Goal: Task Accomplishment & Management: Complete application form

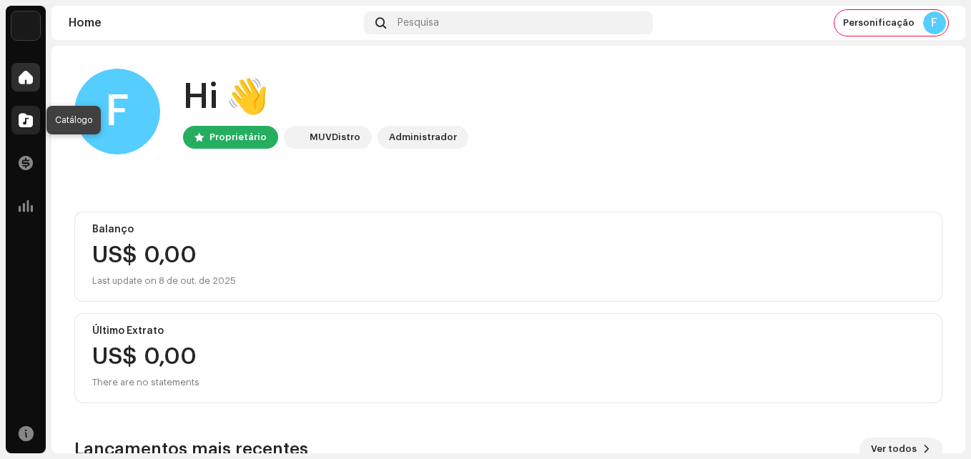
click at [17, 118] on div at bounding box center [25, 120] width 29 height 29
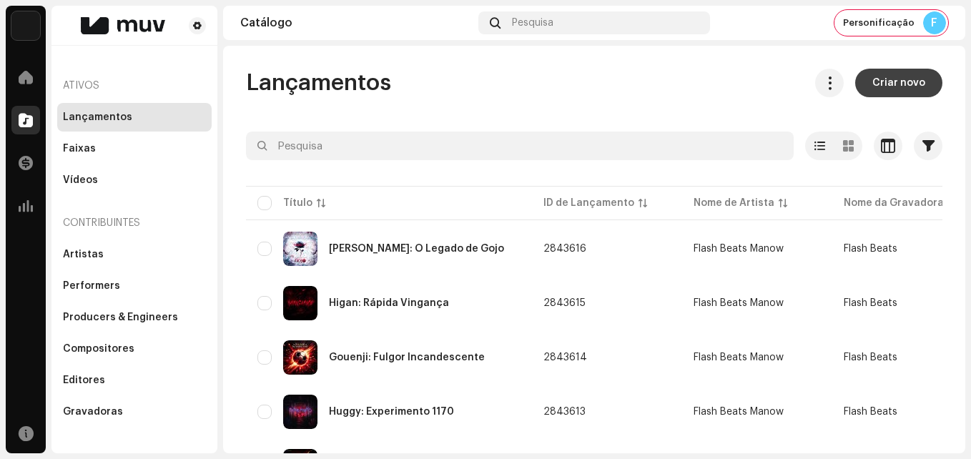
click at [886, 90] on span "Criar novo" at bounding box center [898, 83] width 53 height 29
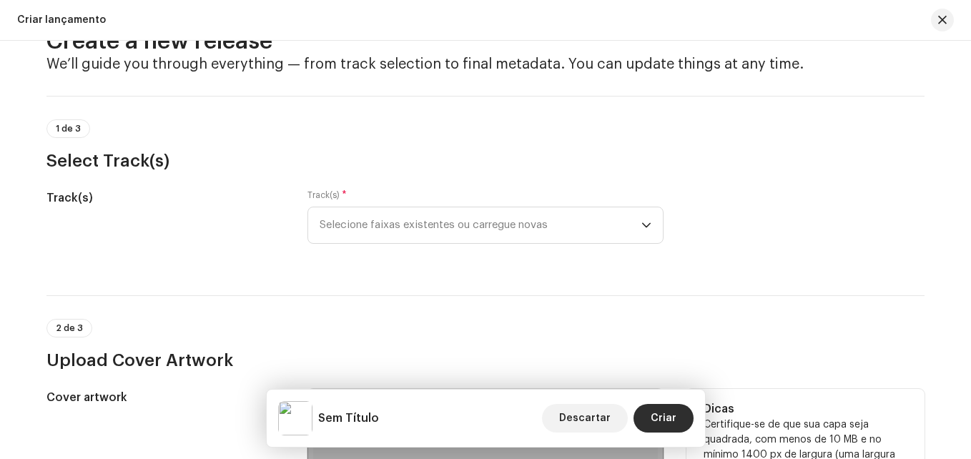
scroll to position [71, 0]
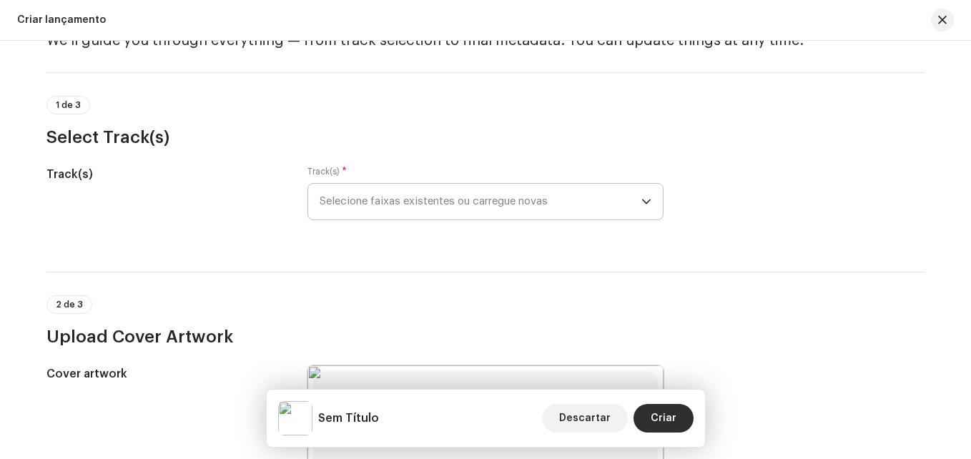
click at [647, 200] on icon "dropdown trigger" at bounding box center [646, 201] width 9 height 5
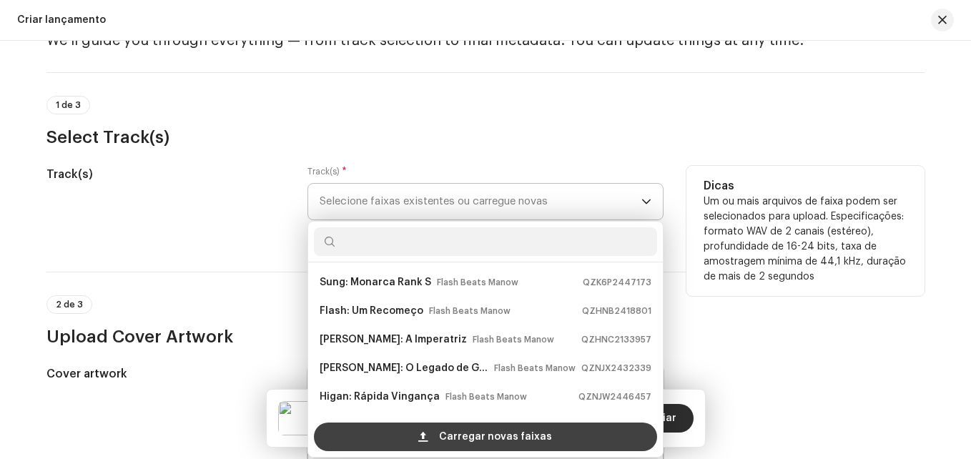
click at [469, 443] on span "Carregar novas faixas" at bounding box center [495, 437] width 113 height 29
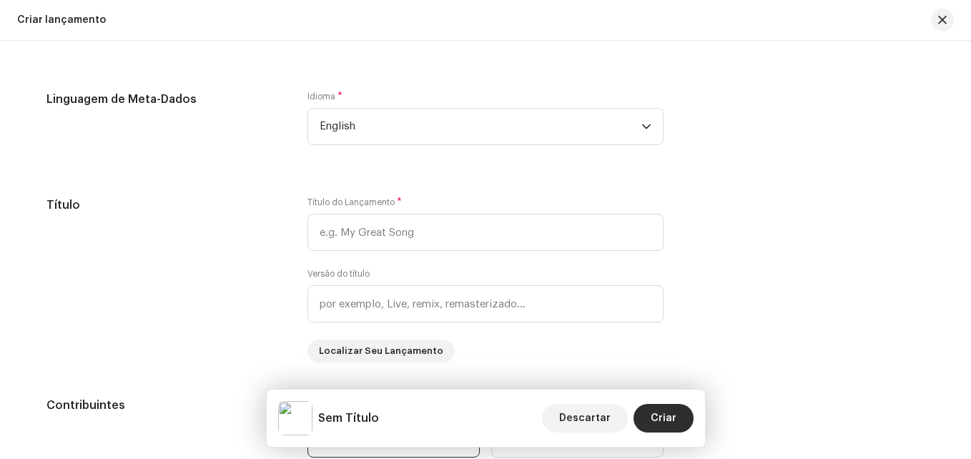
scroll to position [1144, 0]
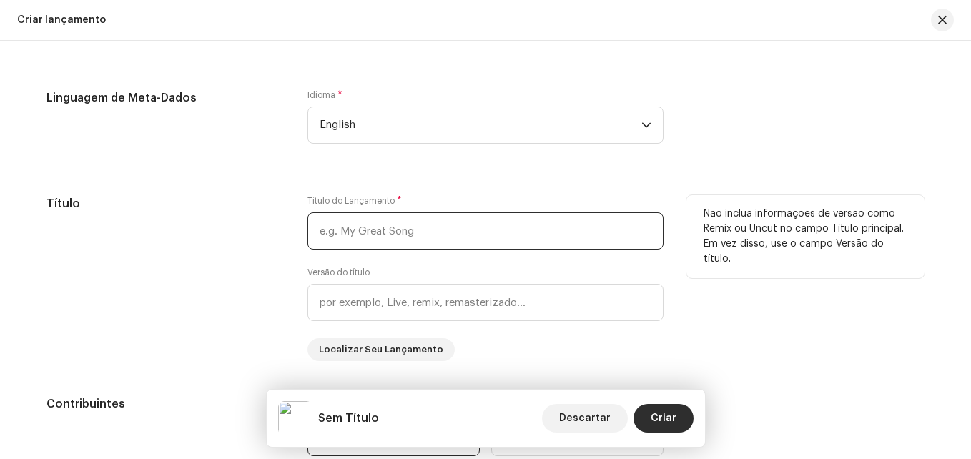
click at [344, 228] on input "text" at bounding box center [485, 230] width 356 height 37
paste input "Sasori: Marione Humana"
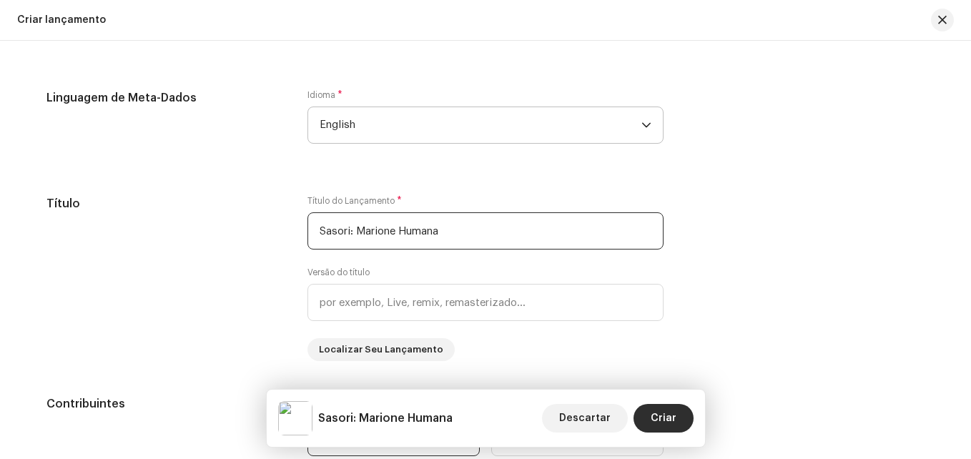
type input "Sasori: Marione Humana"
click at [385, 124] on span "English" at bounding box center [481, 125] width 322 height 36
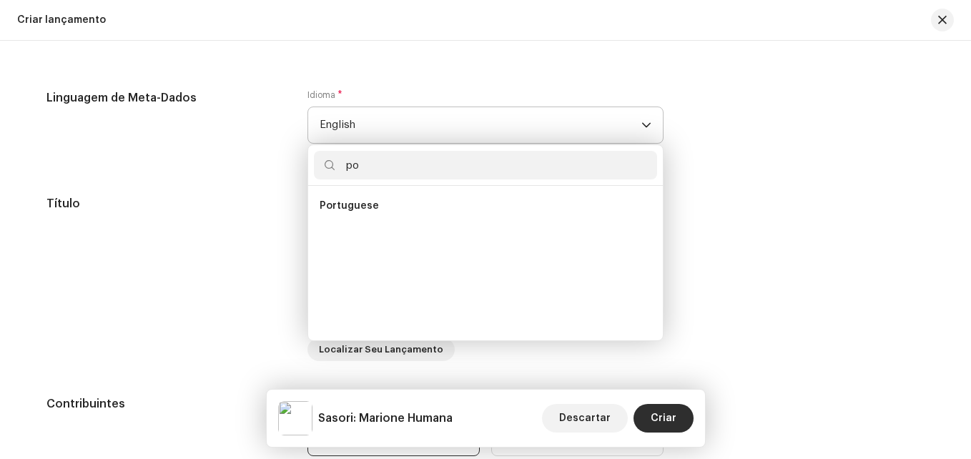
scroll to position [0, 0]
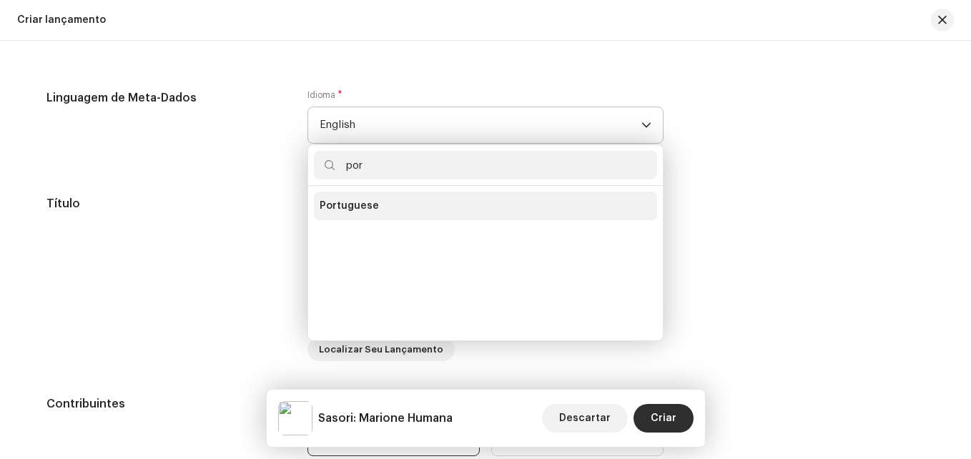
type input "por"
click at [370, 209] on span "Portuguese" at bounding box center [349, 206] width 59 height 14
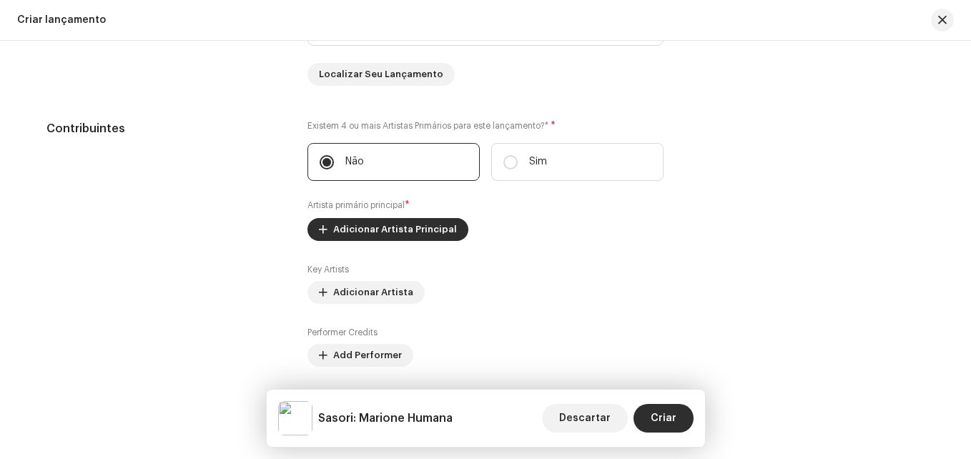
scroll to position [1501, 0]
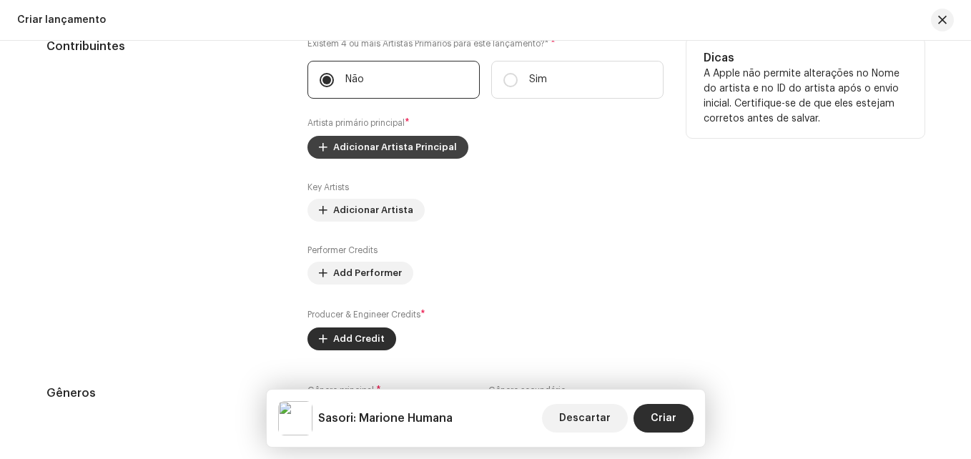
click at [403, 149] on span "Adicionar Artista Principal" at bounding box center [395, 147] width 124 height 29
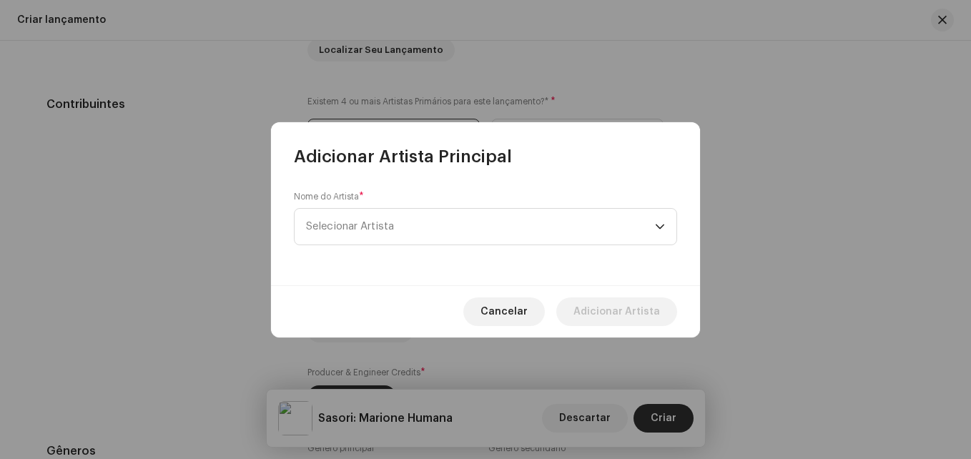
scroll to position [1559, 0]
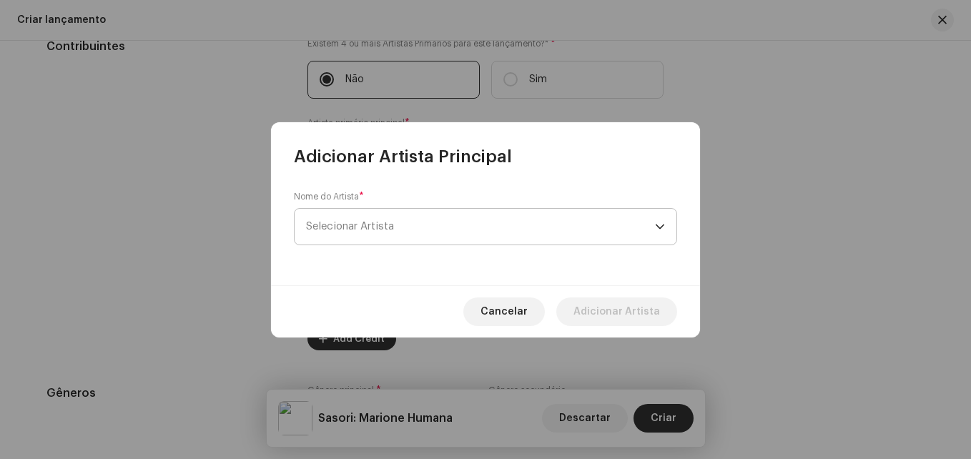
click at [374, 232] on span "Selecionar Artista" at bounding box center [480, 227] width 349 height 36
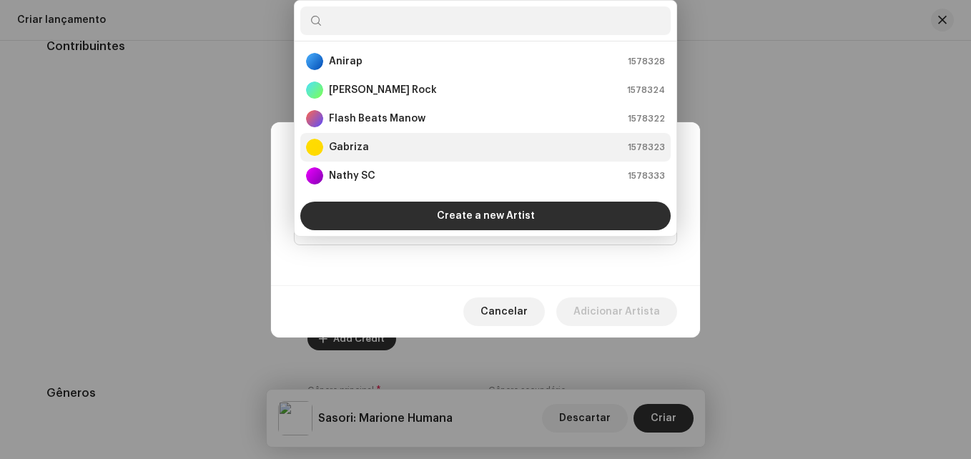
scroll to position [23, 0]
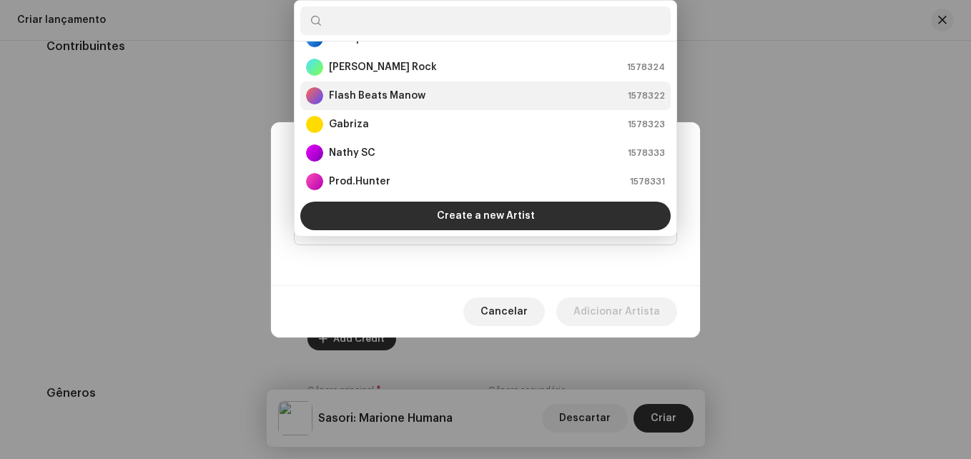
click at [373, 94] on strong "Flash Beats Manow" at bounding box center [377, 96] width 97 height 14
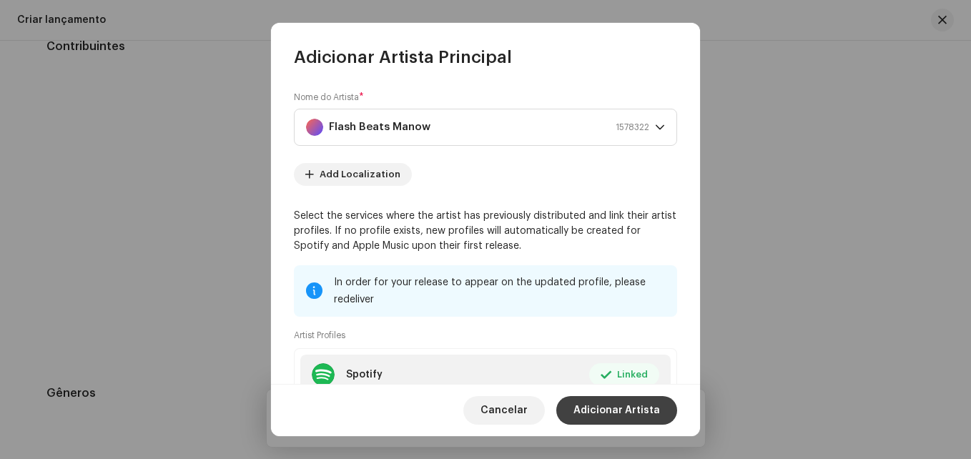
click at [594, 412] on span "Adicionar Artista" at bounding box center [616, 410] width 87 height 29
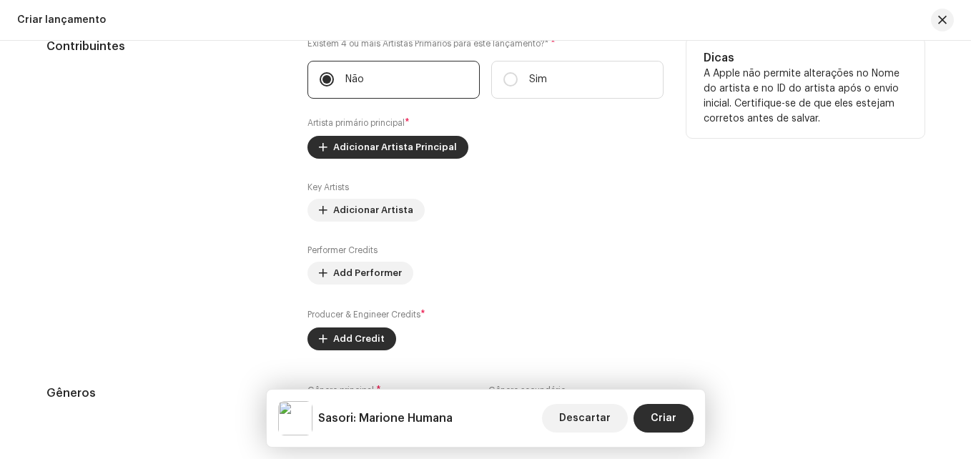
scroll to position [1774, 0]
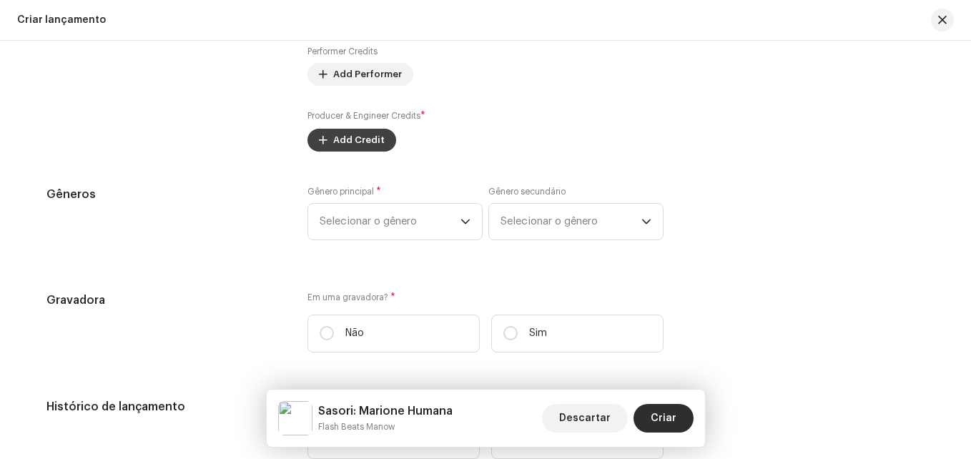
click at [359, 137] on span "Add Credit" at bounding box center [358, 140] width 51 height 29
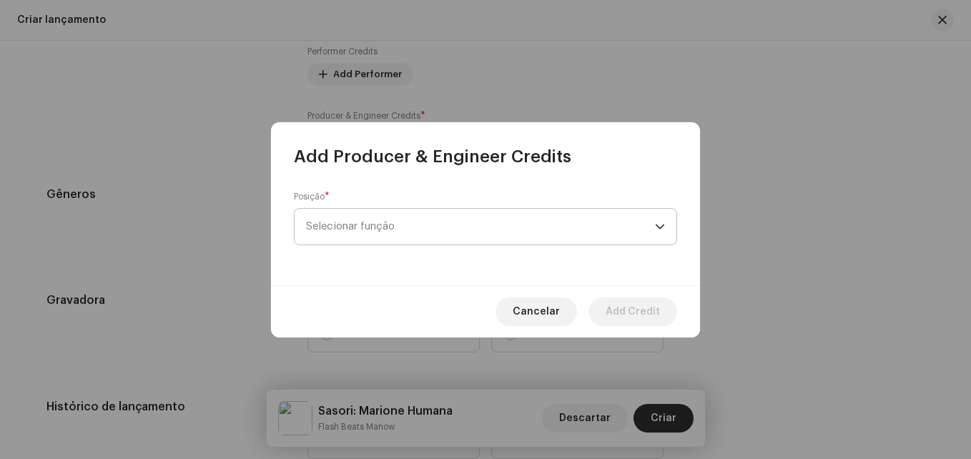
click at [400, 235] on span "Selecionar função" at bounding box center [480, 227] width 349 height 36
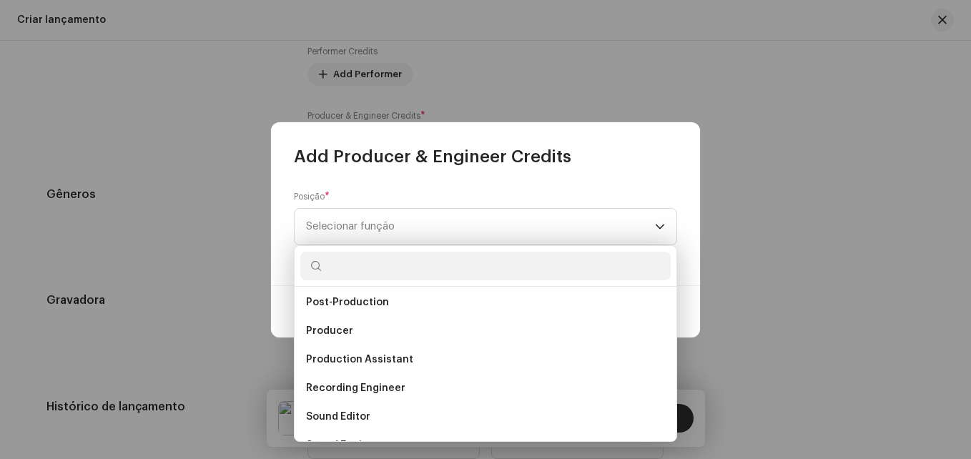
scroll to position [572, 0]
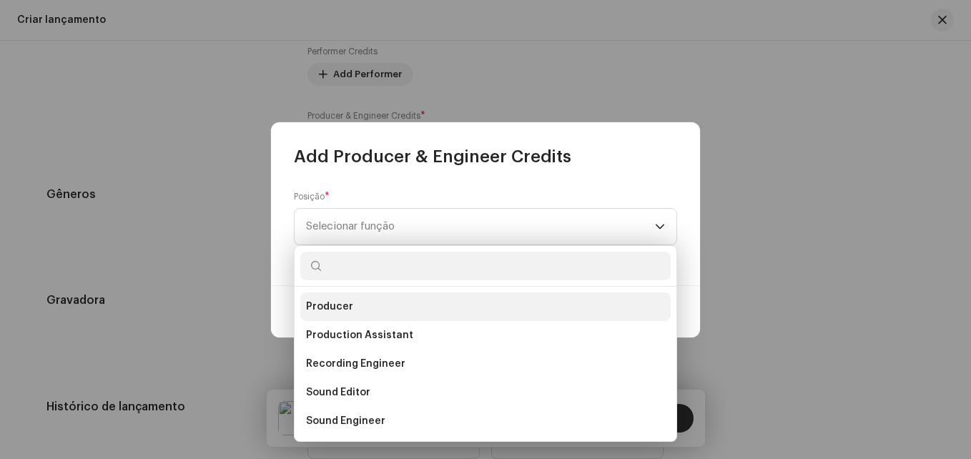
click at [368, 305] on li "Producer" at bounding box center [485, 306] width 370 height 29
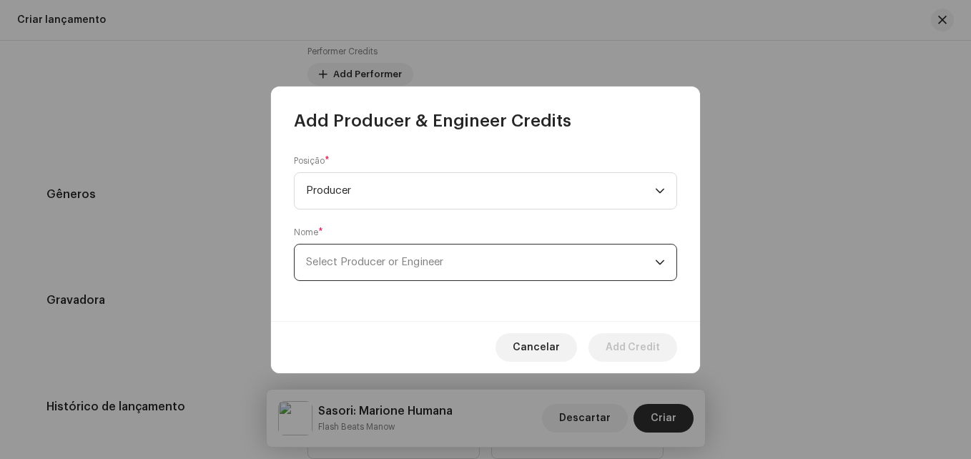
click at [333, 260] on span "Select Producer or Engineer" at bounding box center [374, 262] width 137 height 11
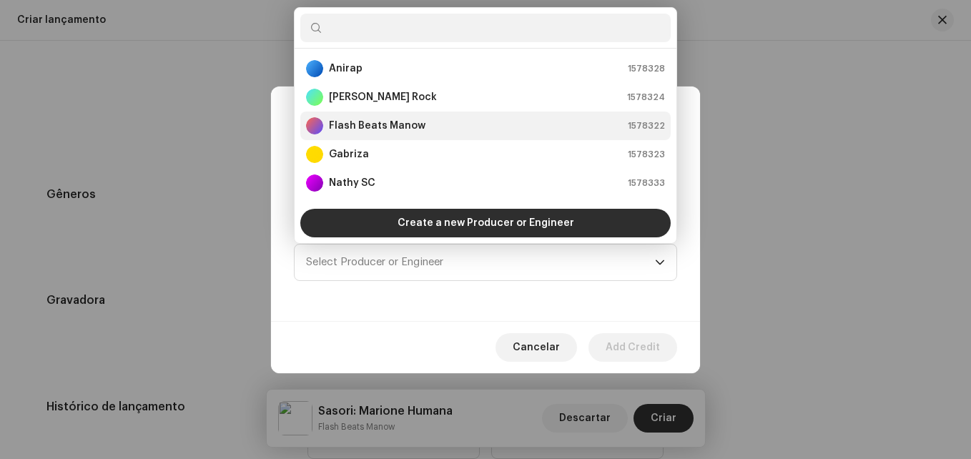
click at [355, 131] on strong "Flash Beats Manow" at bounding box center [377, 126] width 97 height 14
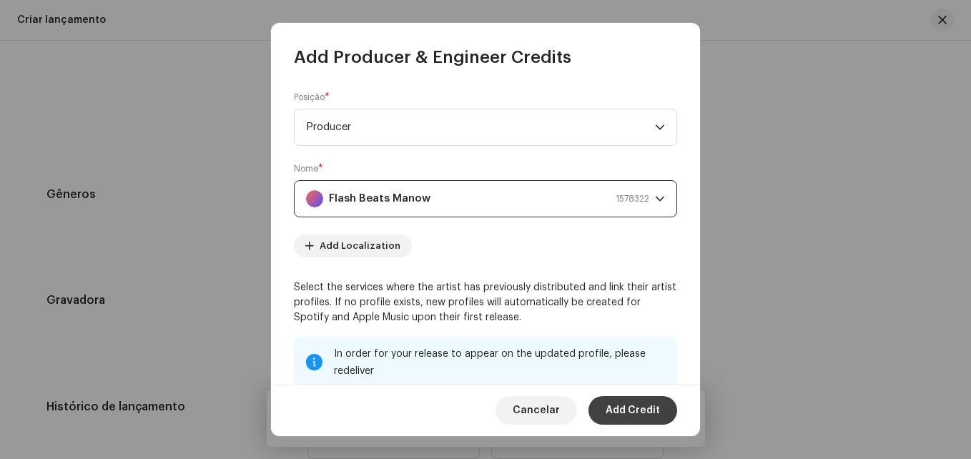
click at [636, 412] on span "Add Credit" at bounding box center [633, 410] width 54 height 29
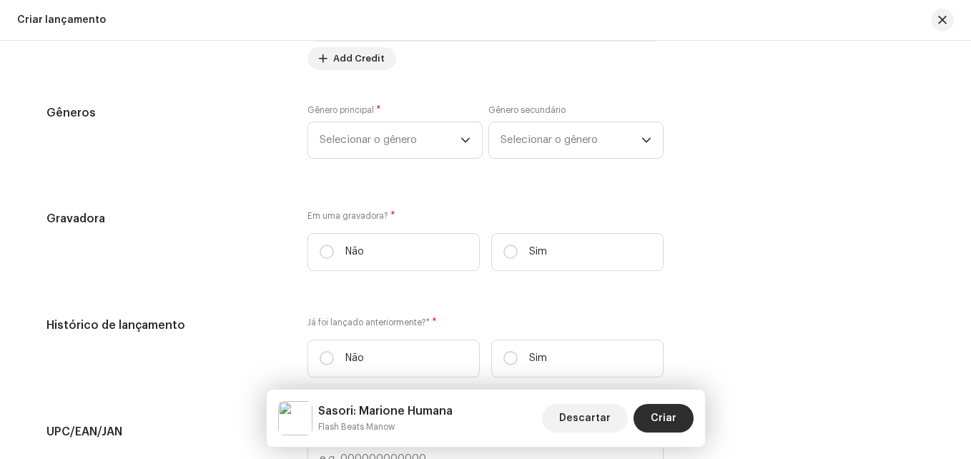
scroll to position [1917, 0]
click at [460, 137] on icon "dropdown trigger" at bounding box center [465, 139] width 10 height 10
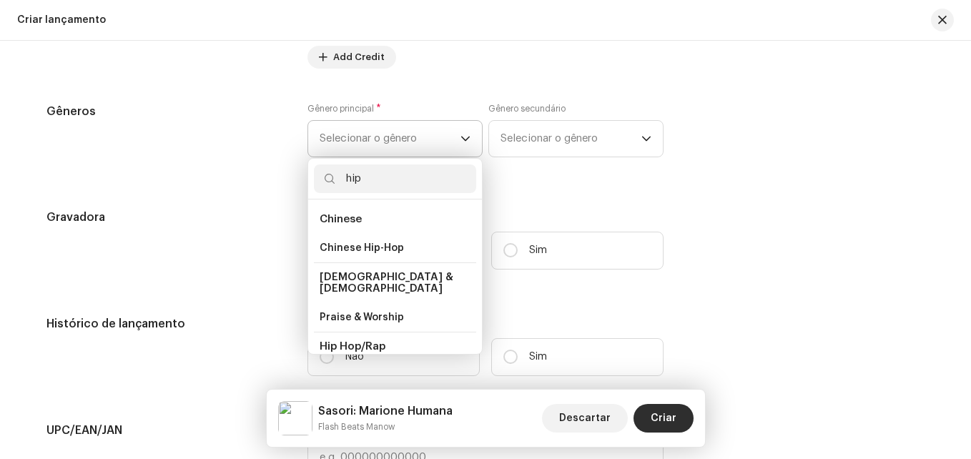
scroll to position [71, 0]
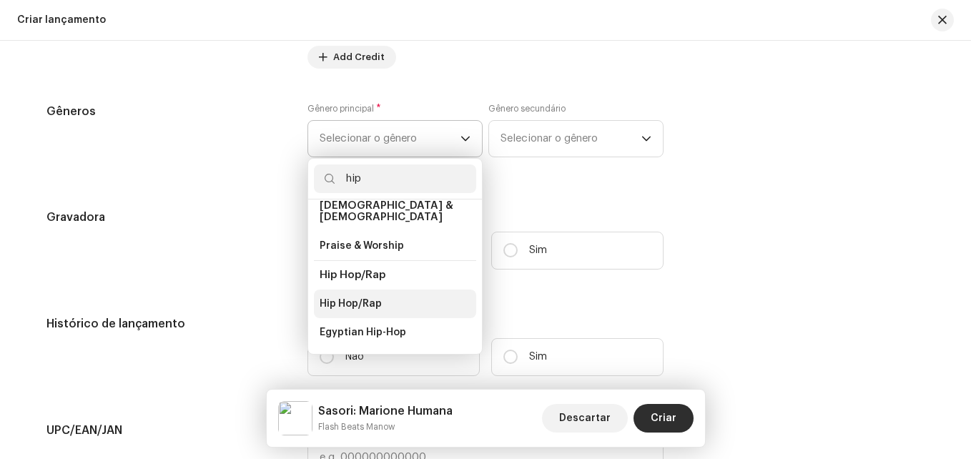
type input "hip"
click at [370, 297] on span "Hip Hop/Rap" at bounding box center [351, 304] width 62 height 14
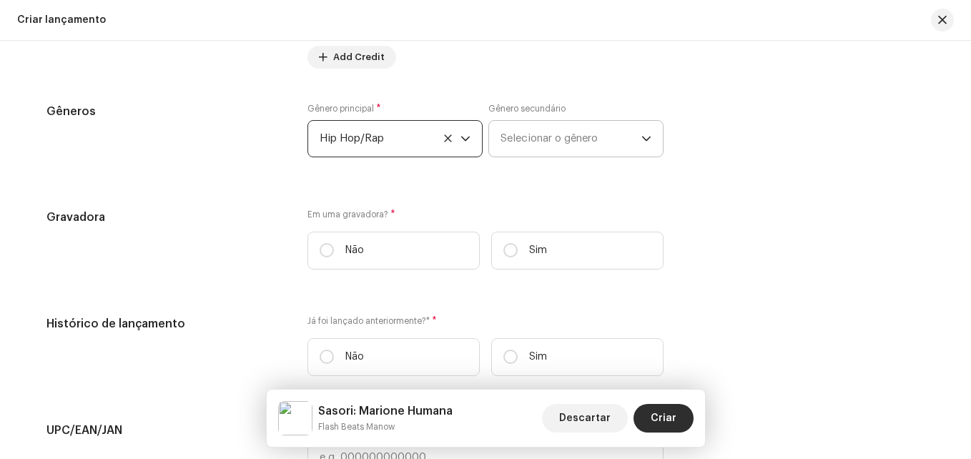
click at [540, 137] on span "Selecionar o gênero" at bounding box center [570, 139] width 141 height 36
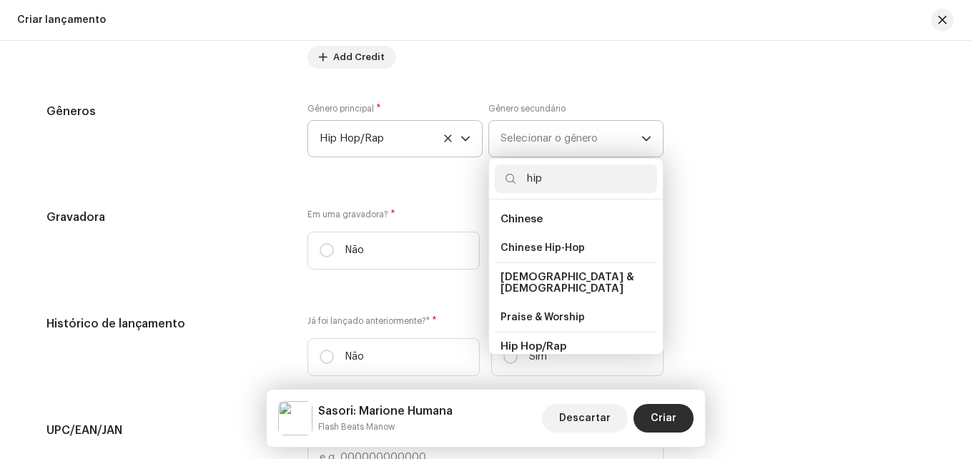
type input "hip"
click at [548, 341] on span "Hip Hop/Rap" at bounding box center [533, 346] width 66 height 11
click at [547, 341] on span "Hip Hop/Rap" at bounding box center [533, 346] width 66 height 11
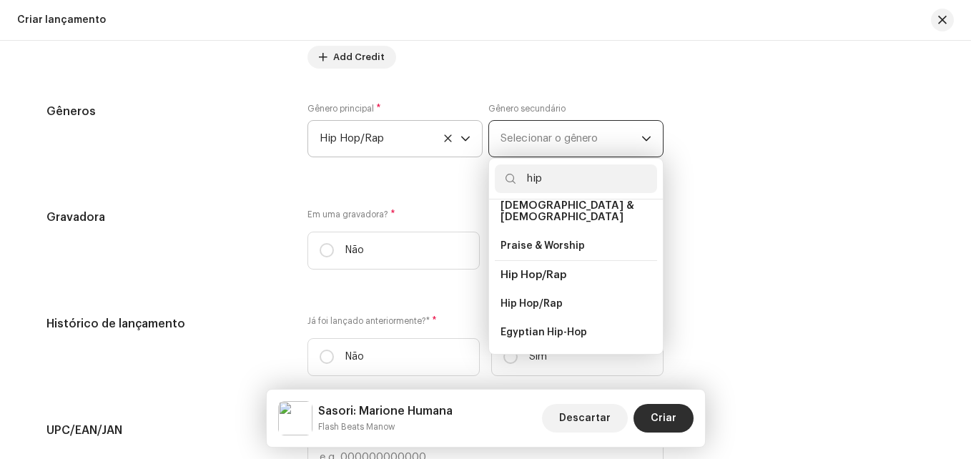
click at [546, 273] on li "Hip Hop/Rap" at bounding box center [576, 274] width 162 height 29
click at [546, 297] on span "Hip Hop/Rap" at bounding box center [531, 304] width 62 height 14
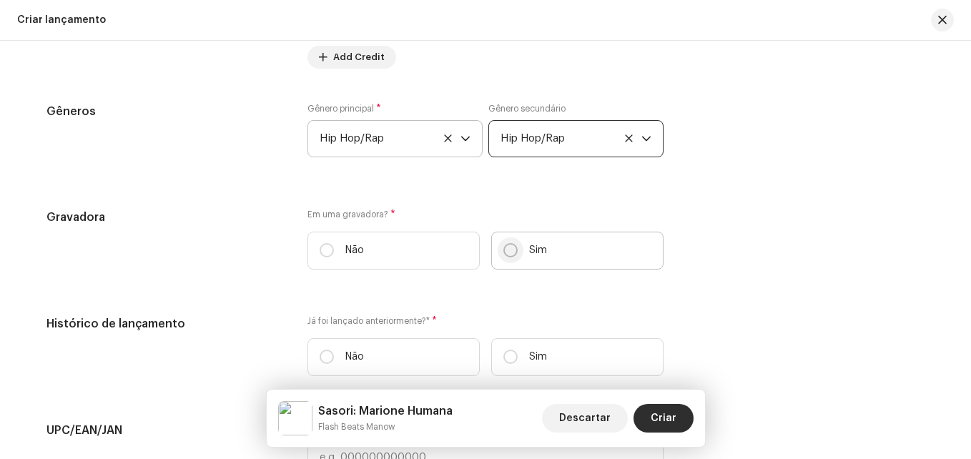
click at [508, 248] on input "Sim" at bounding box center [510, 250] width 14 height 14
radio input "true"
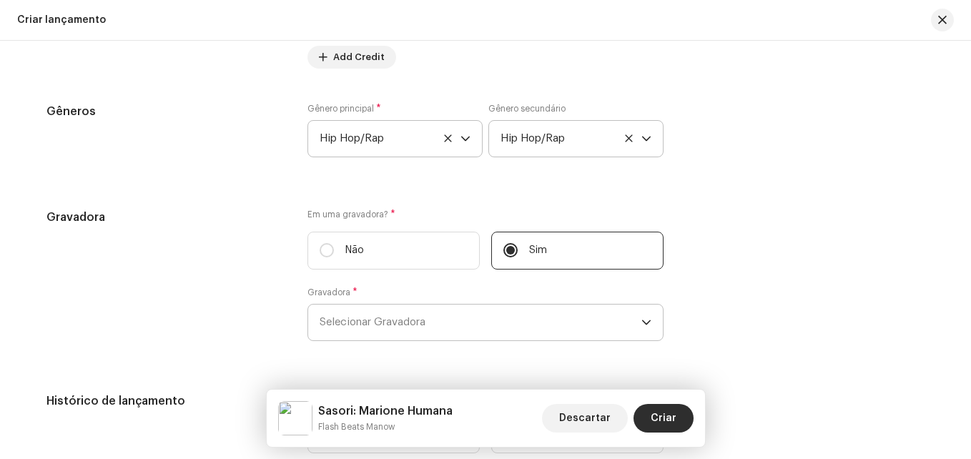
click at [407, 320] on span "Selecionar Gravadora" at bounding box center [481, 323] width 322 height 36
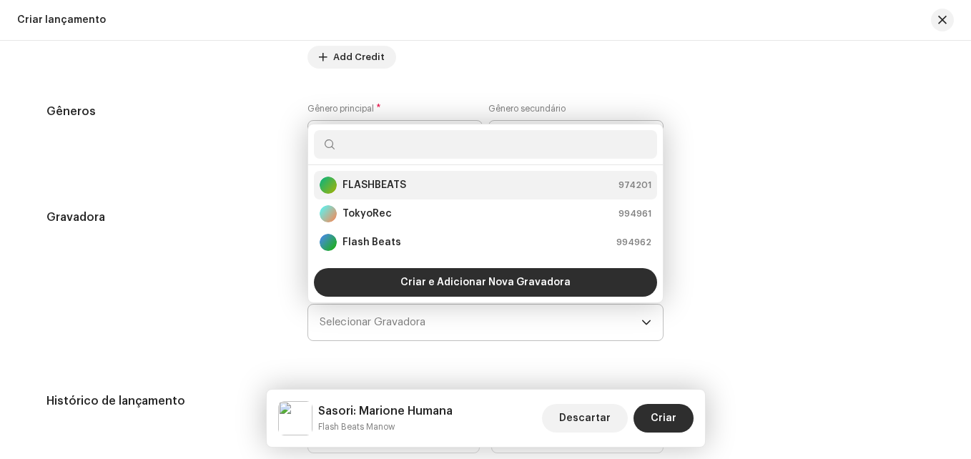
click at [380, 177] on div "FLASHBEATS" at bounding box center [363, 185] width 87 height 17
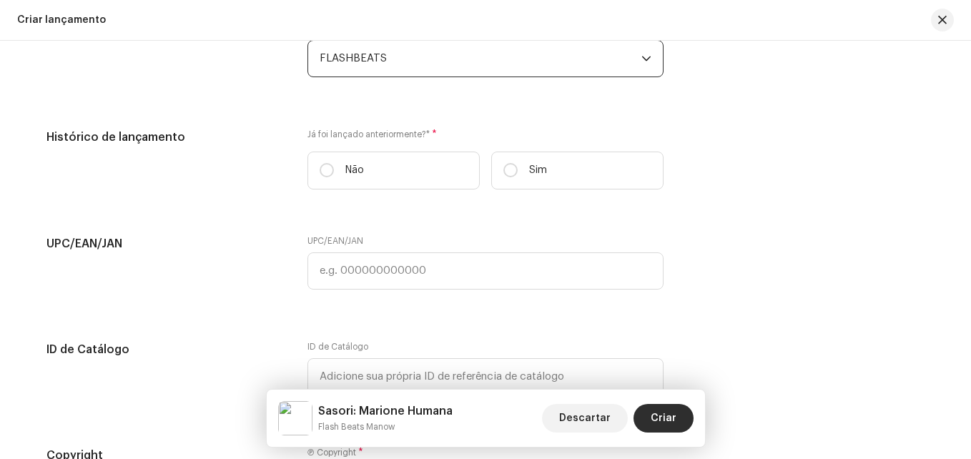
scroll to position [2203, 0]
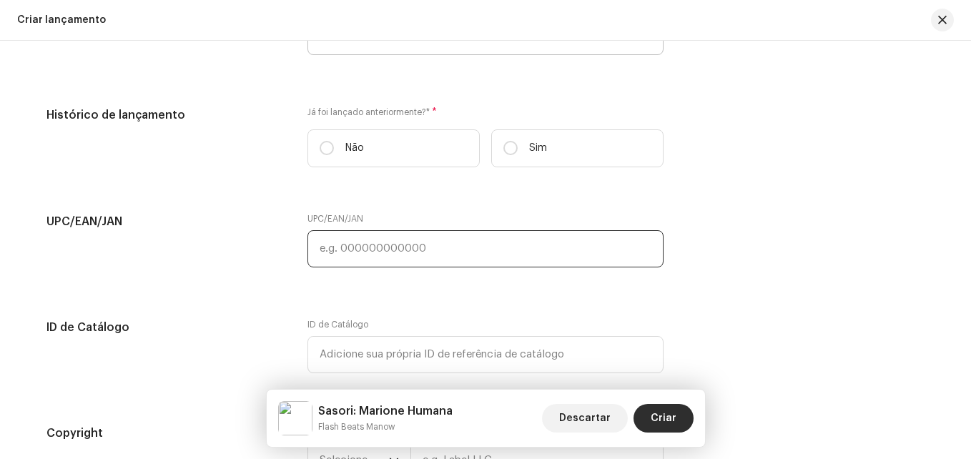
click at [347, 245] on input "text" at bounding box center [485, 248] width 356 height 37
paste input "195541200450"
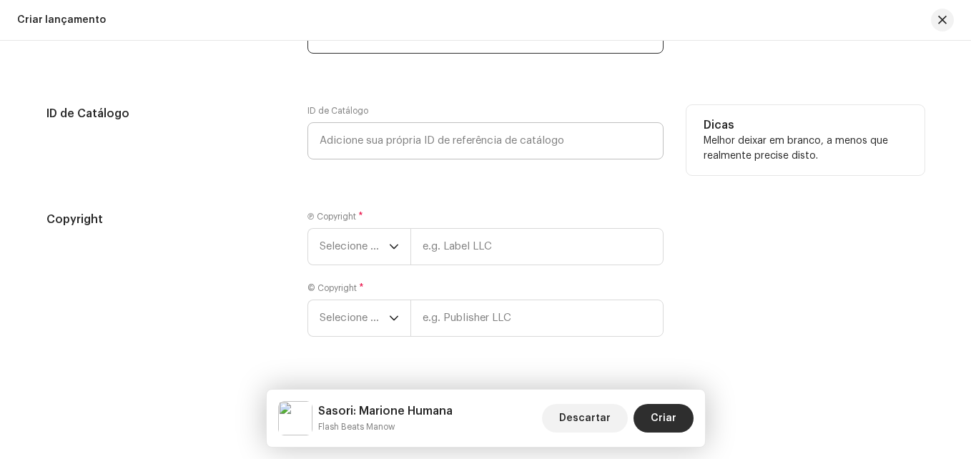
scroll to position [2417, 0]
type input "195541200450"
click at [392, 244] on icon "dropdown trigger" at bounding box center [394, 246] width 10 height 10
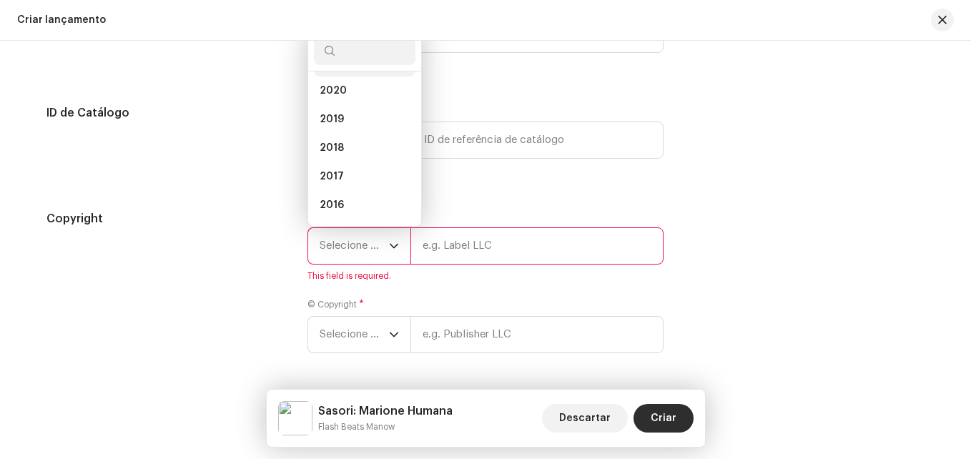
scroll to position [175, 0]
click at [343, 92] on li "2020" at bounding box center [365, 88] width 102 height 29
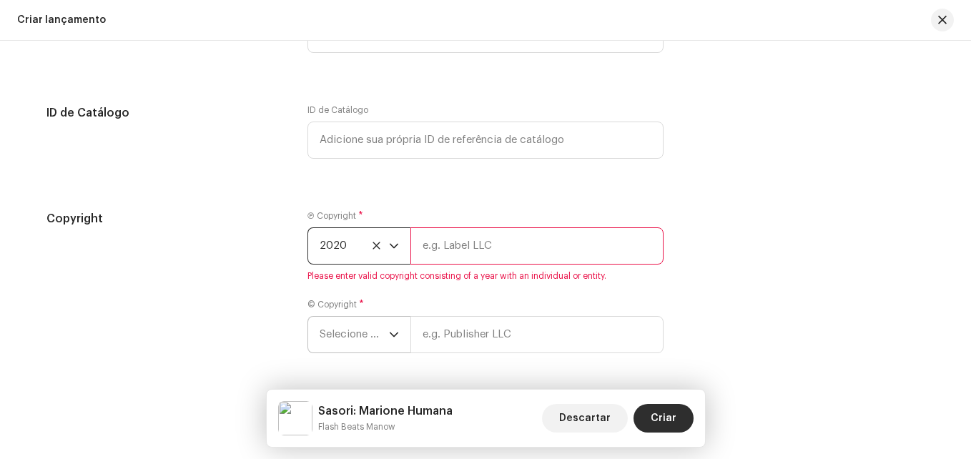
click at [391, 335] on icon "dropdown trigger" at bounding box center [394, 335] width 10 height 10
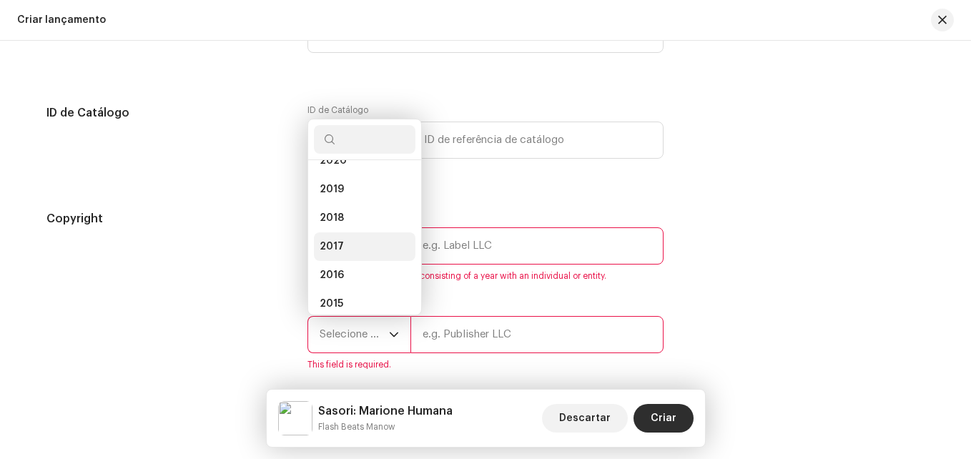
scroll to position [166, 0]
click at [344, 190] on li "2020" at bounding box center [365, 186] width 102 height 29
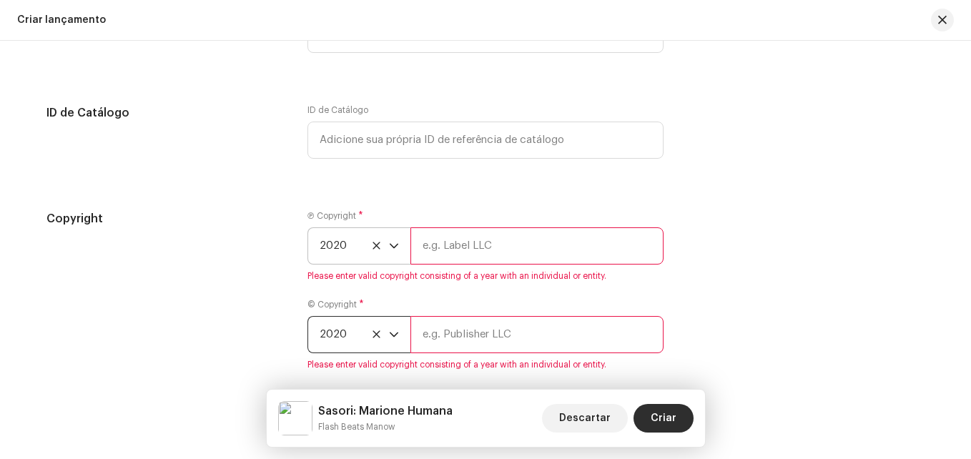
click at [441, 252] on input "text" at bounding box center [536, 245] width 253 height 37
type input "H"
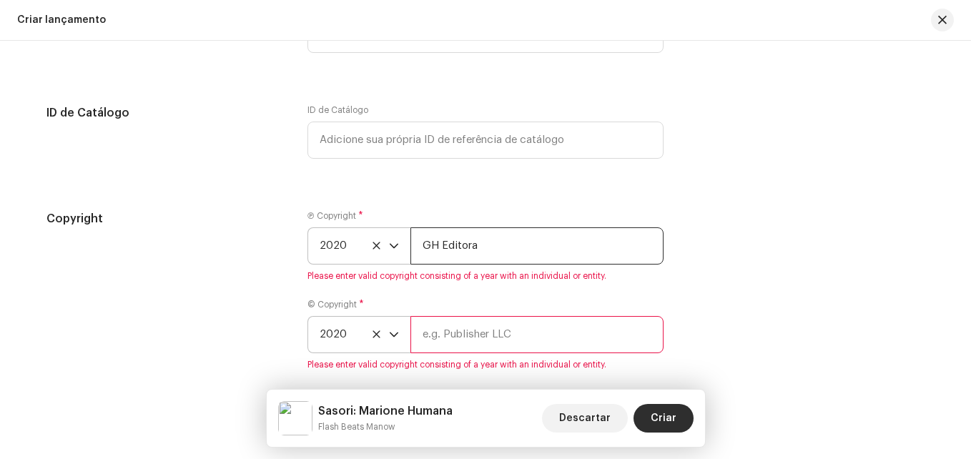
drag, startPoint x: 479, startPoint y: 250, endPoint x: 423, endPoint y: 253, distance: 56.6
click at [423, 253] on input "GH Editora" at bounding box center [536, 245] width 253 height 37
type input "GH Editora"
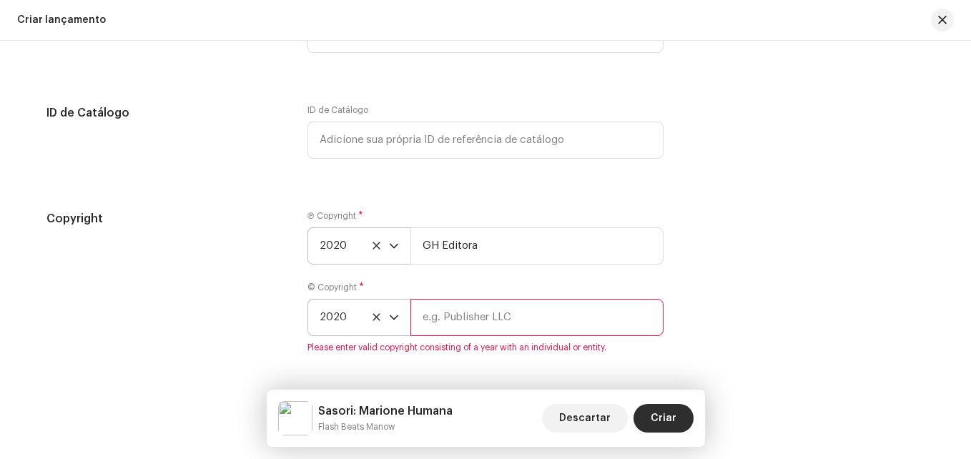
click at [444, 332] on input "text" at bounding box center [536, 317] width 253 height 37
paste input "GH Editora"
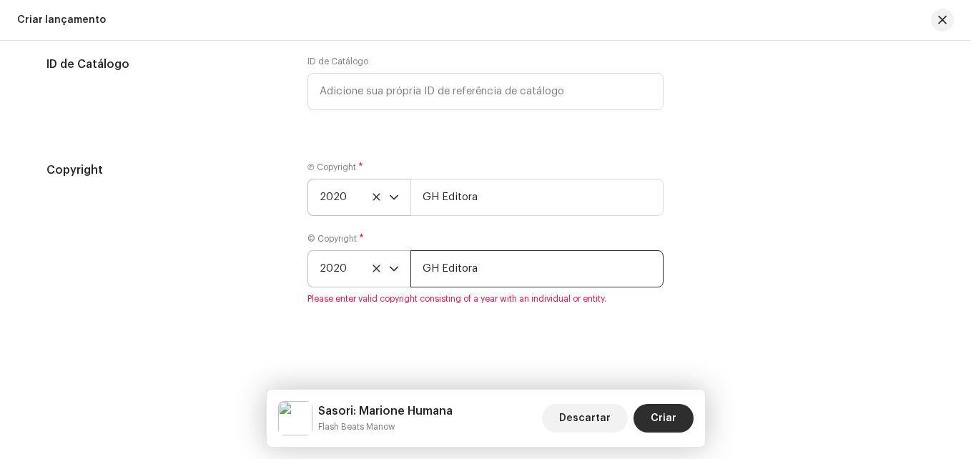
type input "GH Editora"
click at [586, 305] on div "Ⓟ Copyright * 2020 GH Editora © Copyright * 2020 GH Editora Please enter valid …" at bounding box center [485, 242] width 356 height 160
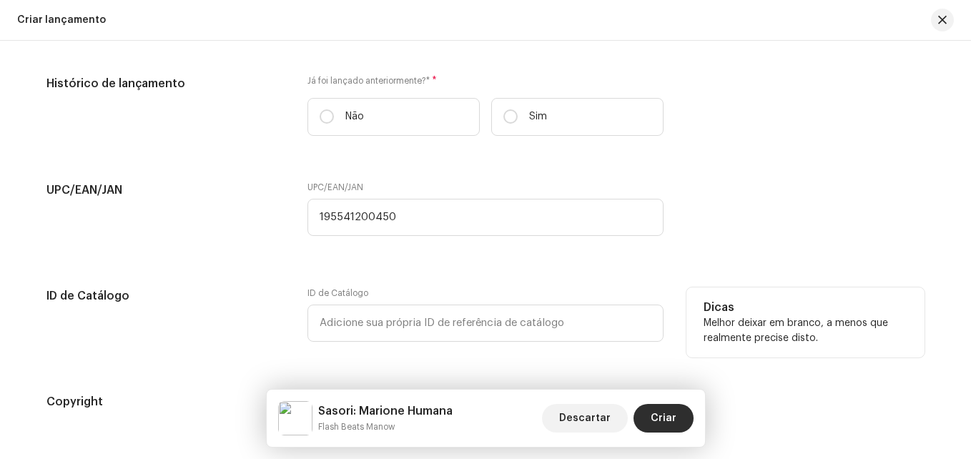
scroll to position [2163, 0]
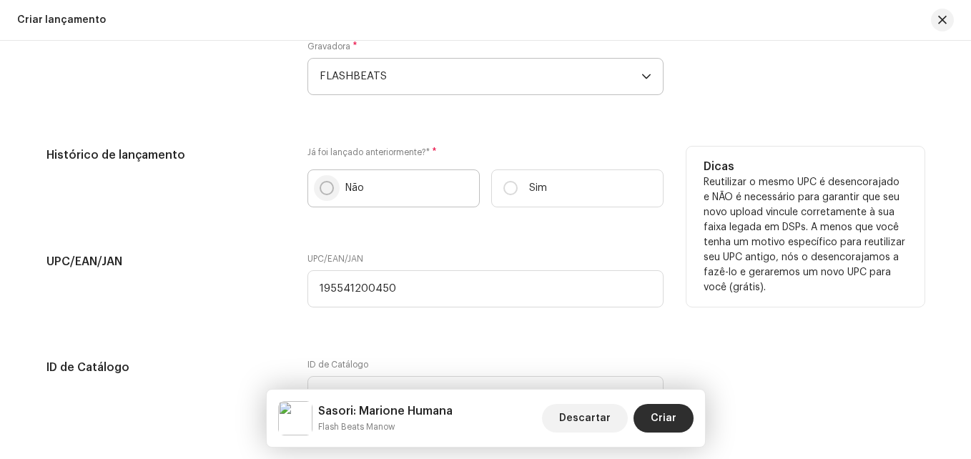
click at [325, 187] on input "Não" at bounding box center [327, 188] width 14 height 14
radio input "true"
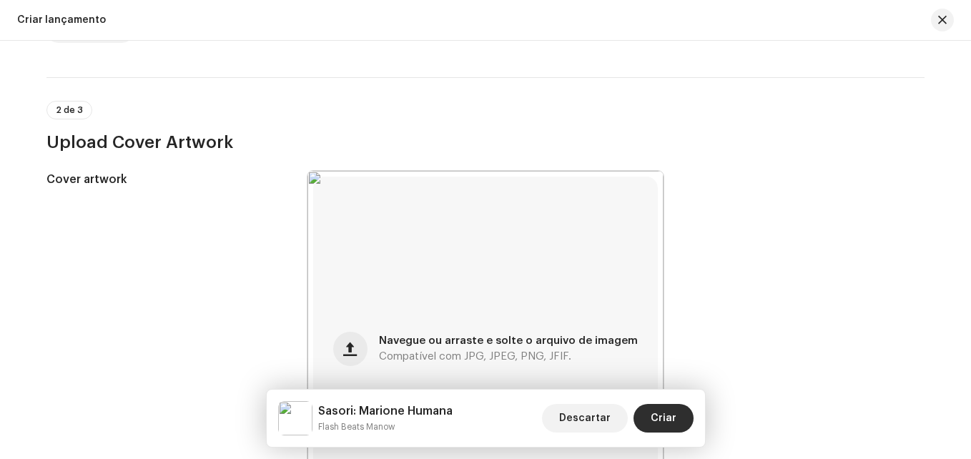
scroll to position [232, 0]
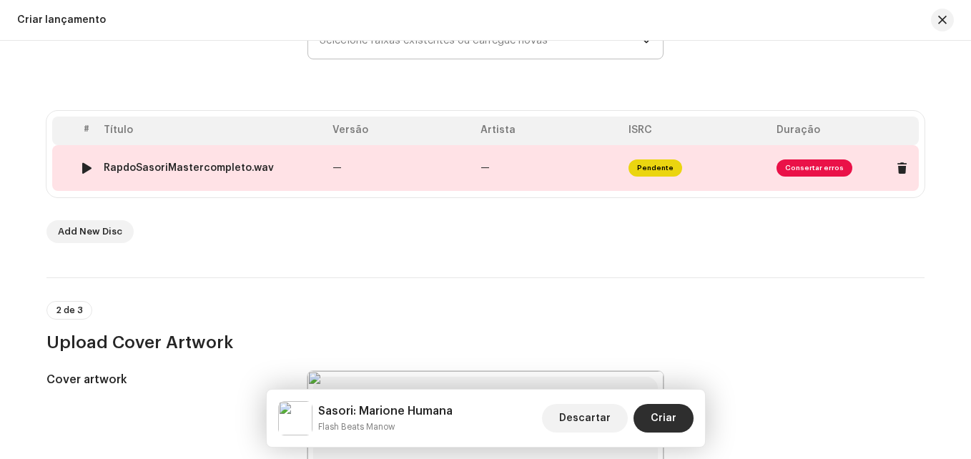
click at [651, 168] on span "Pendente" at bounding box center [655, 167] width 54 height 17
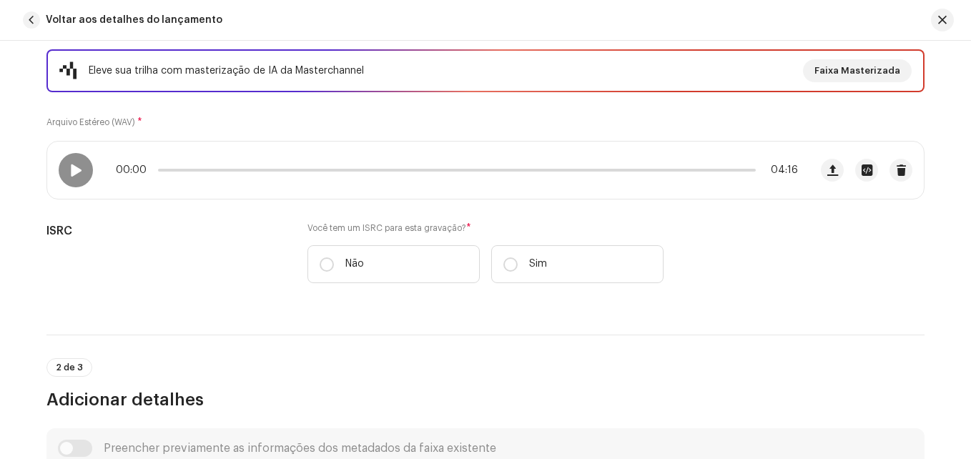
scroll to position [214, 0]
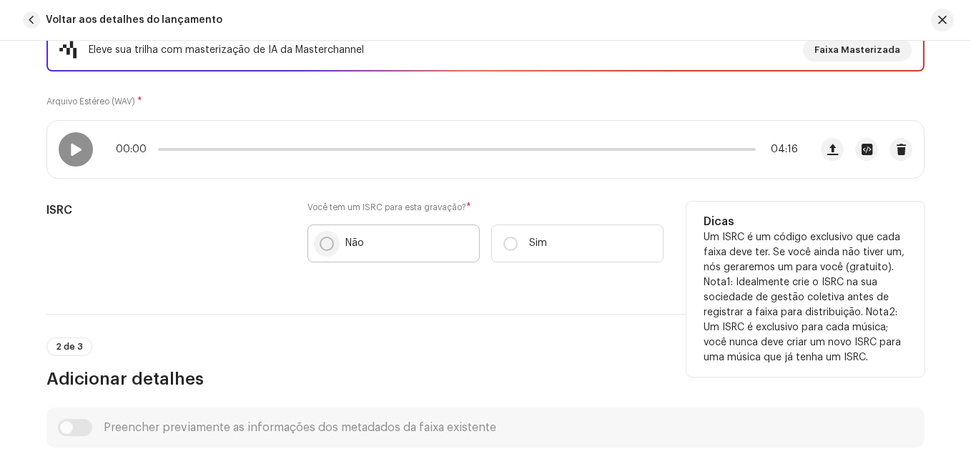
click at [320, 246] on input "Não" at bounding box center [327, 244] width 14 height 14
radio input "true"
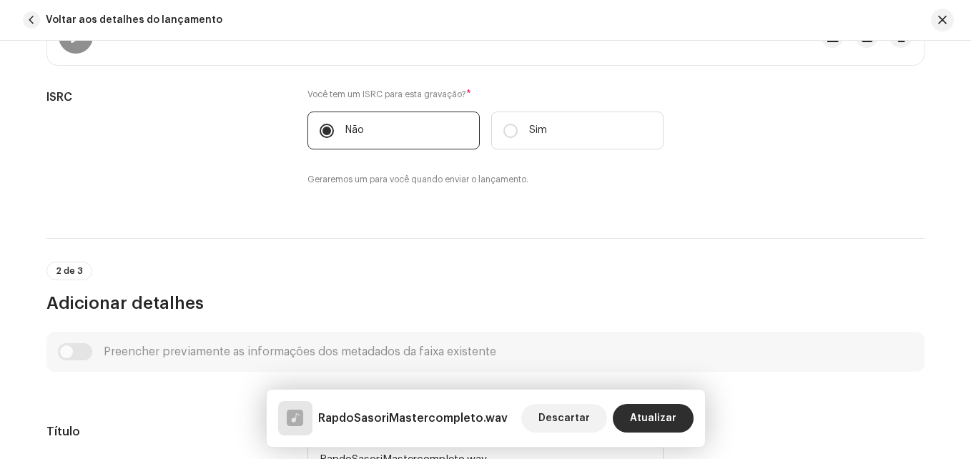
scroll to position [357, 0]
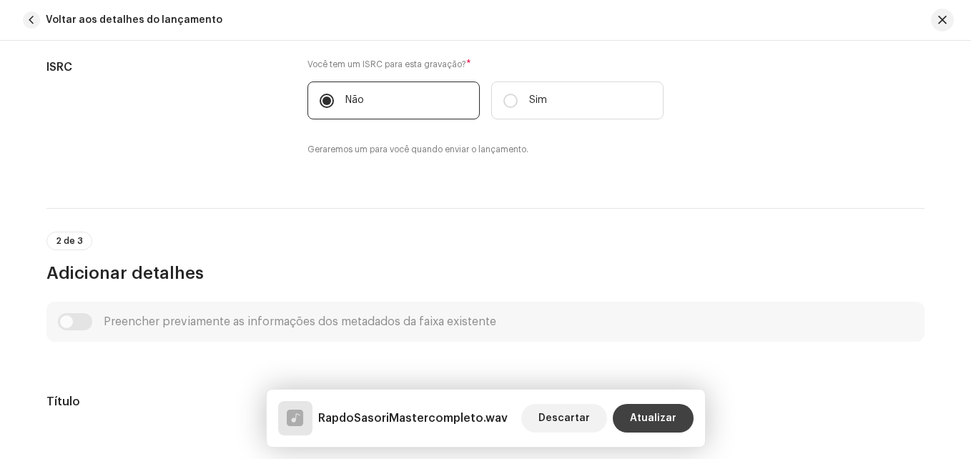
click at [655, 415] on span "Atualizar" at bounding box center [653, 418] width 46 height 29
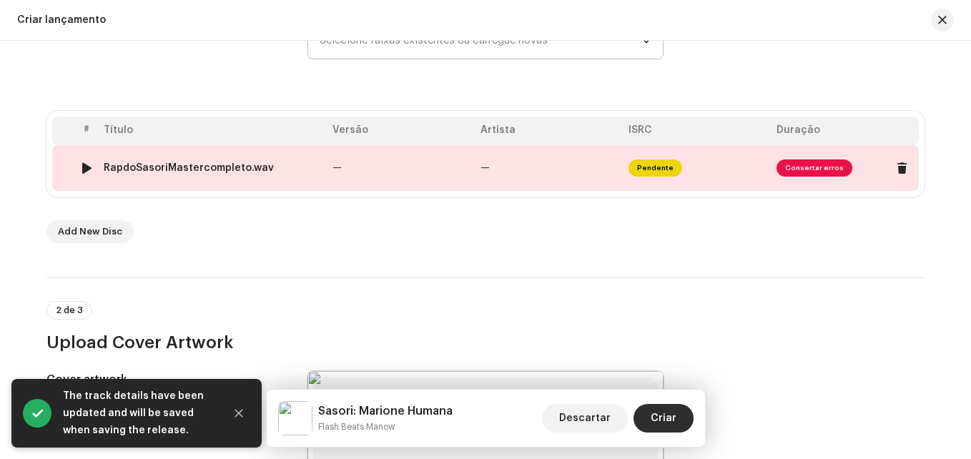
click at [812, 167] on span "Consertar erros" at bounding box center [814, 167] width 76 height 17
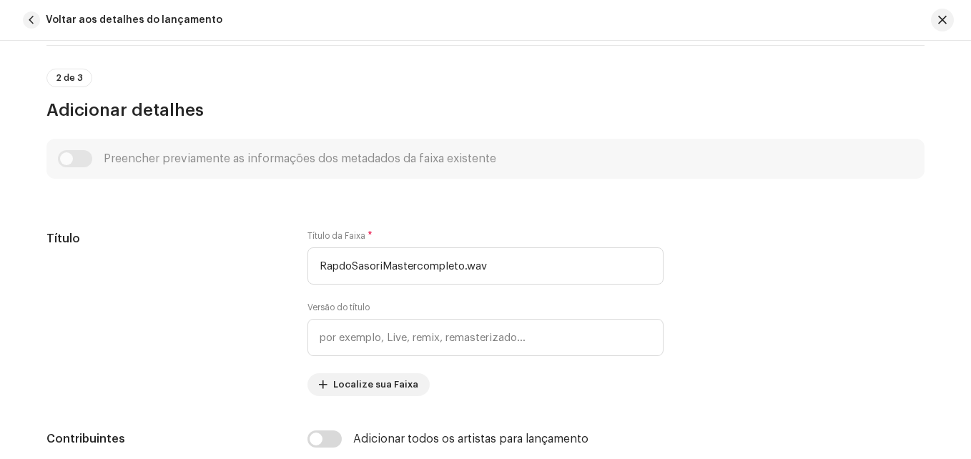
scroll to position [572, 0]
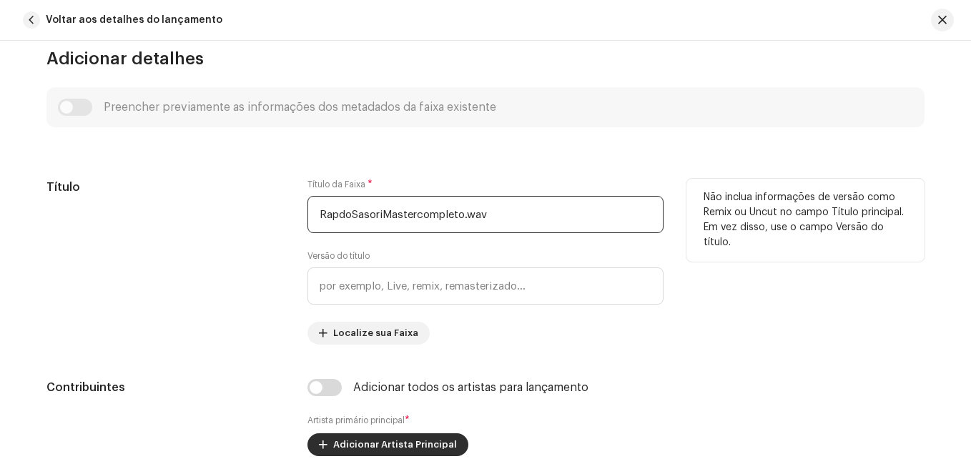
click at [488, 215] on input "RapdoSasoriMastercompleto.wav" at bounding box center [485, 214] width 356 height 37
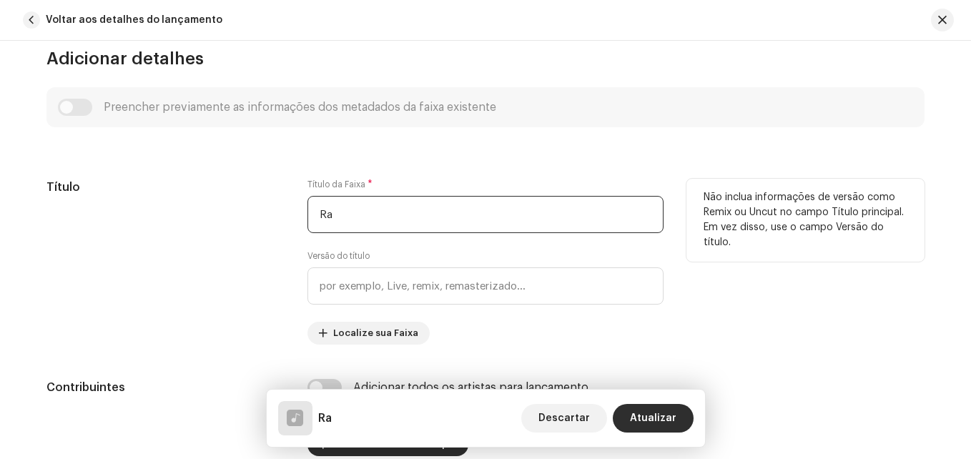
type input "R"
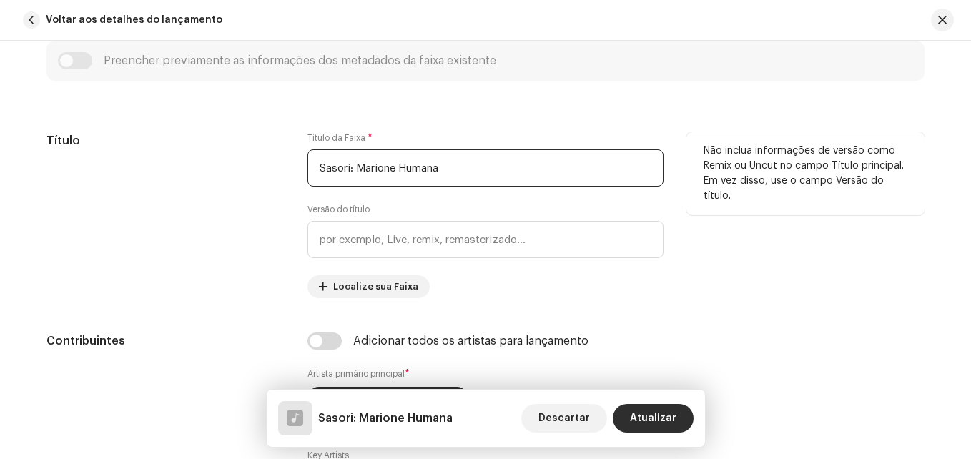
scroll to position [643, 0]
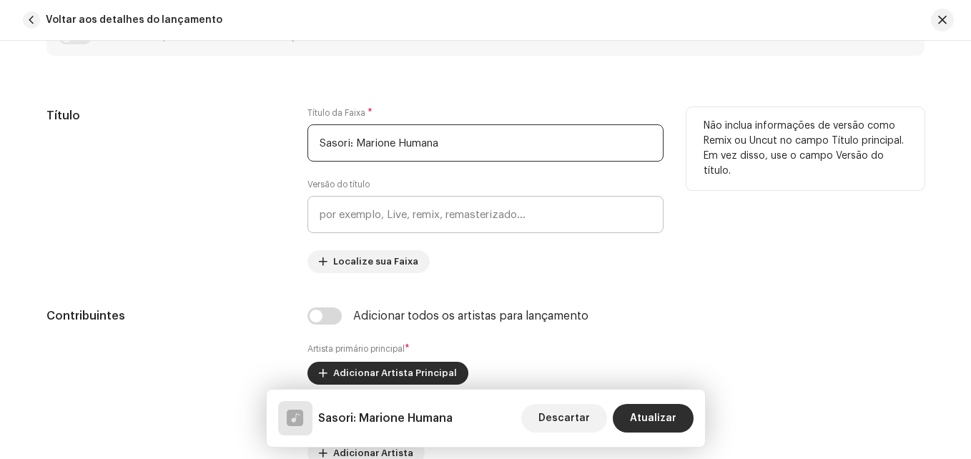
type input "Sasori: Marione Humana"
click at [362, 218] on input "text" at bounding box center [485, 214] width 356 height 37
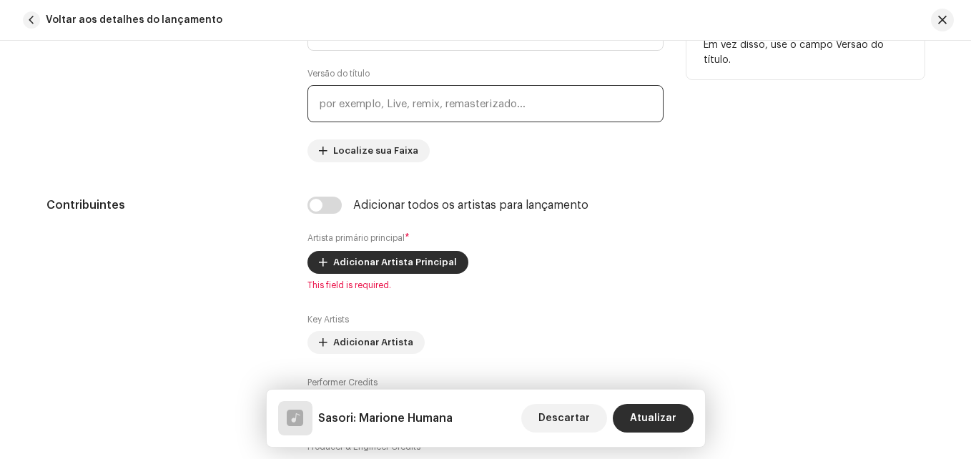
scroll to position [786, 0]
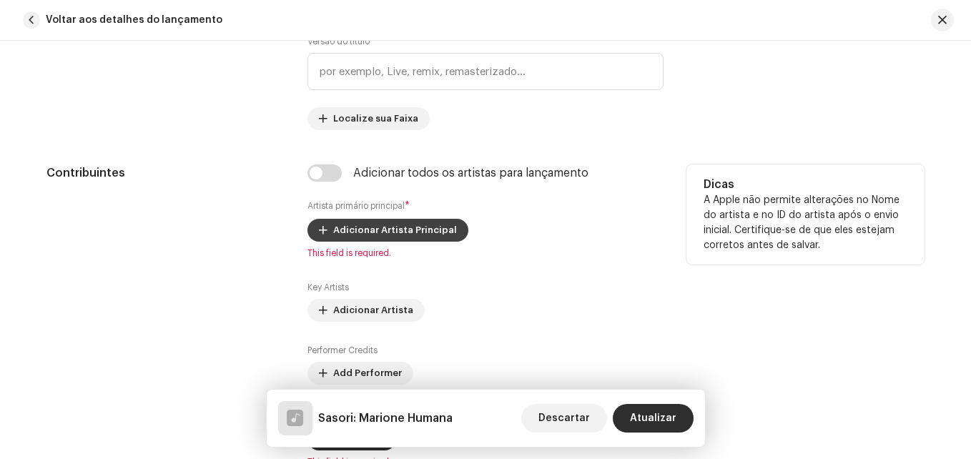
click at [412, 234] on span "Adicionar Artista Principal" at bounding box center [395, 230] width 124 height 29
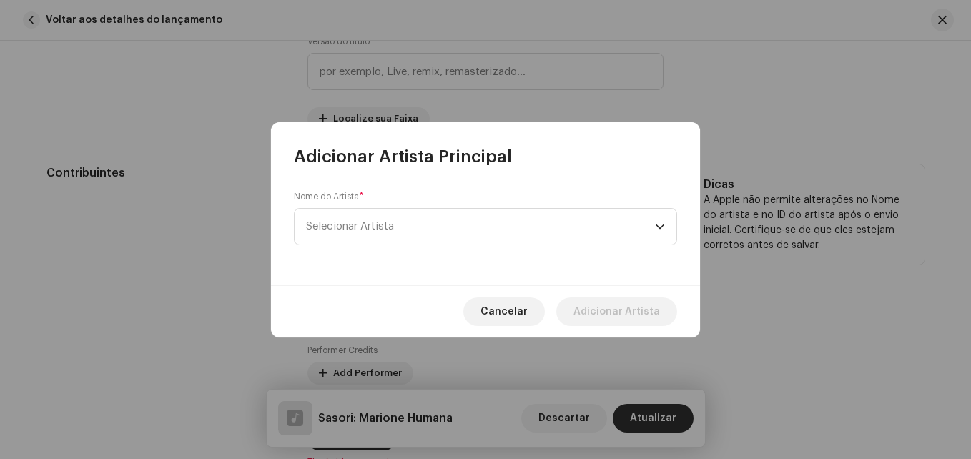
click at [412, 234] on span "Selecionar Artista" at bounding box center [480, 227] width 349 height 36
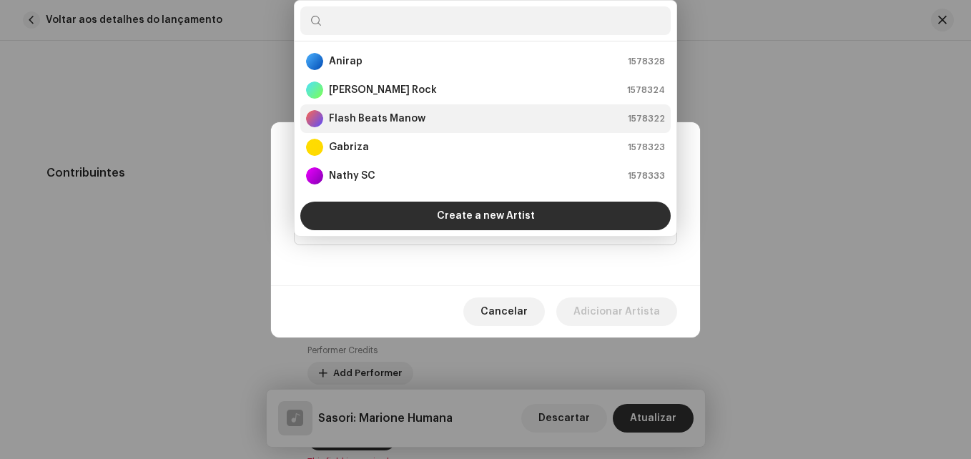
click at [400, 116] on strong "Flash Beats Manow" at bounding box center [377, 119] width 97 height 14
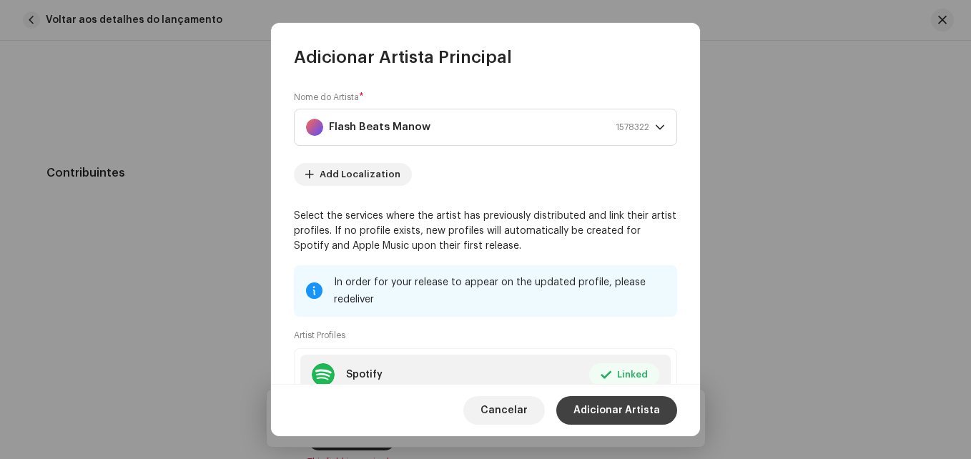
click at [616, 412] on span "Adicionar Artista" at bounding box center [616, 410] width 87 height 29
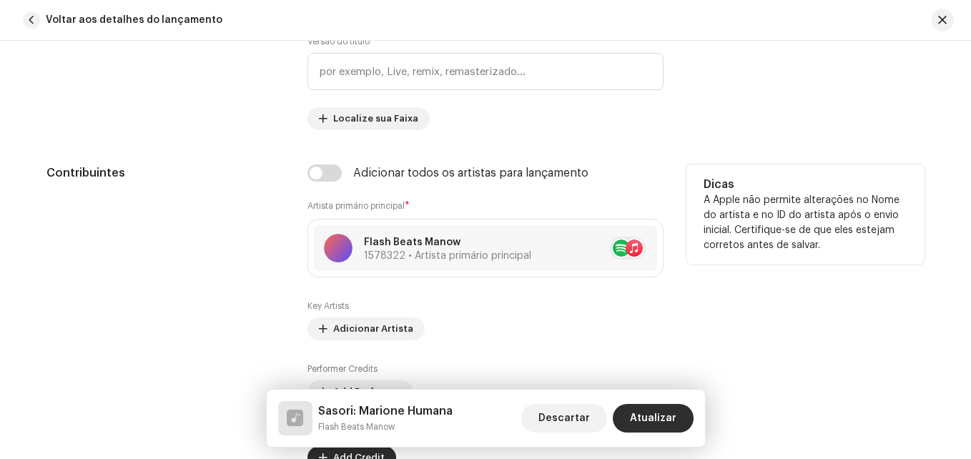
scroll to position [1001, 0]
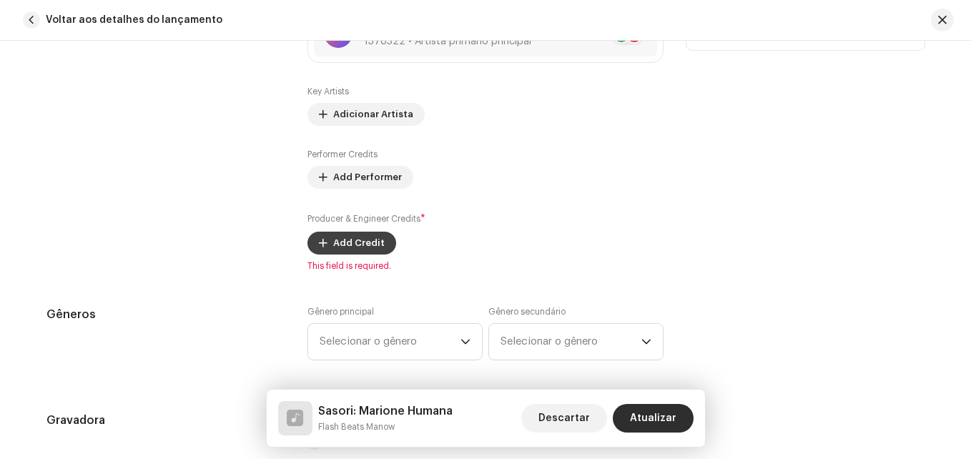
click at [355, 242] on span "Add Credit" at bounding box center [358, 243] width 51 height 29
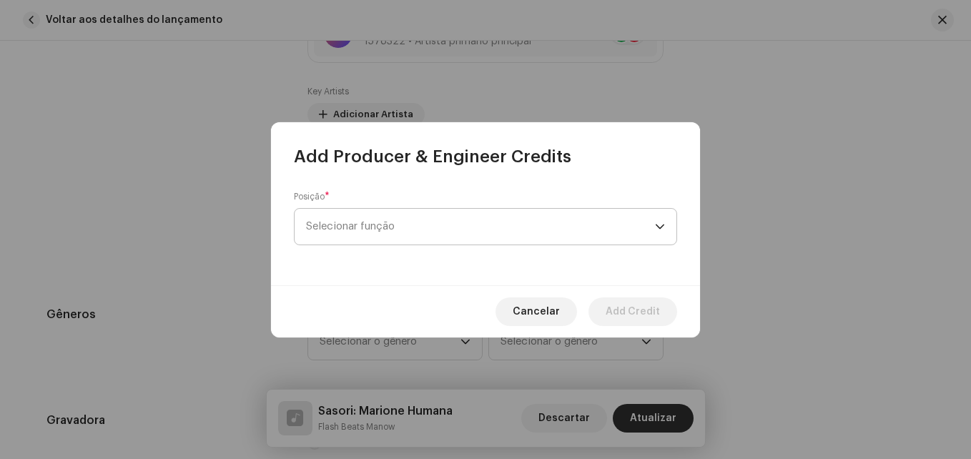
click at [370, 224] on span "Selecionar função" at bounding box center [480, 227] width 349 height 36
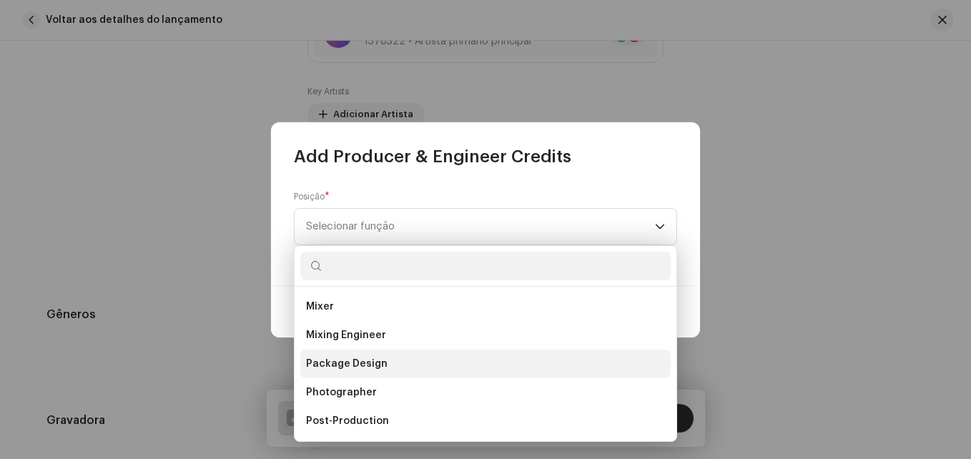
scroll to position [500, 0]
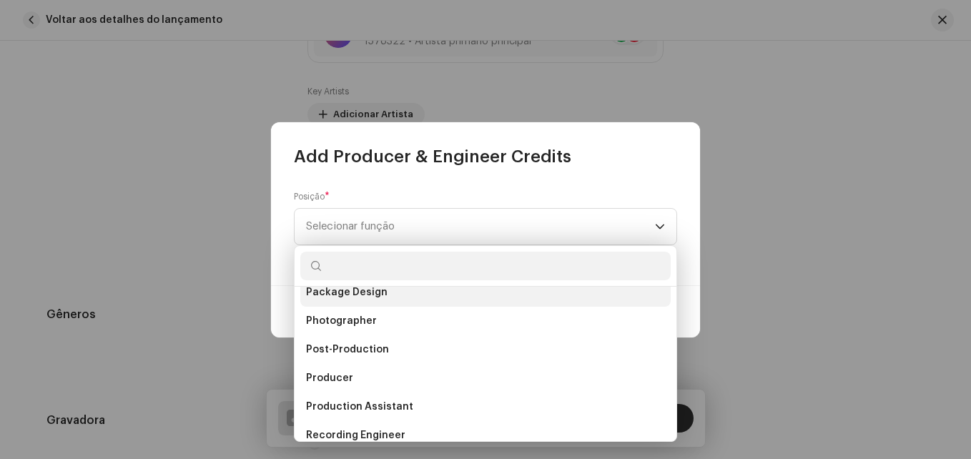
click at [347, 368] on li "Producer" at bounding box center [485, 378] width 370 height 29
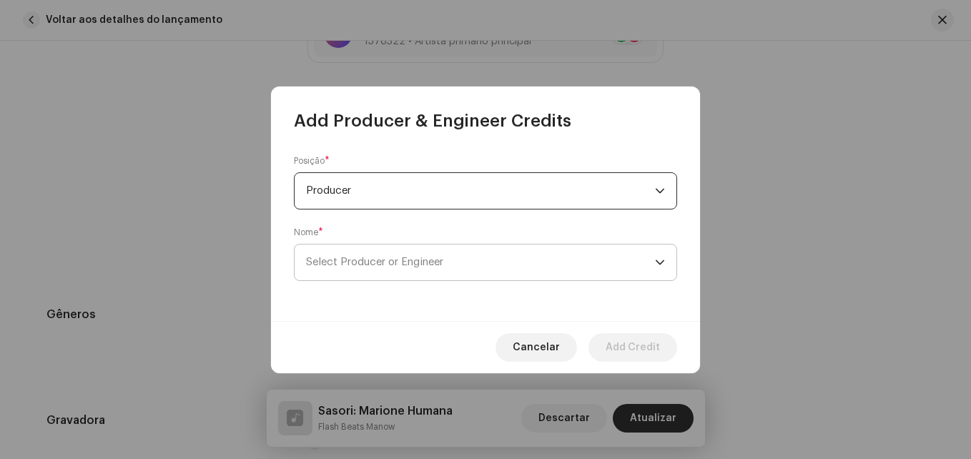
click at [354, 265] on span "Select Producer or Engineer" at bounding box center [374, 262] width 137 height 11
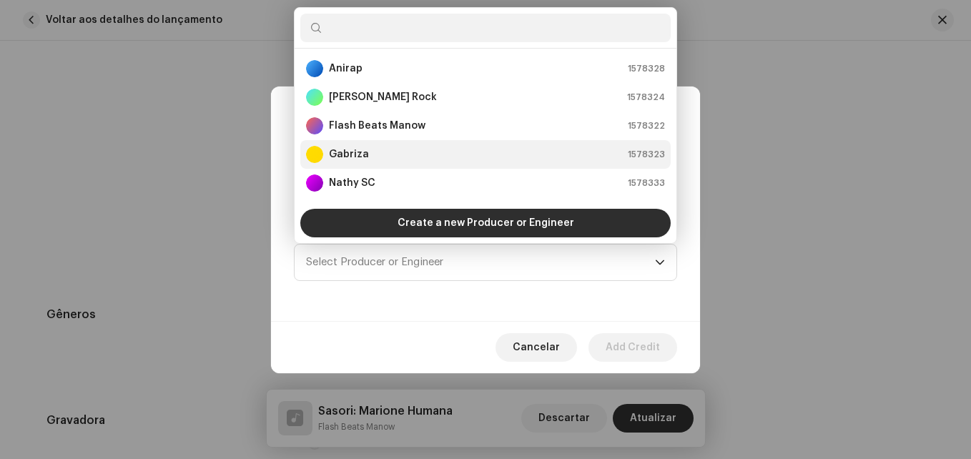
scroll to position [23, 0]
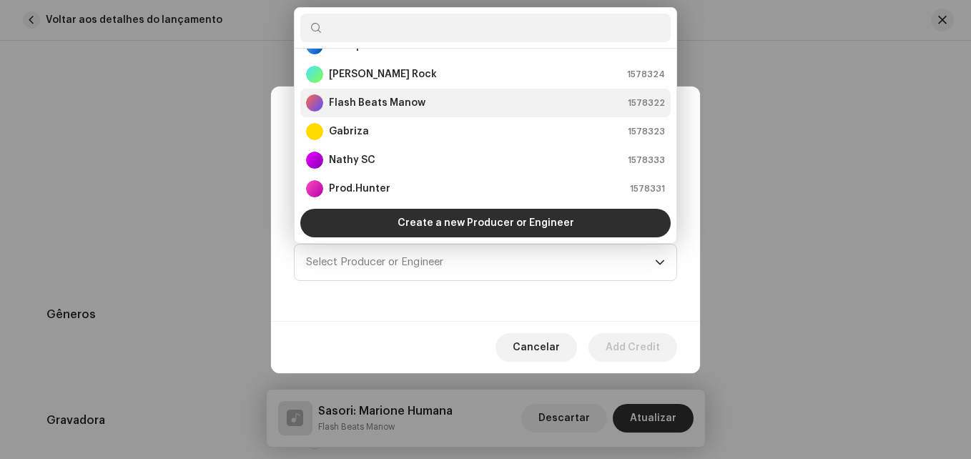
click at [375, 99] on strong "Flash Beats Manow" at bounding box center [377, 103] width 97 height 14
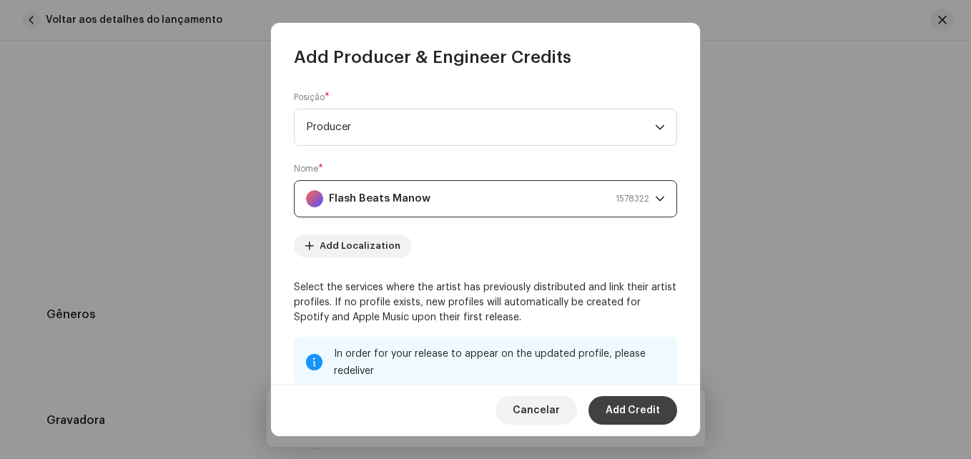
click at [624, 414] on span "Add Credit" at bounding box center [633, 410] width 54 height 29
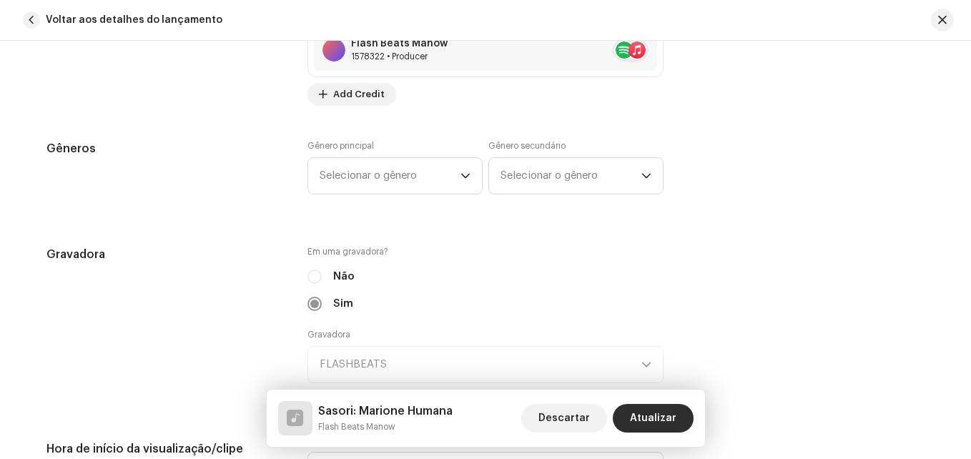
scroll to position [1287, 0]
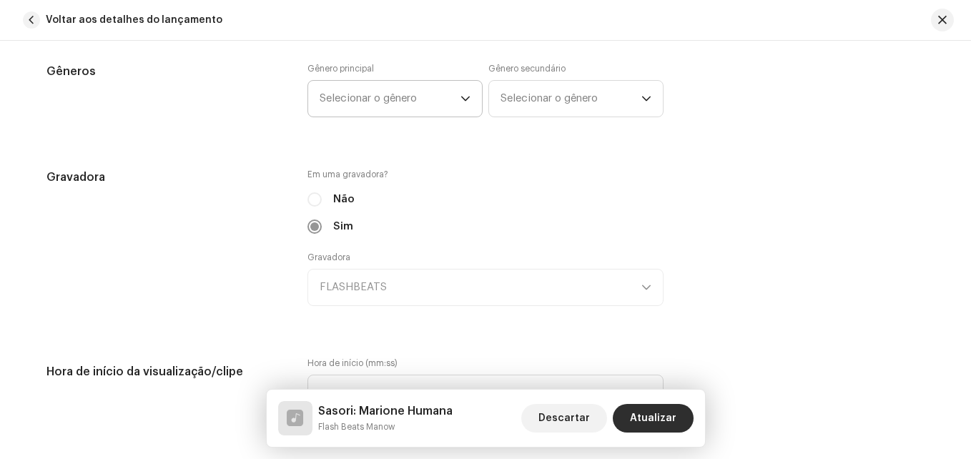
click at [470, 105] on p-select "Selecionar o gênero" at bounding box center [394, 98] width 175 height 37
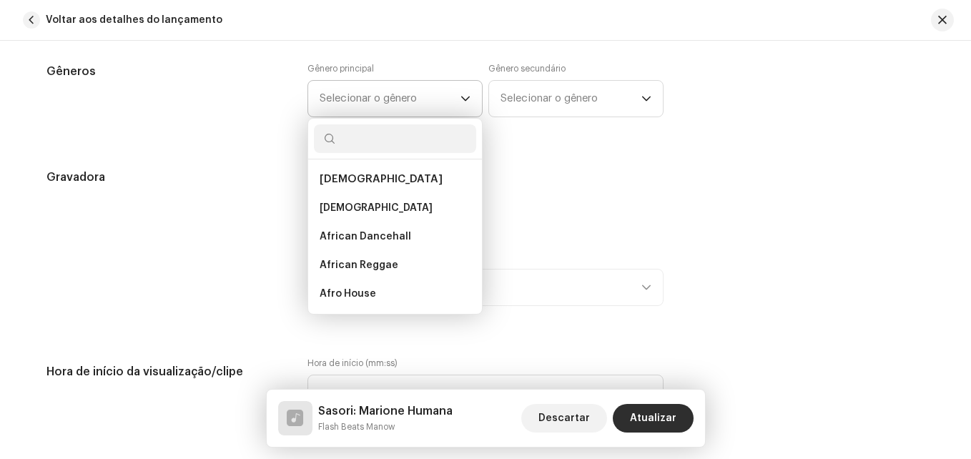
click at [463, 99] on icon "dropdown trigger" at bounding box center [465, 99] width 10 height 10
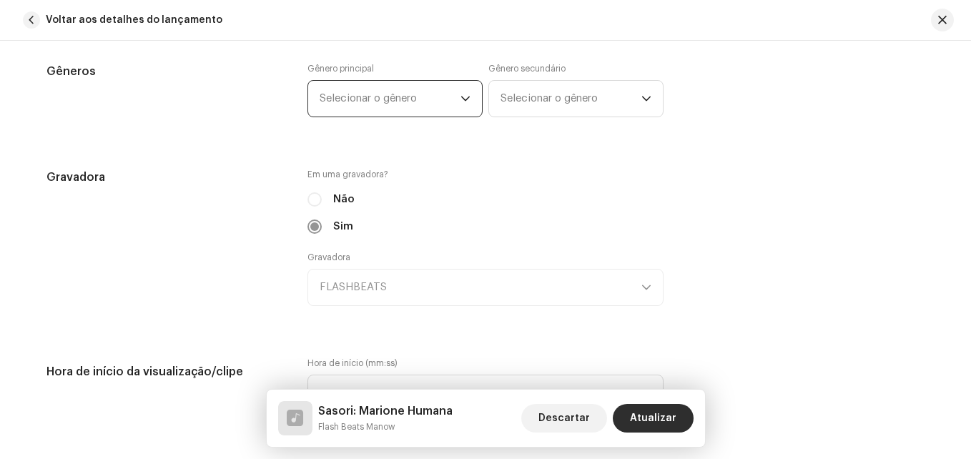
click at [463, 99] on icon "dropdown trigger" at bounding box center [465, 99] width 10 height 10
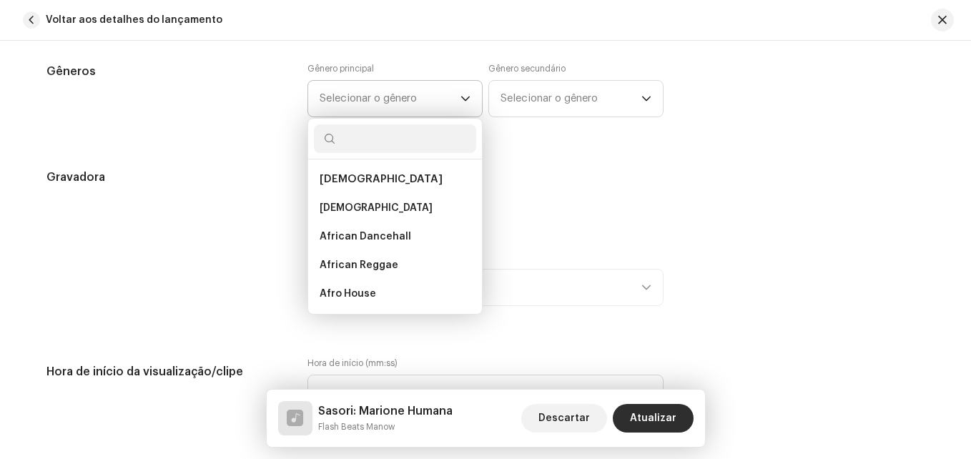
click at [463, 96] on icon "dropdown trigger" at bounding box center [465, 99] width 10 height 10
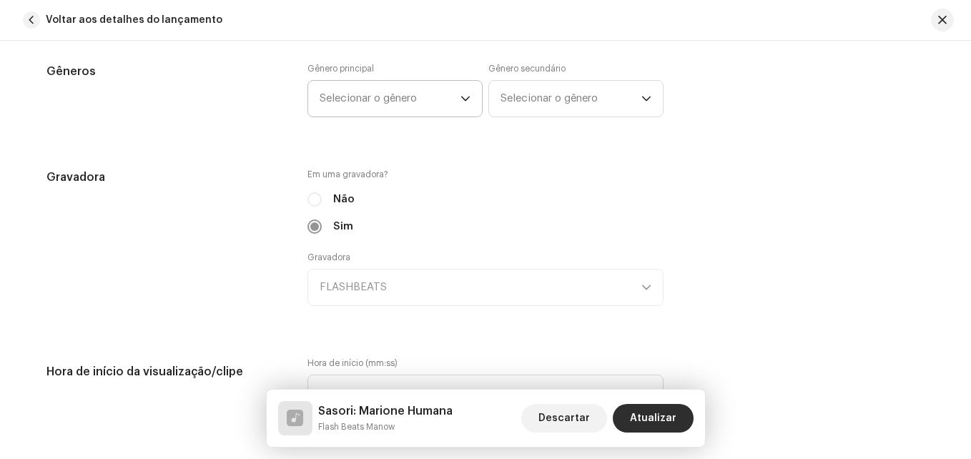
click at [463, 96] on icon "dropdown trigger" at bounding box center [465, 99] width 10 height 10
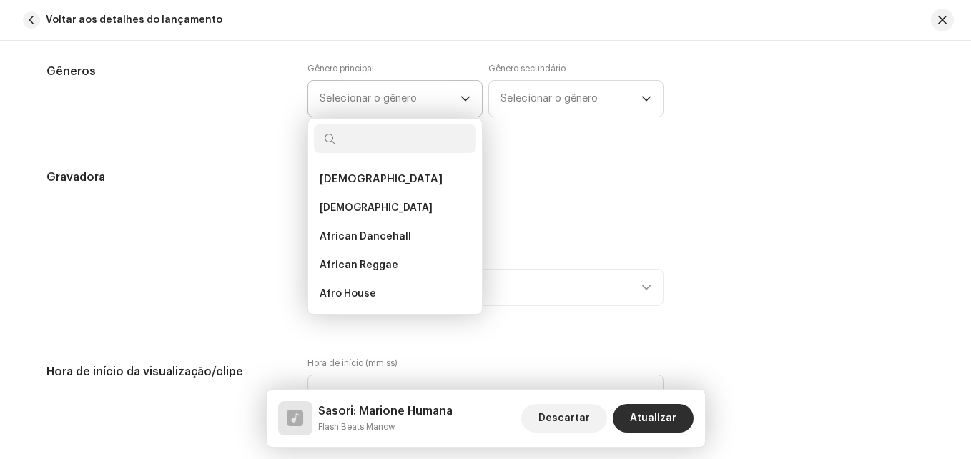
click at [463, 96] on icon "dropdown trigger" at bounding box center [465, 99] width 10 height 10
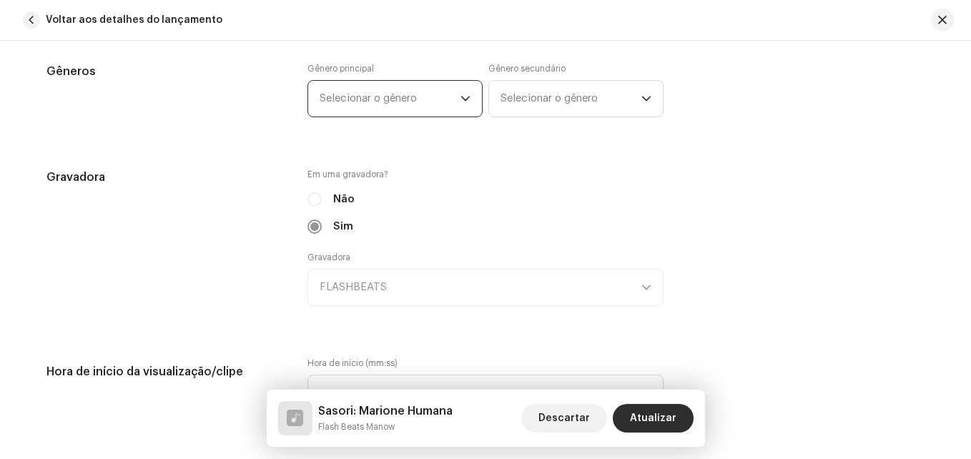
click at [463, 96] on icon "dropdown trigger" at bounding box center [465, 99] width 10 height 10
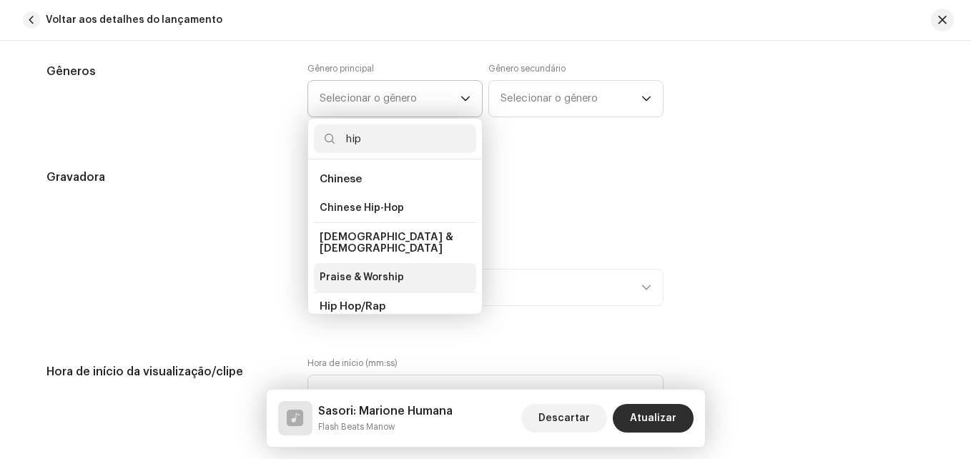
scroll to position [71, 0]
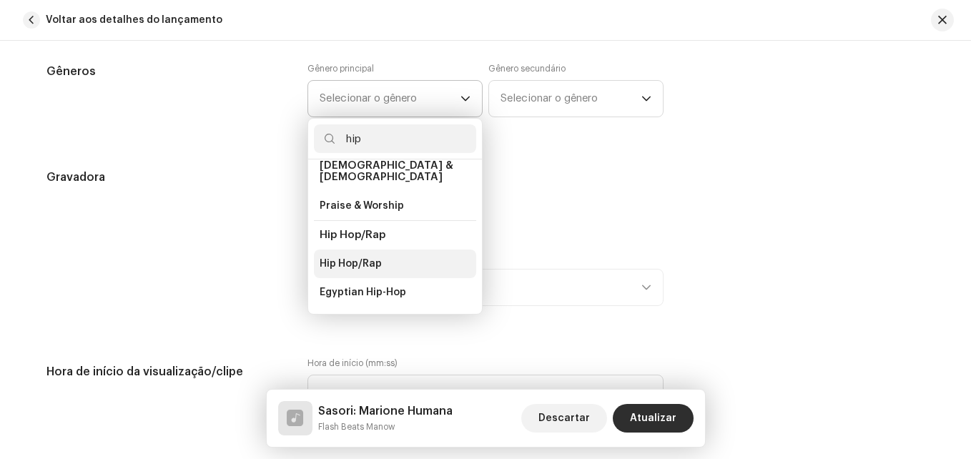
type input "hip"
click at [372, 257] on span "Hip Hop/Rap" at bounding box center [351, 264] width 62 height 14
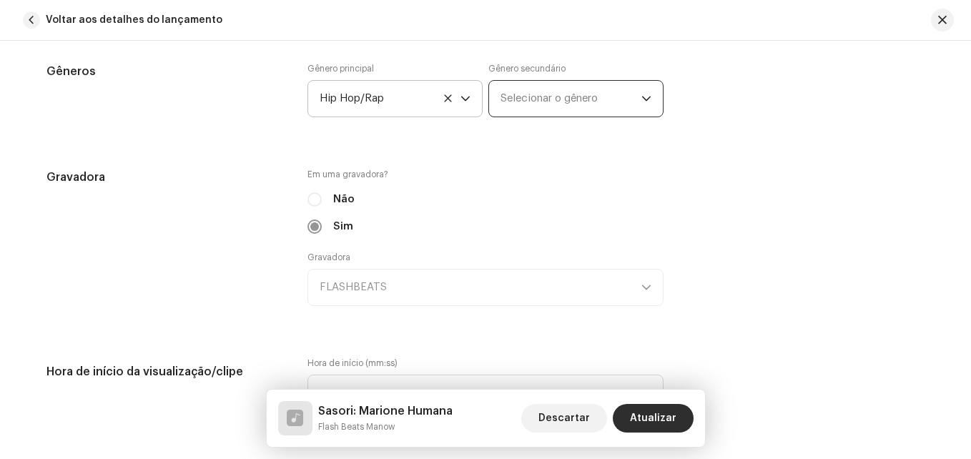
click at [540, 93] on span "Selecionar o gênero" at bounding box center [570, 99] width 141 height 36
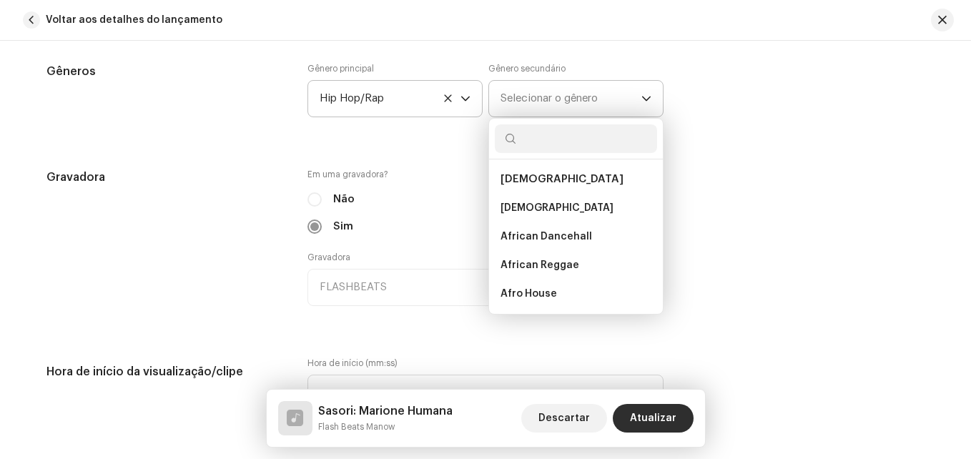
click at [540, 97] on span "Selecionar o gênero" at bounding box center [570, 99] width 141 height 36
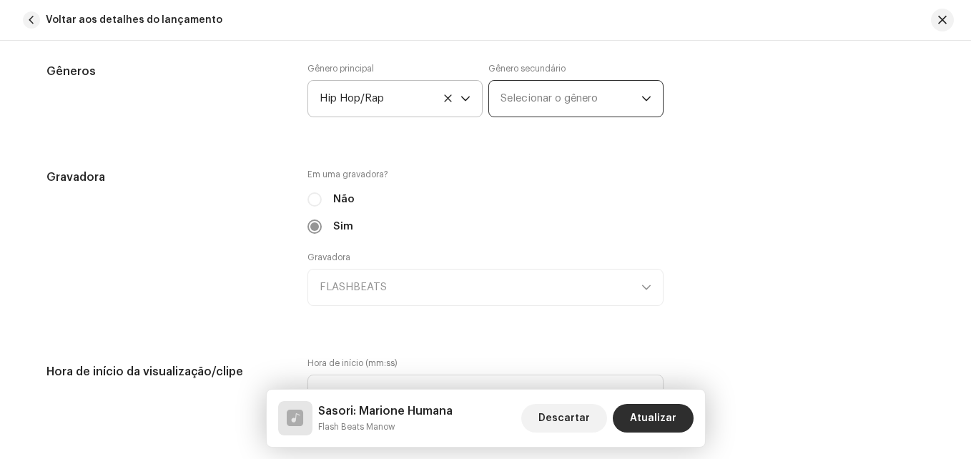
click at [540, 97] on span "Selecionar o gênero" at bounding box center [570, 99] width 141 height 36
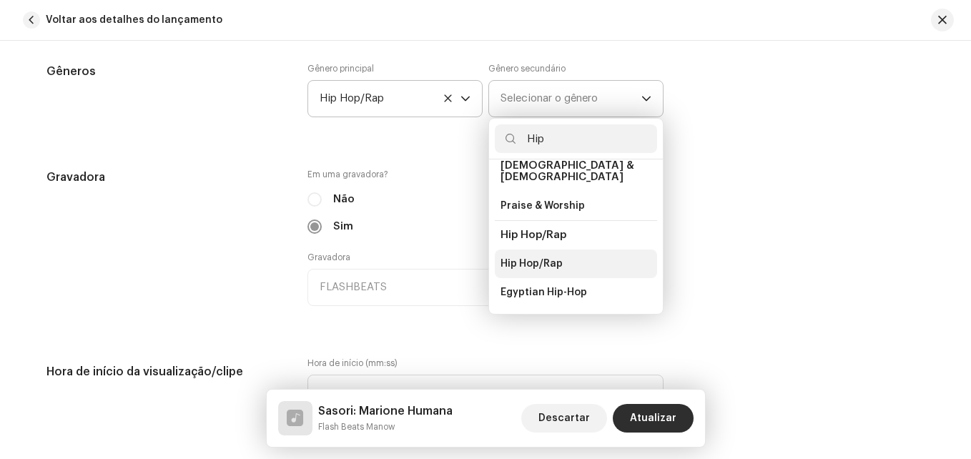
type input "Hip"
click at [556, 257] on span "Hip Hop/Rap" at bounding box center [531, 264] width 62 height 14
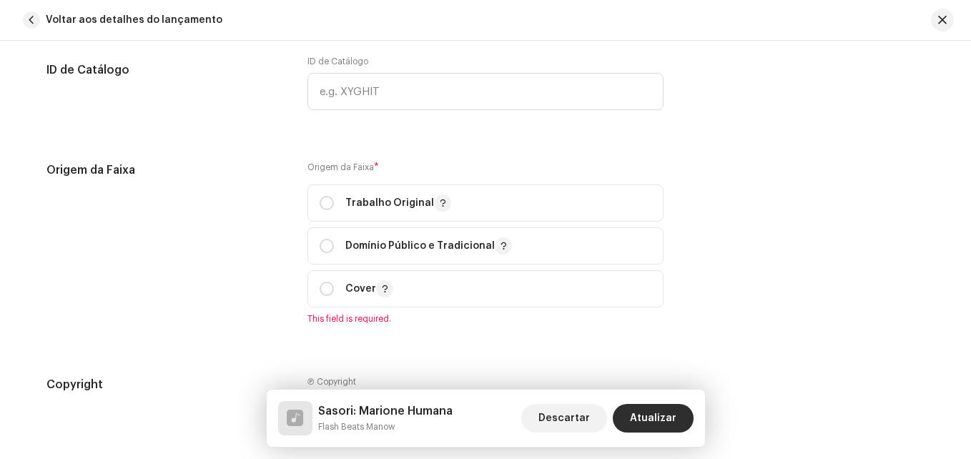
scroll to position [1716, 0]
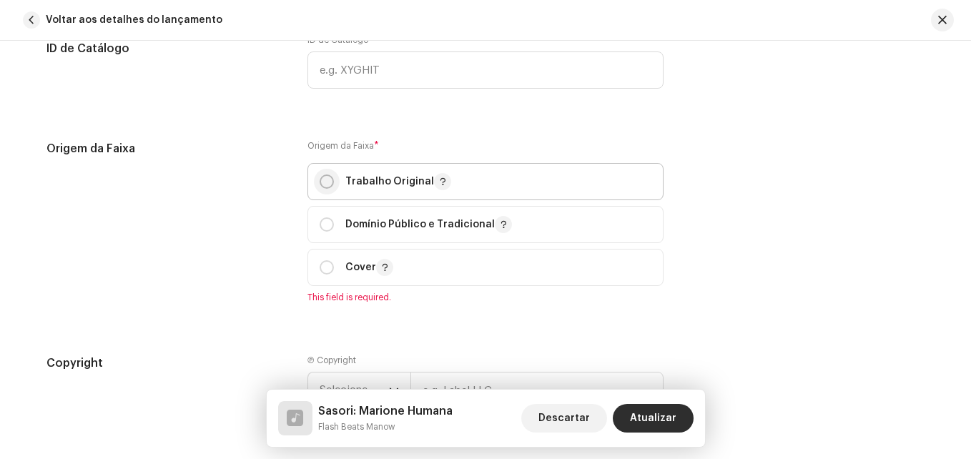
click at [325, 182] on input "radio" at bounding box center [327, 181] width 14 height 14
radio input "true"
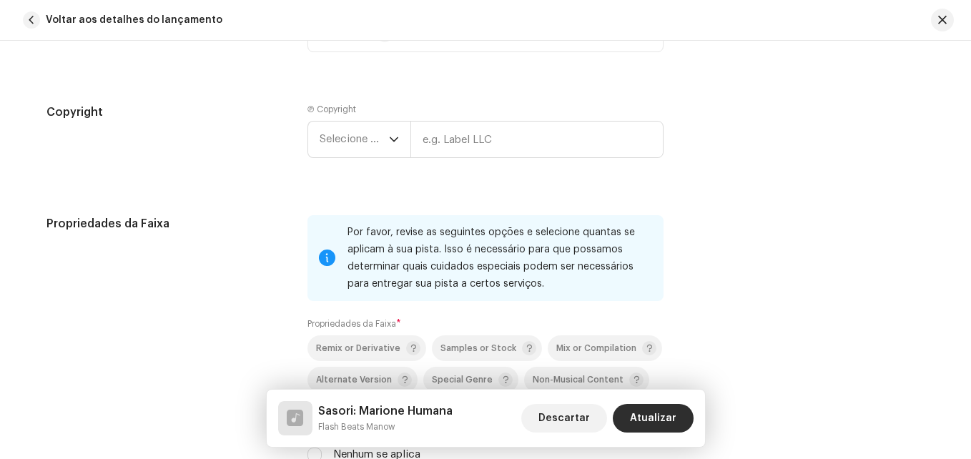
scroll to position [2002, 0]
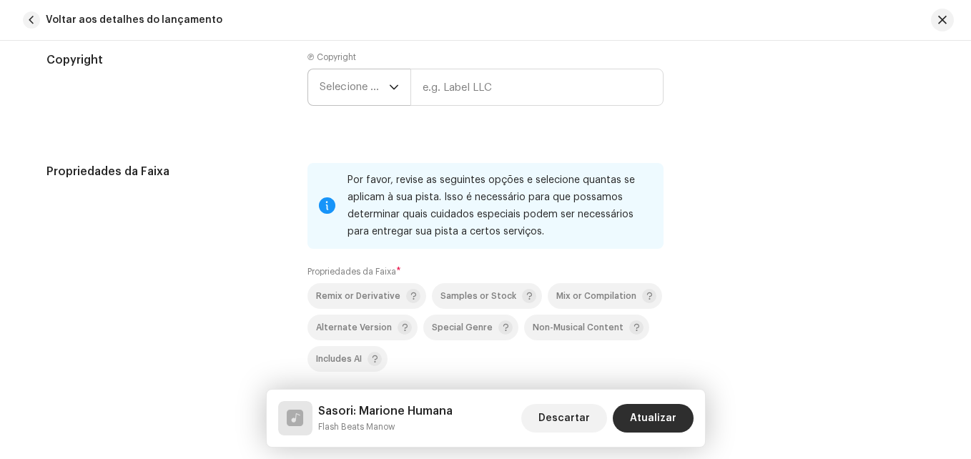
click at [390, 90] on icon "dropdown trigger" at bounding box center [394, 87] width 10 height 10
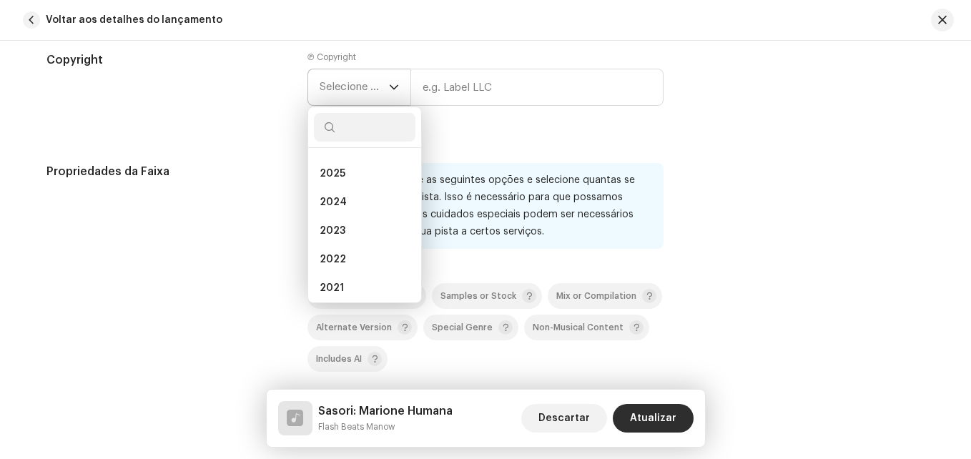
scroll to position [122, 0]
click at [352, 215] on li "2020" at bounding box center [365, 217] width 102 height 29
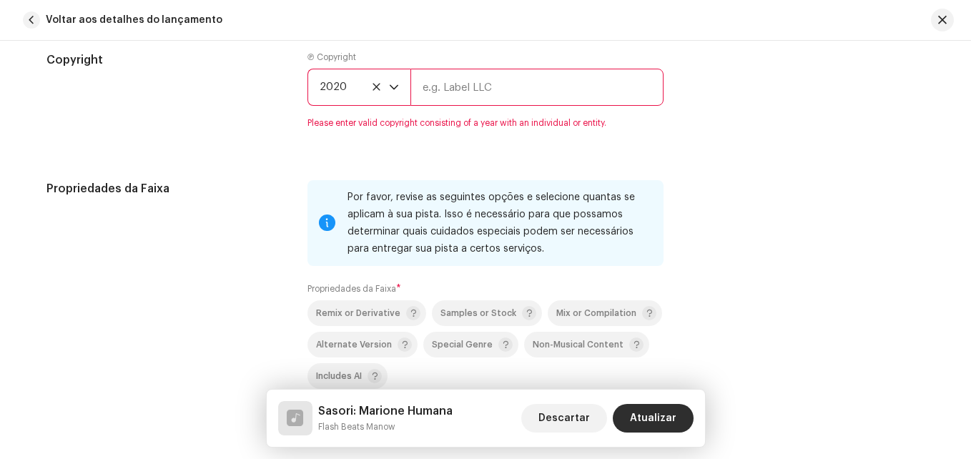
click at [463, 92] on input "text" at bounding box center [536, 87] width 253 height 37
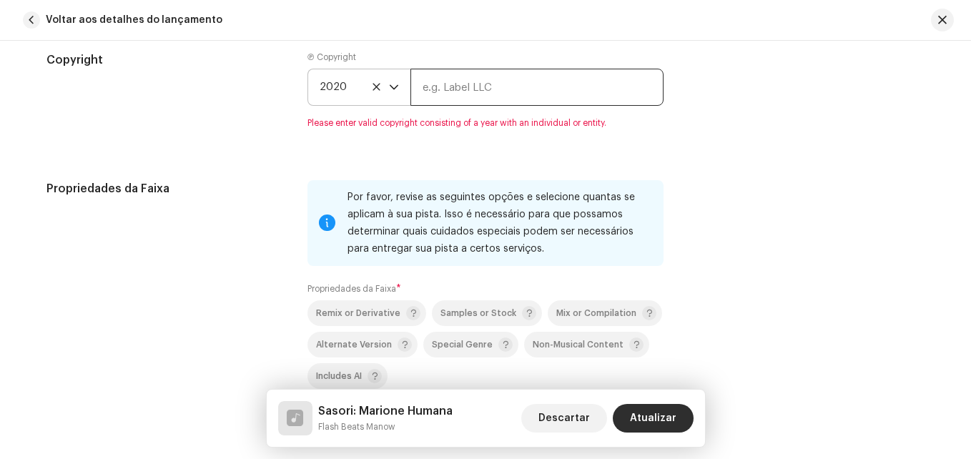
type input "GH Editora"
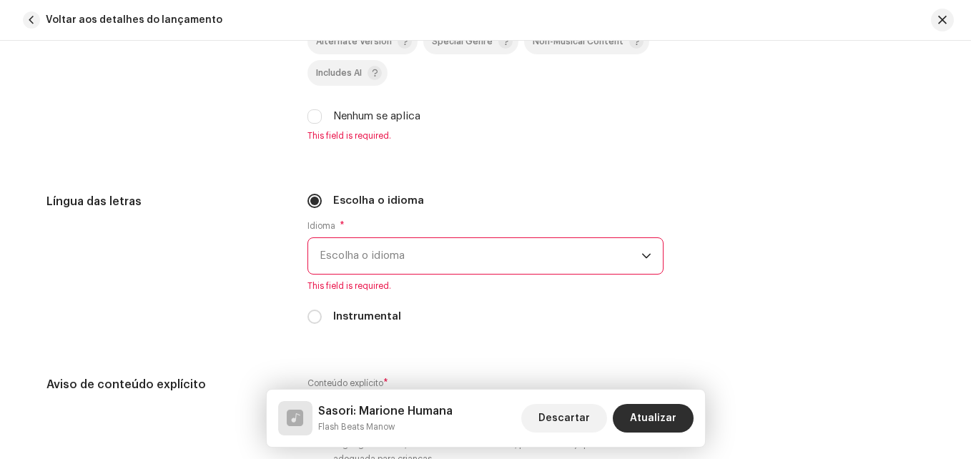
scroll to position [2359, 0]
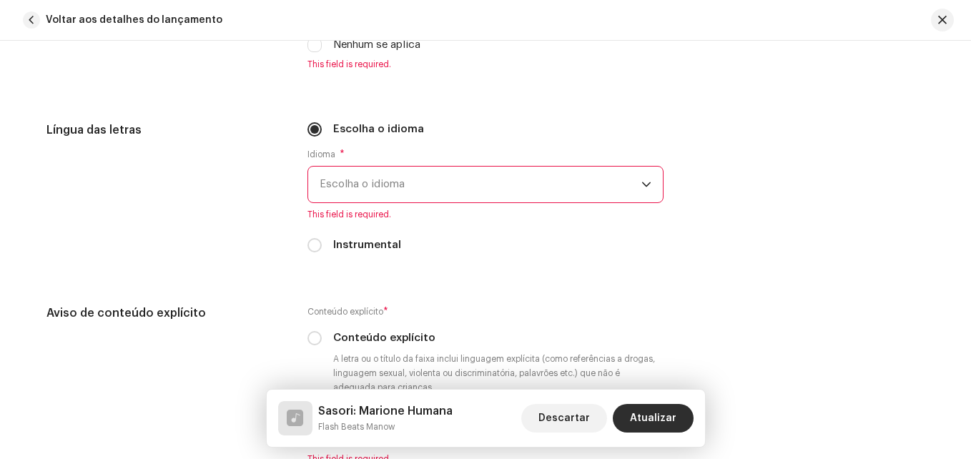
click at [409, 191] on span "Escolha o idioma" at bounding box center [481, 185] width 322 height 36
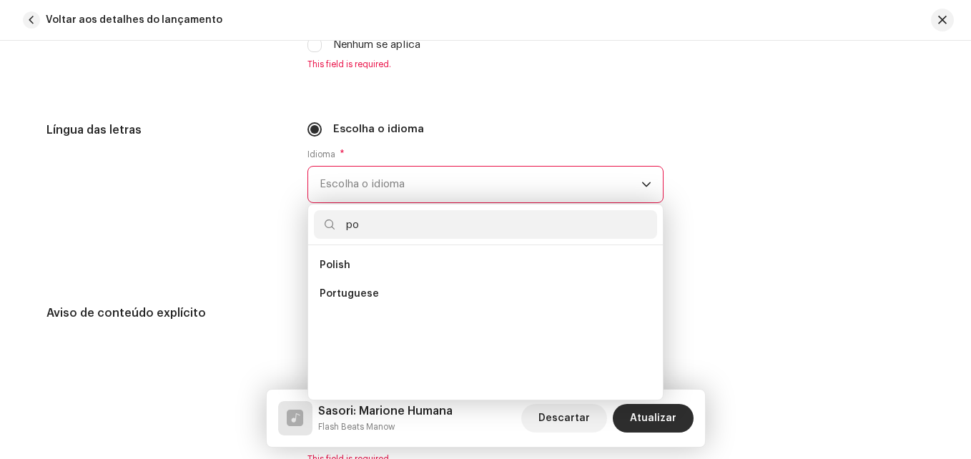
scroll to position [0, 0]
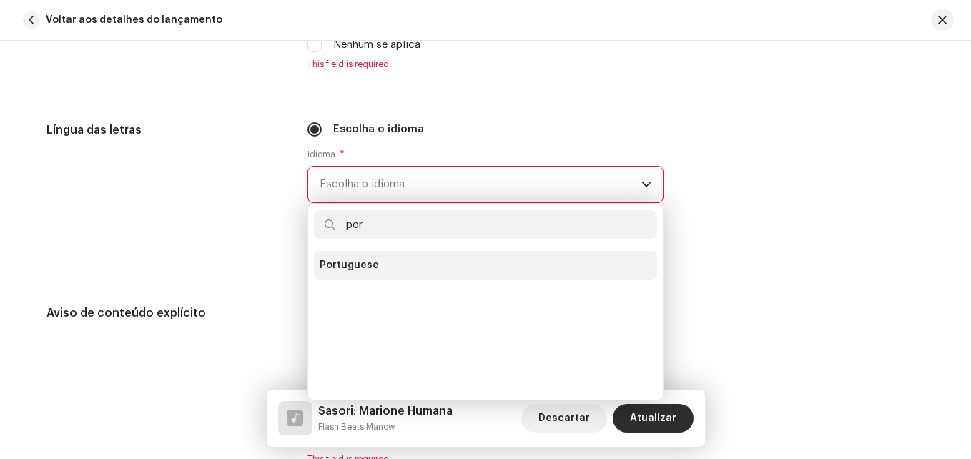
type input "por"
click at [385, 266] on li "Portuguese" at bounding box center [485, 265] width 343 height 29
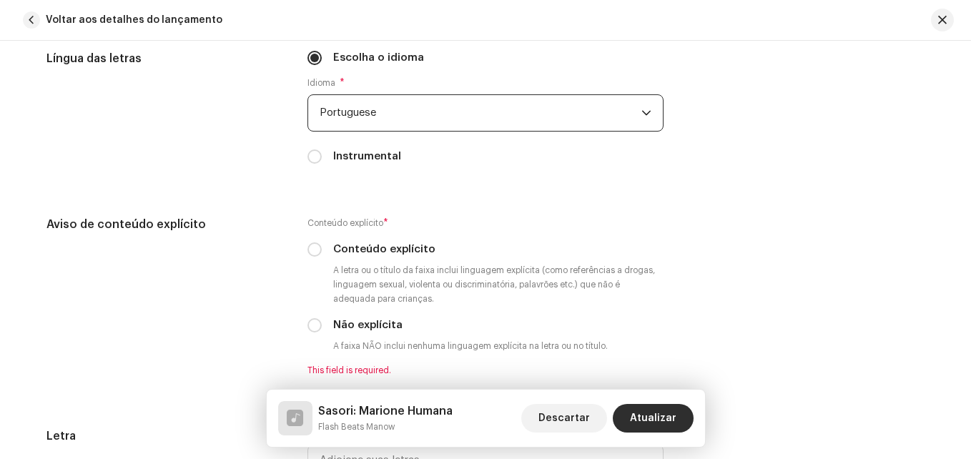
scroll to position [2502, 0]
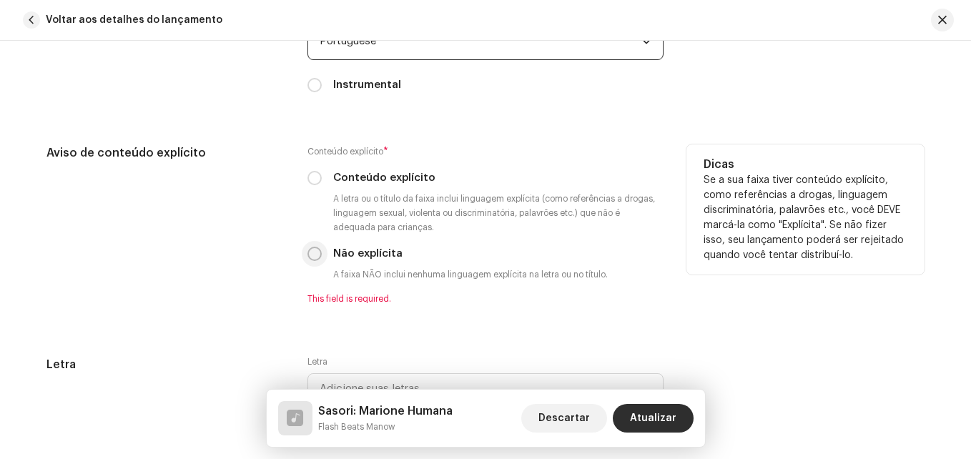
click at [312, 255] on input "Não explícita" at bounding box center [314, 254] width 14 height 14
radio input "true"
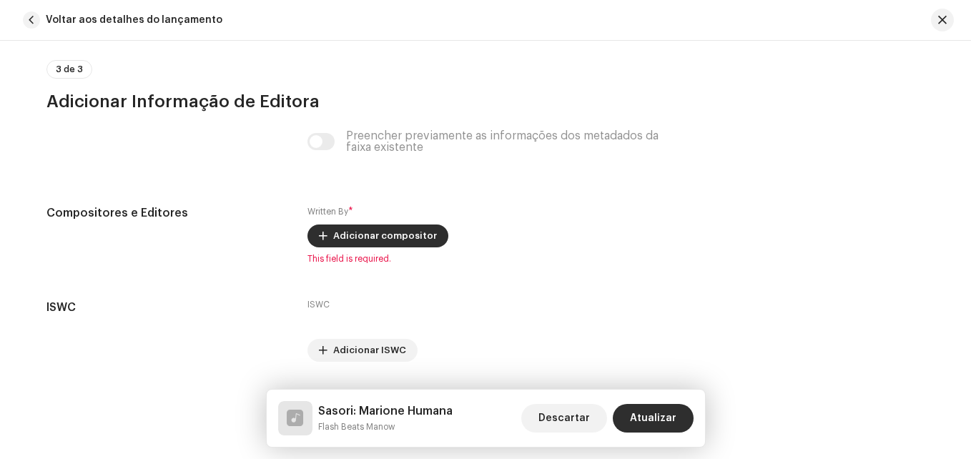
scroll to position [2931, 0]
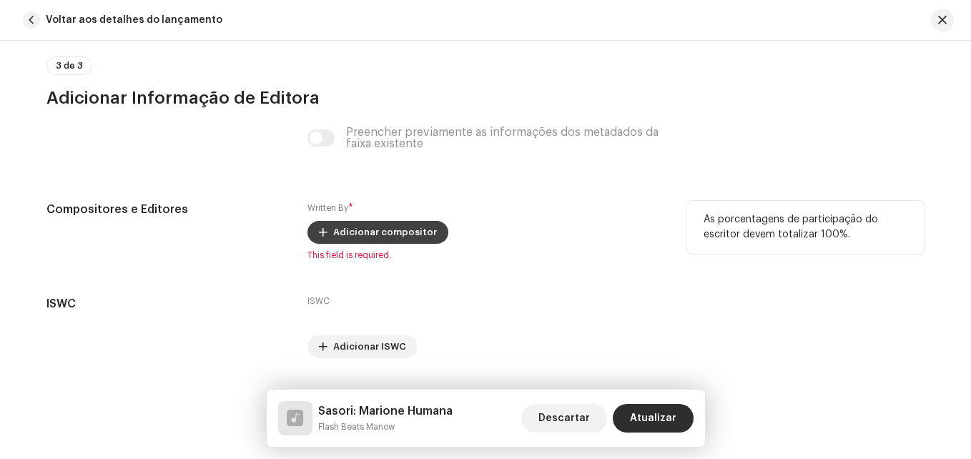
click at [391, 234] on span "Adicionar compositor" at bounding box center [385, 232] width 104 height 29
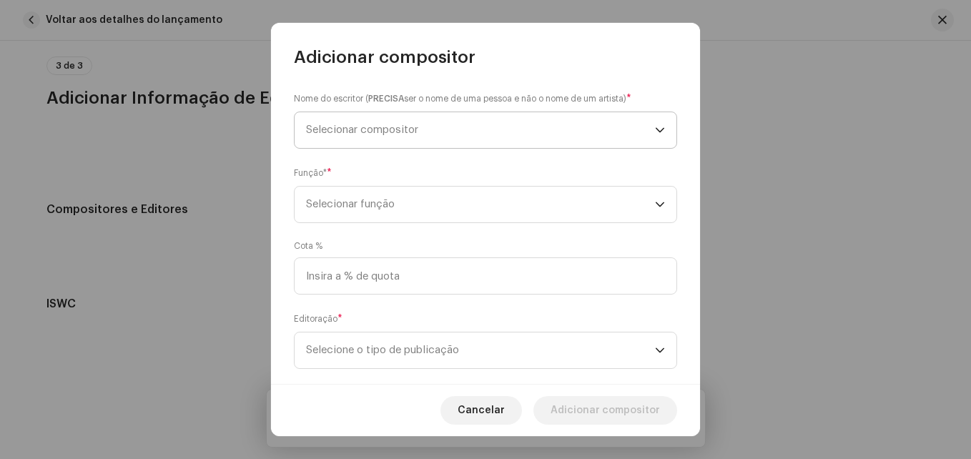
click at [375, 120] on span "Selecionar compositor" at bounding box center [480, 130] width 349 height 36
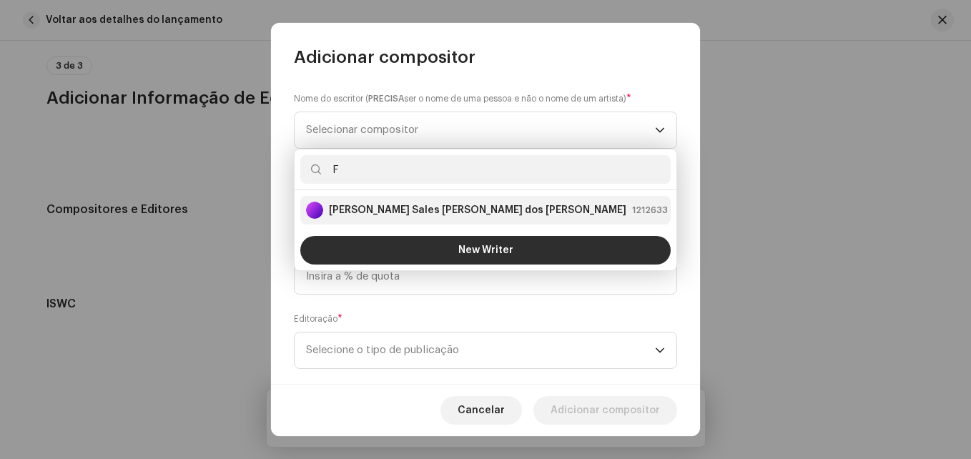
type input "F"
click at [416, 207] on strong "[PERSON_NAME] Sales [PERSON_NAME] dos [PERSON_NAME]" at bounding box center [477, 210] width 297 height 14
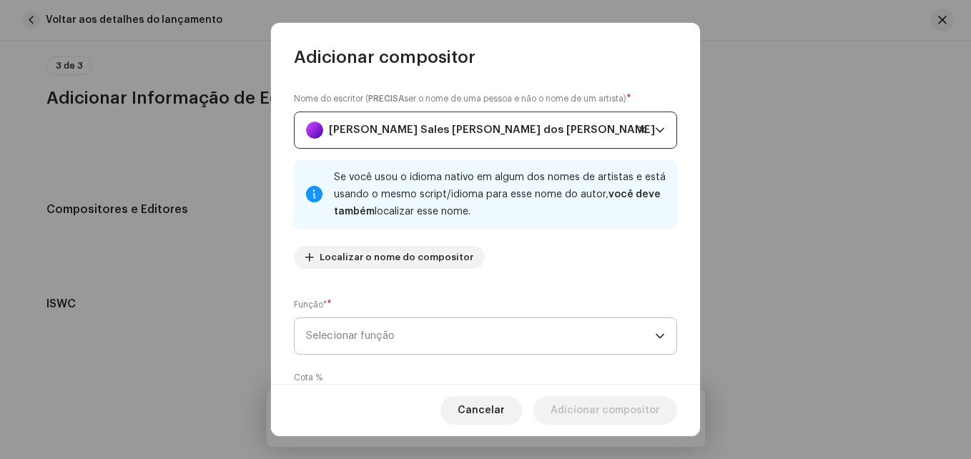
click at [367, 334] on span "Selecionar função" at bounding box center [480, 336] width 349 height 36
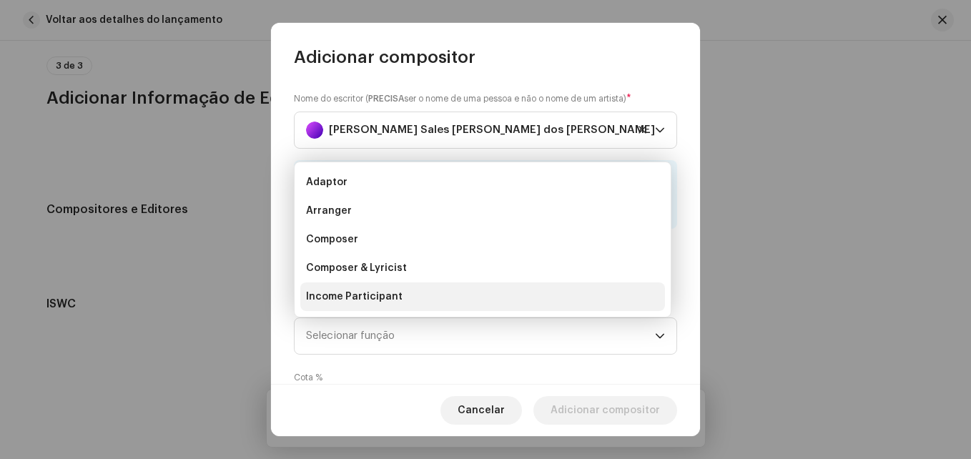
scroll to position [23, 0]
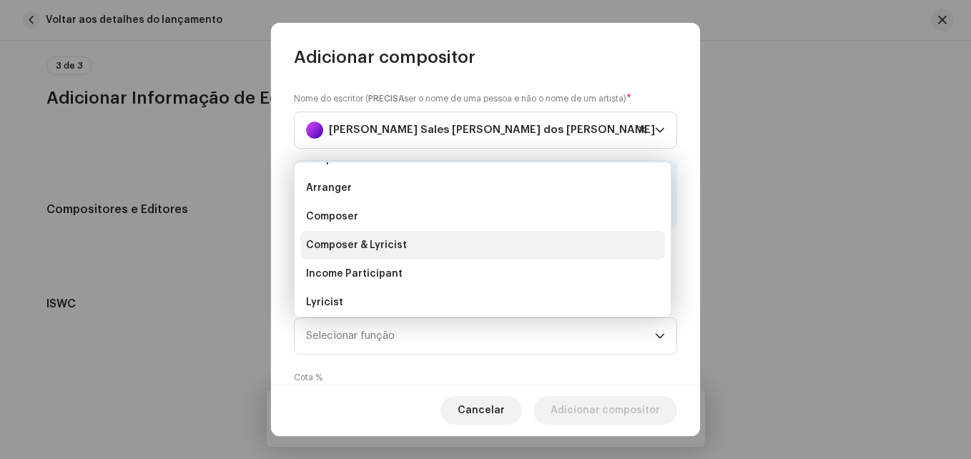
click at [385, 239] on span "Composer & Lyricist" at bounding box center [356, 245] width 101 height 14
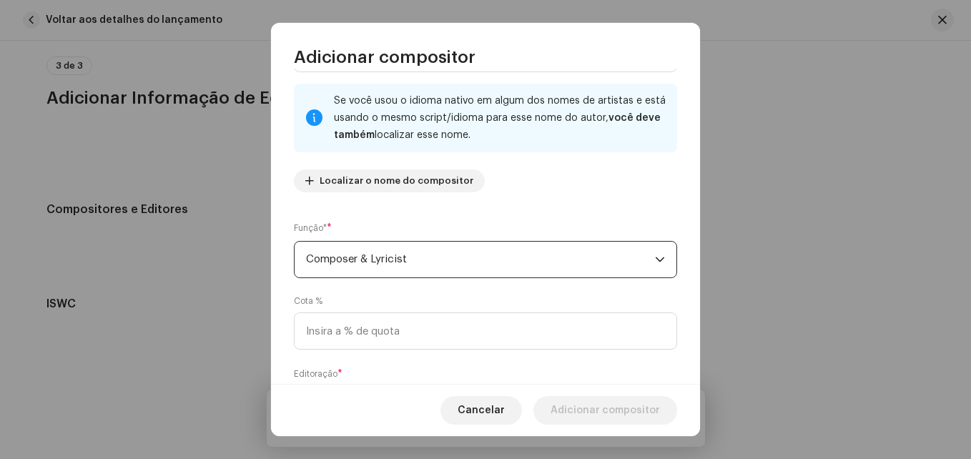
scroll to position [157, 0]
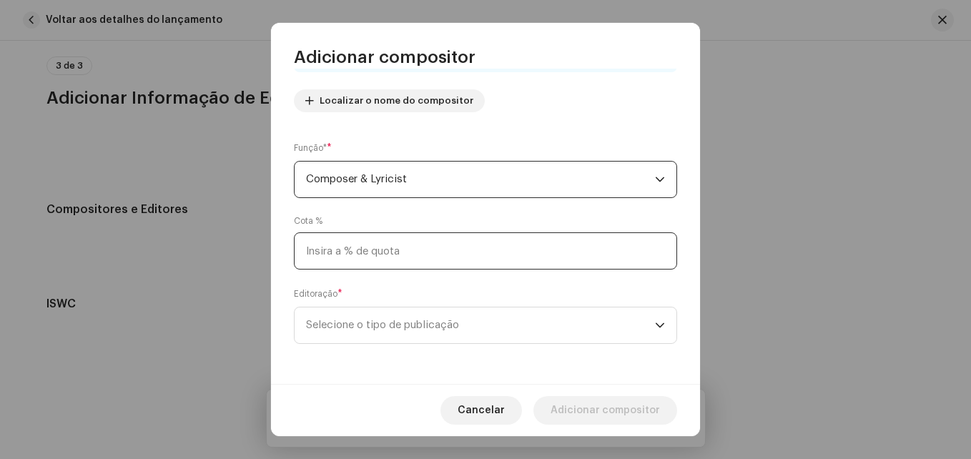
click at [336, 264] on input at bounding box center [485, 250] width 383 height 37
type input "100,00"
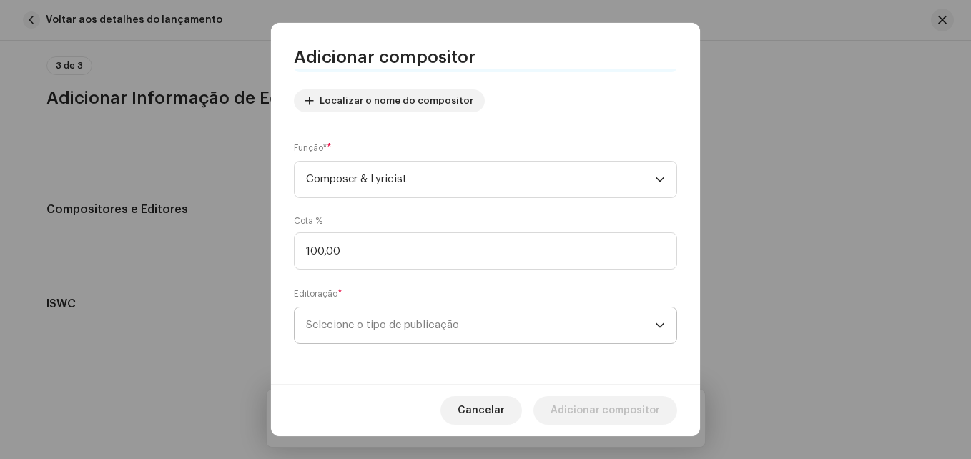
click at [554, 318] on span "Selecione o tipo de publicação" at bounding box center [480, 325] width 349 height 36
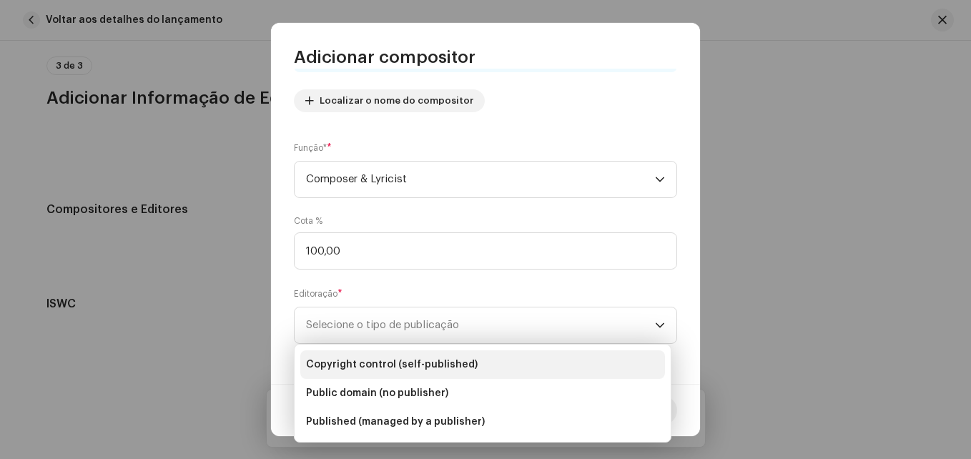
click at [479, 361] on li "Copyright control (self-published)" at bounding box center [482, 364] width 365 height 29
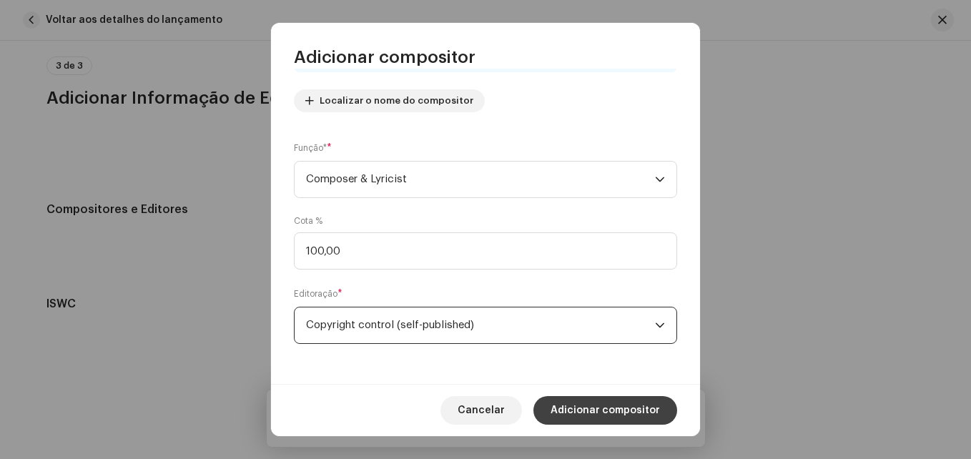
click at [578, 408] on span "Adicionar compositor" at bounding box center [605, 410] width 109 height 29
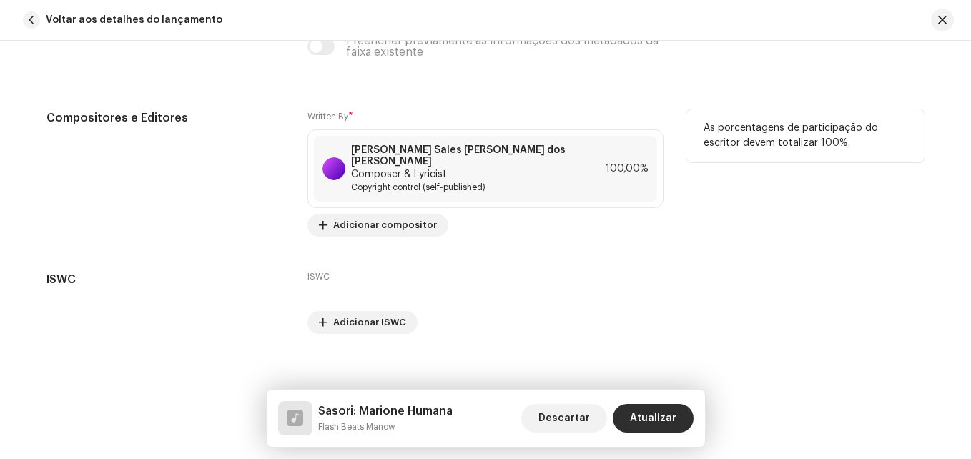
scroll to position [3024, 0]
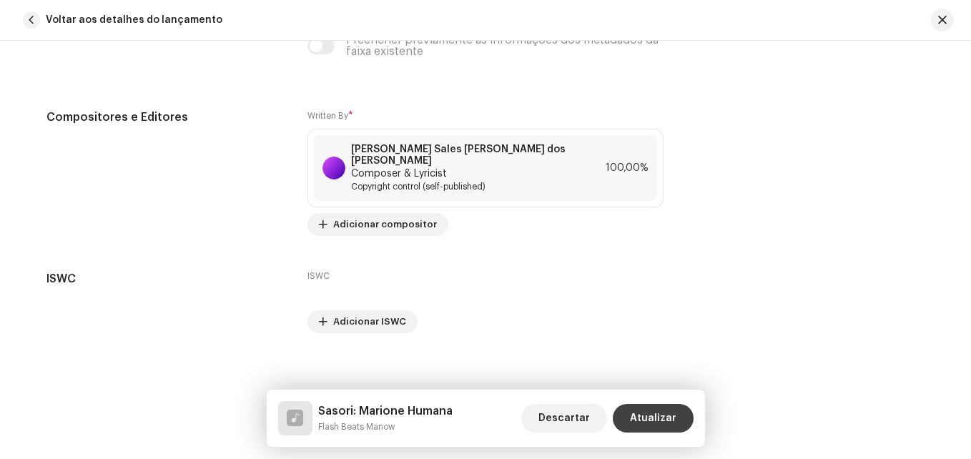
click at [653, 420] on span "Atualizar" at bounding box center [653, 418] width 46 height 29
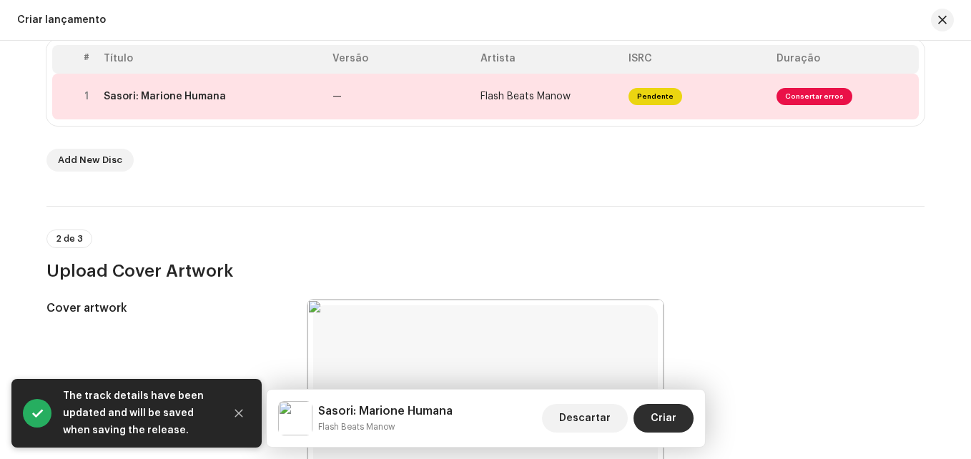
scroll to position [161, 0]
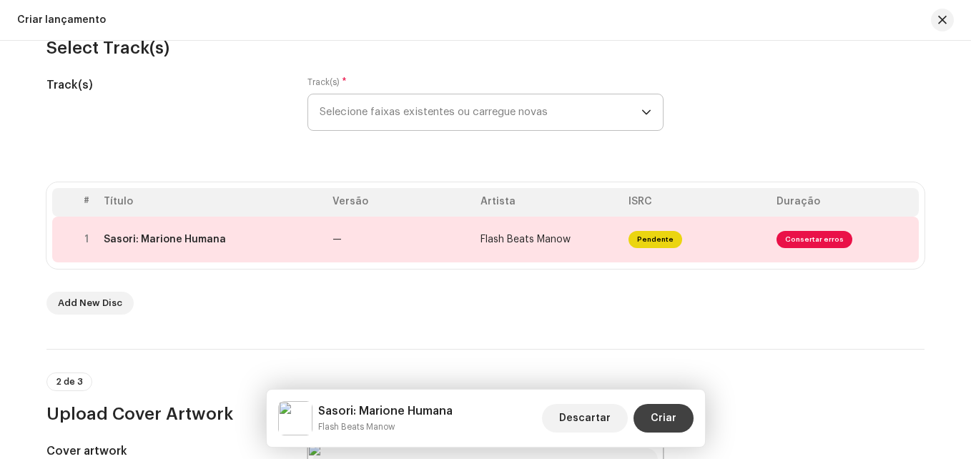
click at [664, 415] on span "Criar" at bounding box center [664, 418] width 26 height 29
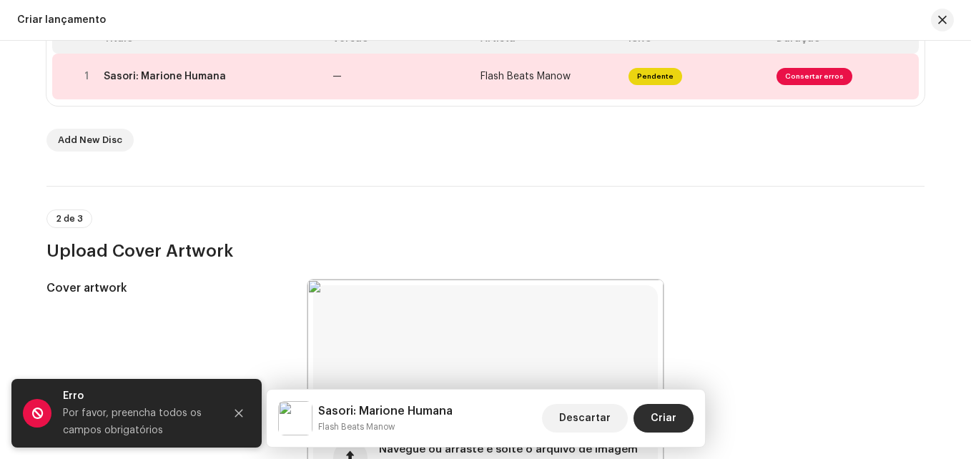
scroll to position [232, 0]
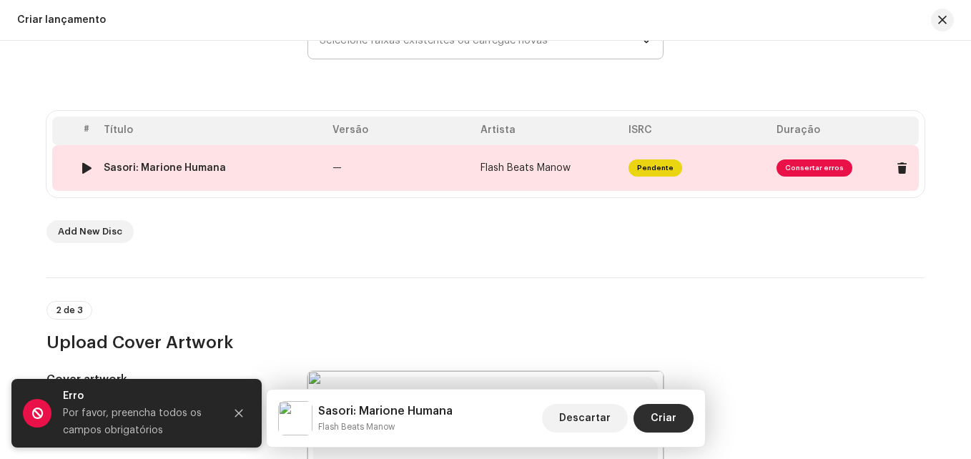
click at [814, 176] on span "Consertar erros" at bounding box center [814, 167] width 76 height 17
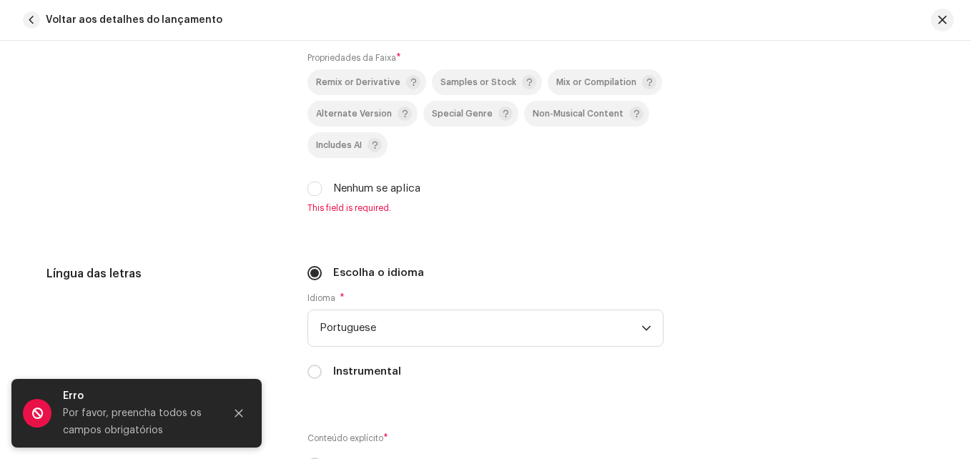
scroll to position [2216, 0]
click at [315, 192] on input "Nenhum se aplica" at bounding box center [314, 188] width 14 height 14
checkbox input "true"
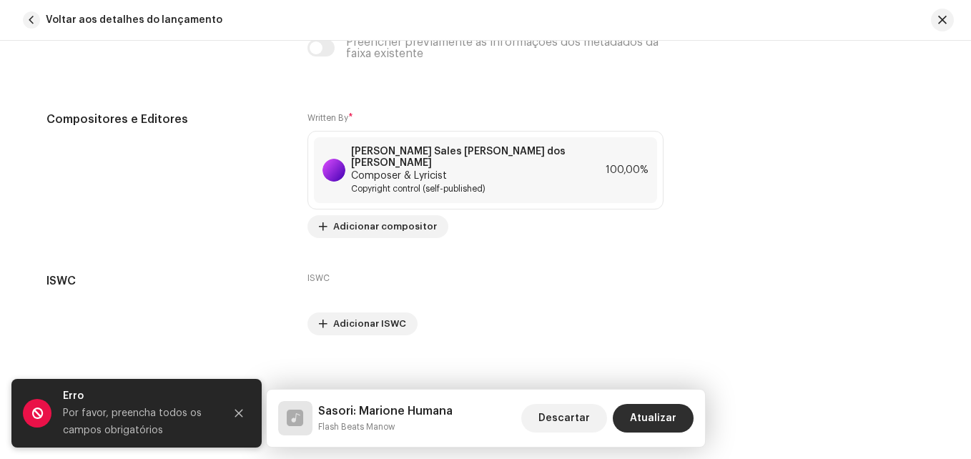
scroll to position [3006, 0]
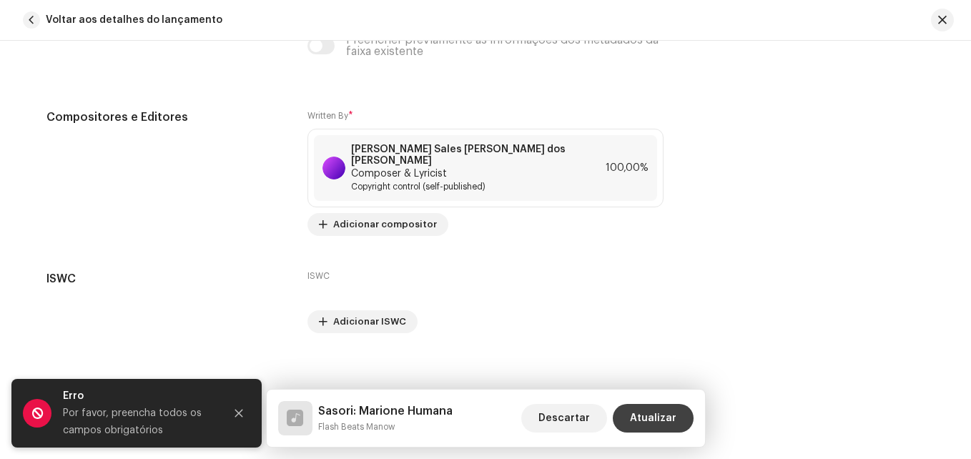
click at [656, 418] on span "Atualizar" at bounding box center [653, 418] width 46 height 29
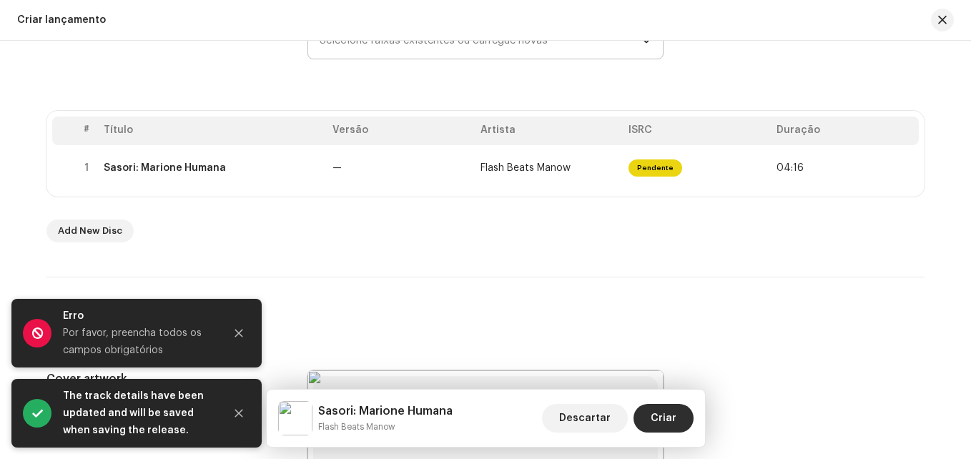
click at [656, 418] on span "Criar" at bounding box center [664, 418] width 26 height 29
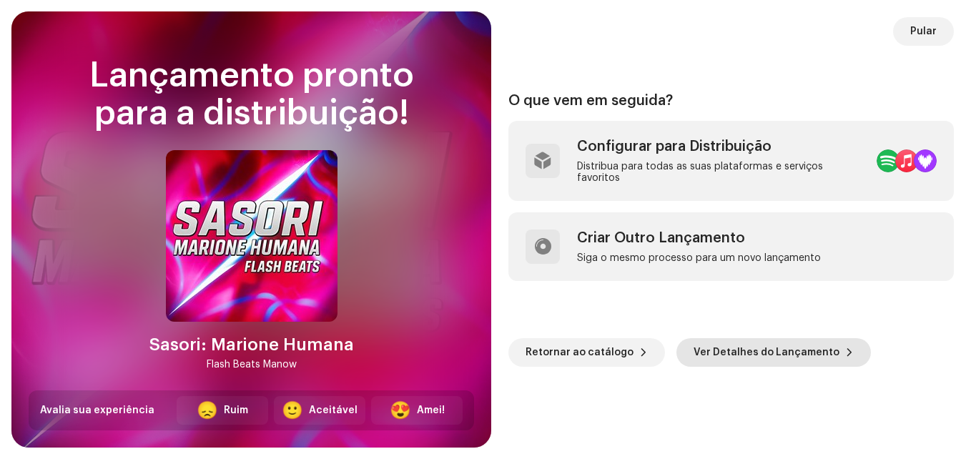
click at [724, 350] on span "Ver Detalhes do Lançamento" at bounding box center [767, 352] width 146 height 29
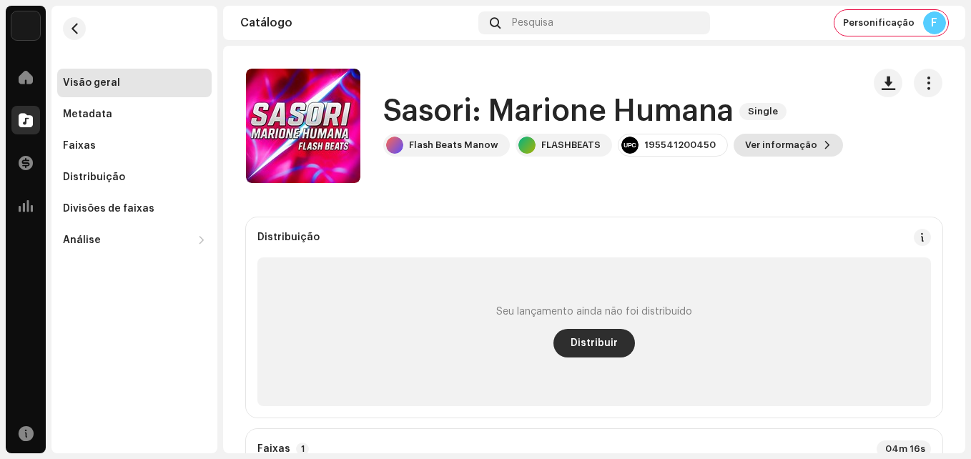
click at [768, 151] on span "Ver informação" at bounding box center [781, 145] width 72 height 29
click at [812, 248] on div "Sasori: Marione Humana 3047447 Metadata Distribuição Linguagem de Meta-Dados Po…" at bounding box center [485, 229] width 971 height 459
click at [592, 338] on span "Distribuir" at bounding box center [594, 343] width 47 height 29
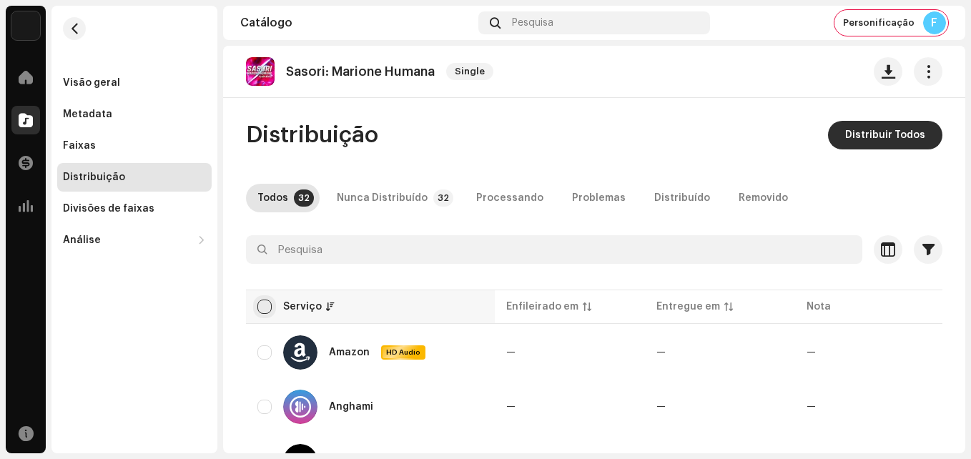
click at [262, 307] on input "checkbox" at bounding box center [264, 307] width 14 height 14
checkbox input "true"
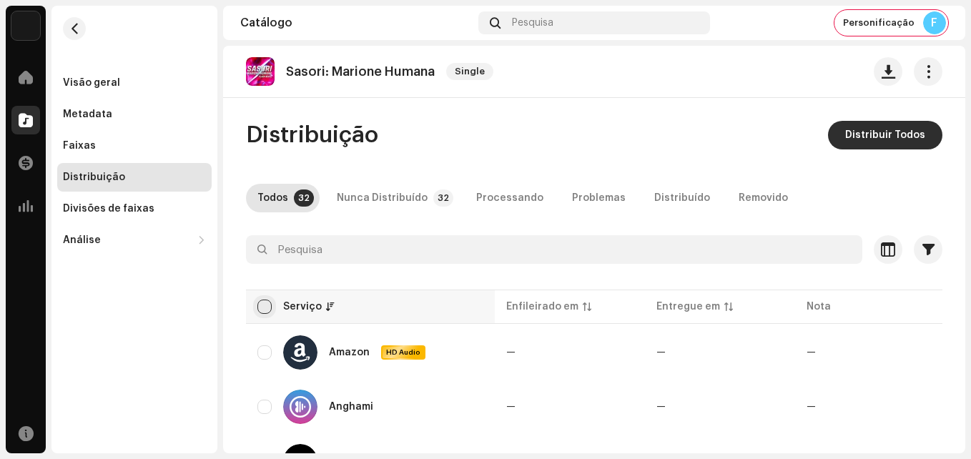
checkbox input "true"
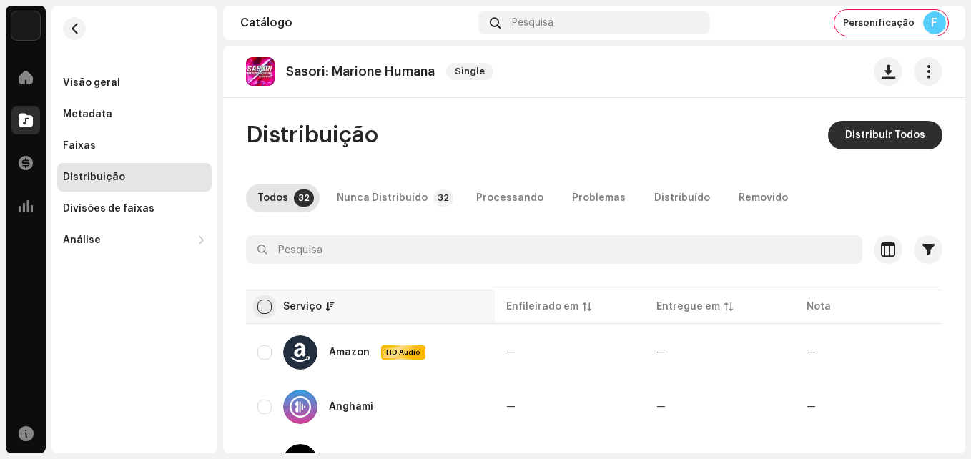
checkbox input "true"
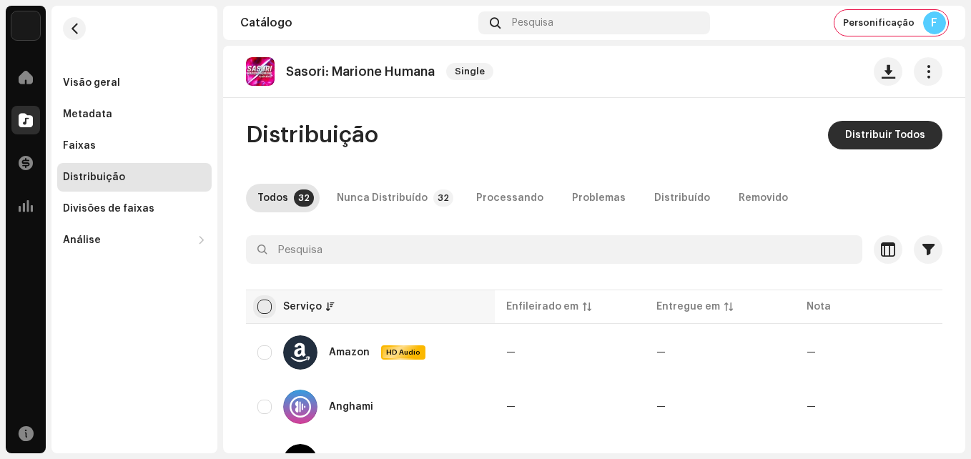
checkbox input "true"
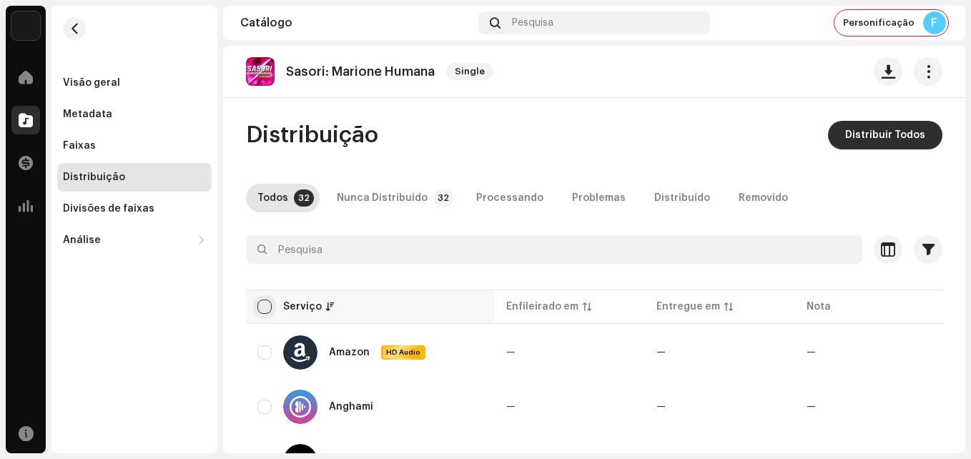
checkbox input "true"
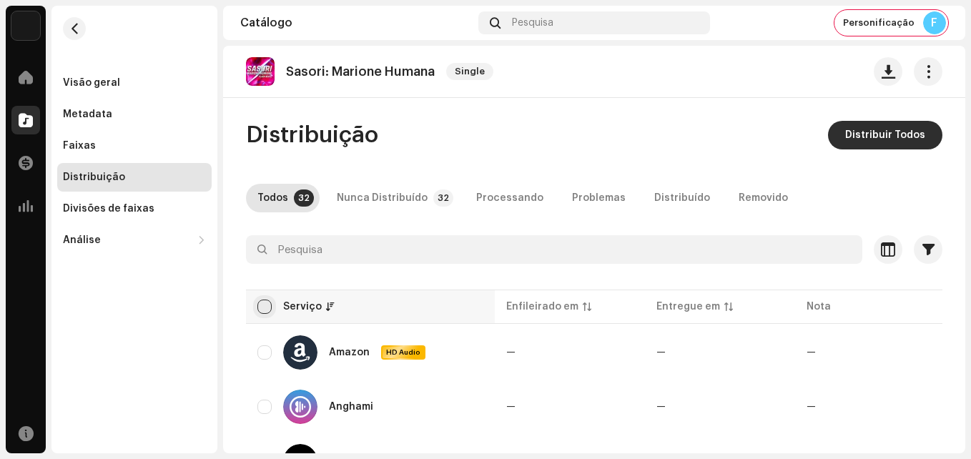
checkbox input "true"
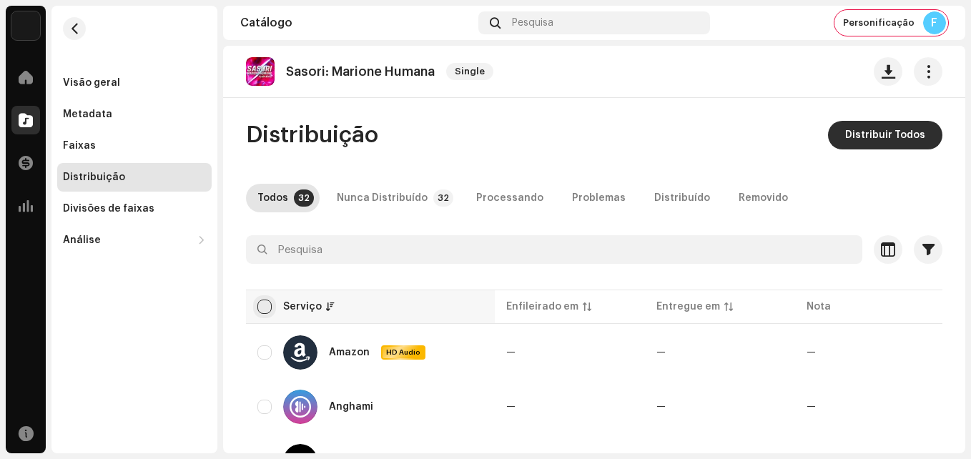
checkbox input "true"
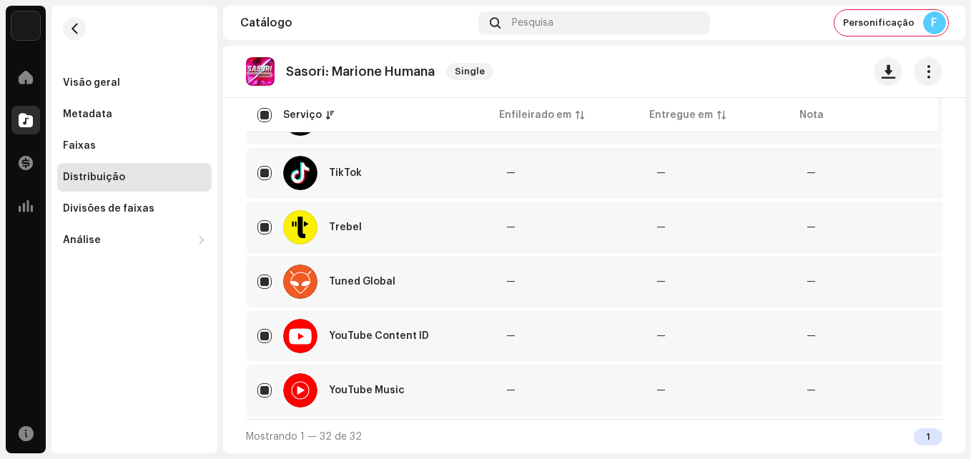
scroll to position [1656, 0]
click at [262, 334] on input "Row Selected" at bounding box center [264, 336] width 14 height 14
checkbox input "false"
click at [917, 436] on div "1" at bounding box center [928, 436] width 29 height 17
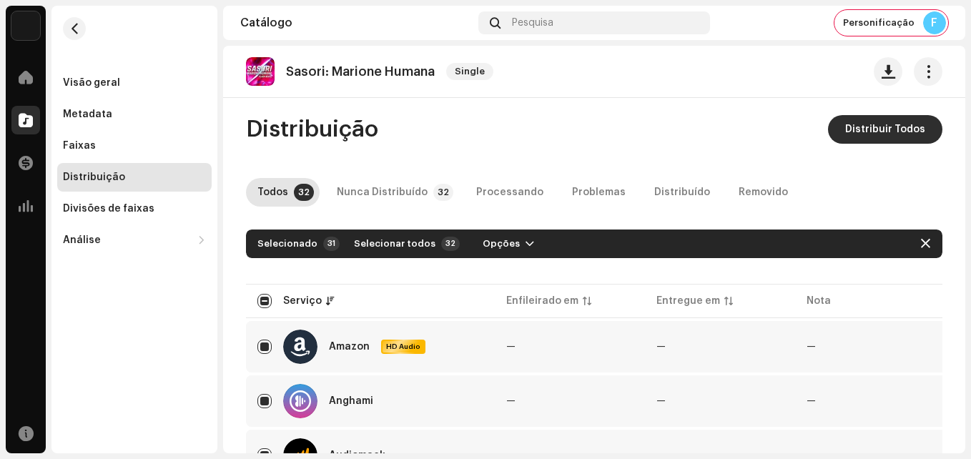
scroll to position [0, 0]
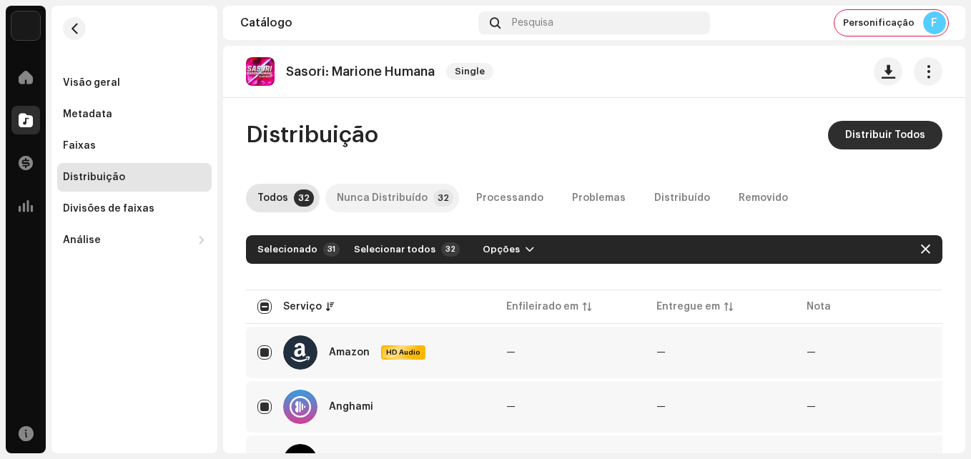
click at [371, 200] on div "Nunca Distribuído" at bounding box center [382, 198] width 91 height 29
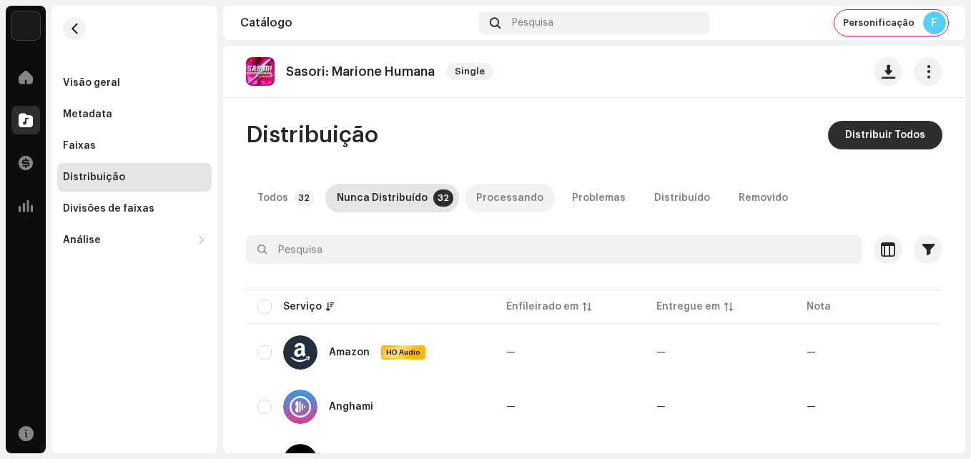
click at [493, 199] on div "Processando" at bounding box center [509, 198] width 67 height 29
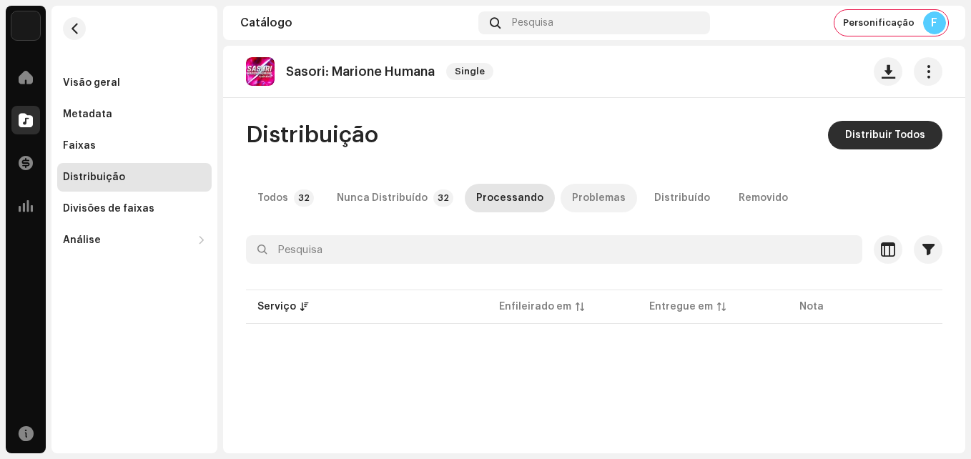
click at [588, 202] on div "Problemas" at bounding box center [599, 198] width 54 height 29
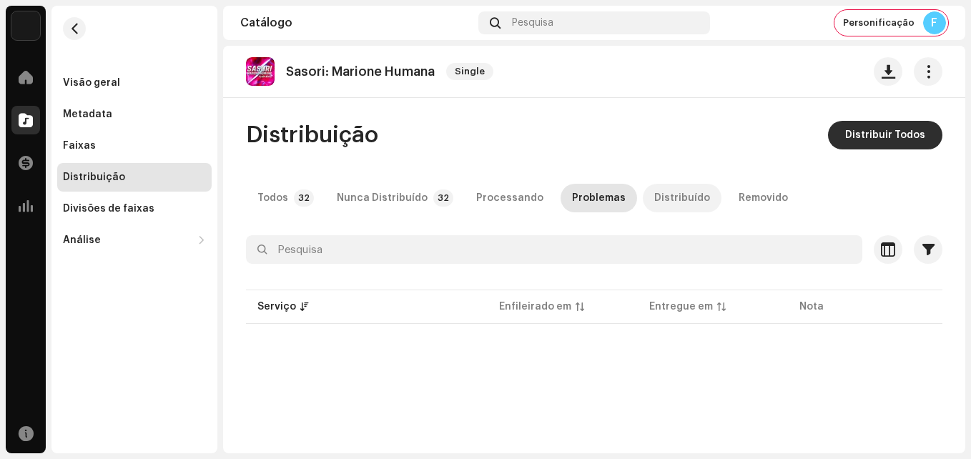
click at [666, 201] on div "Distribuído" at bounding box center [682, 198] width 56 height 29
click at [739, 201] on div "Removido" at bounding box center [763, 198] width 49 height 29
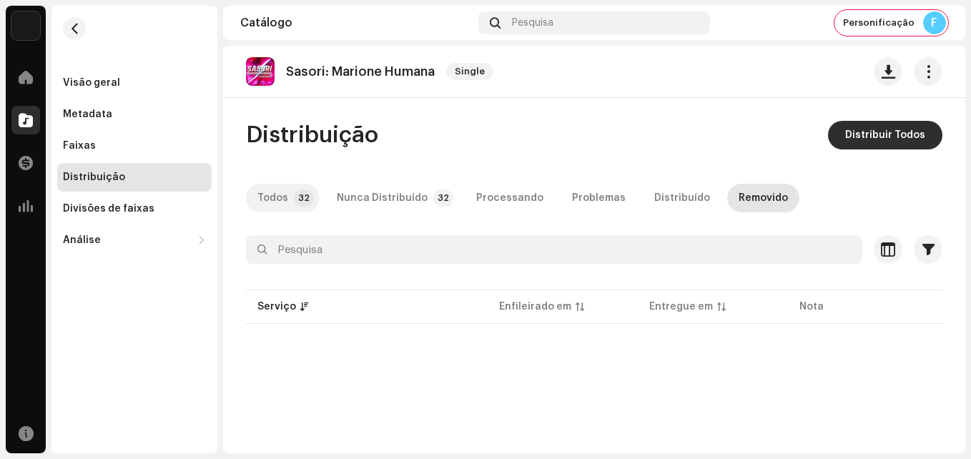
click at [280, 194] on div "Todos" at bounding box center [272, 198] width 31 height 29
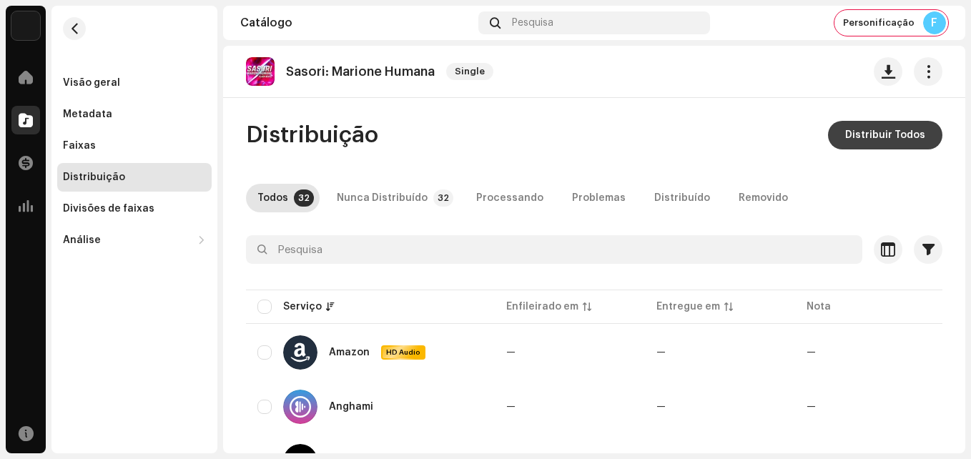
click at [867, 141] on span "Distribuir Todos" at bounding box center [885, 135] width 80 height 29
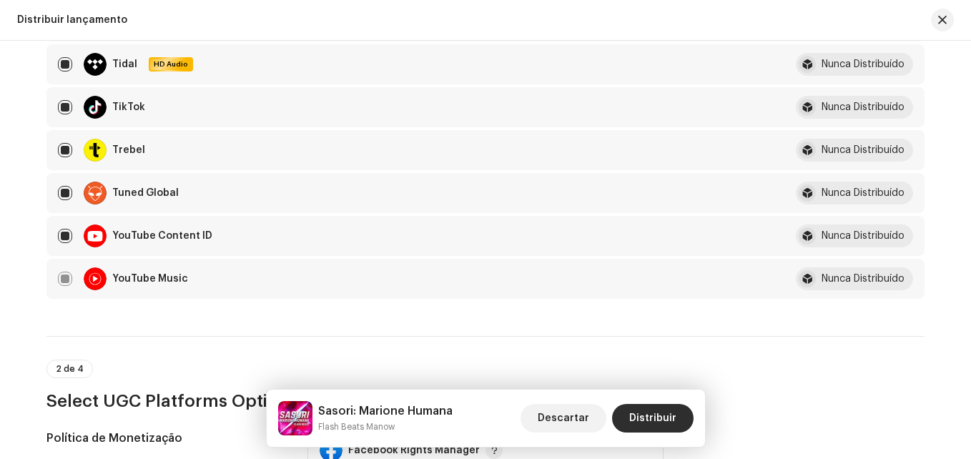
scroll to position [1358, 0]
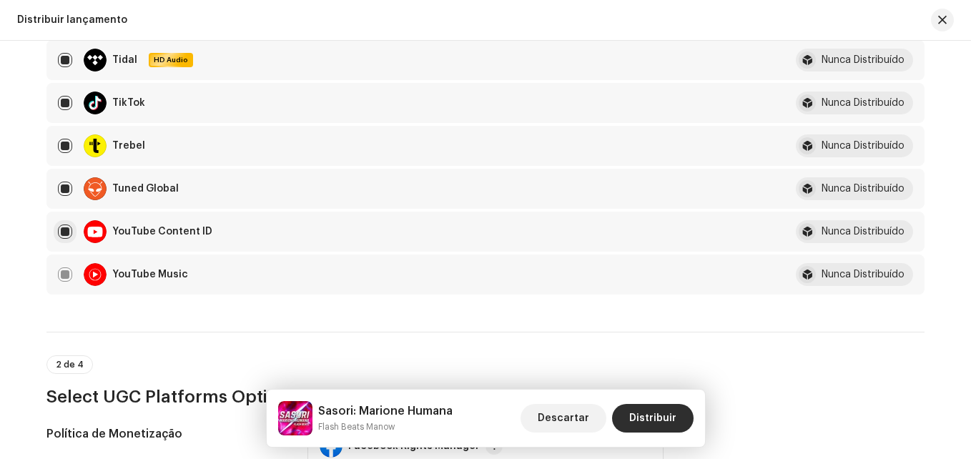
click at [64, 235] on input "checkbox" at bounding box center [65, 231] width 14 height 14
checkbox input "false"
click at [668, 420] on span "Distribuir" at bounding box center [652, 418] width 47 height 29
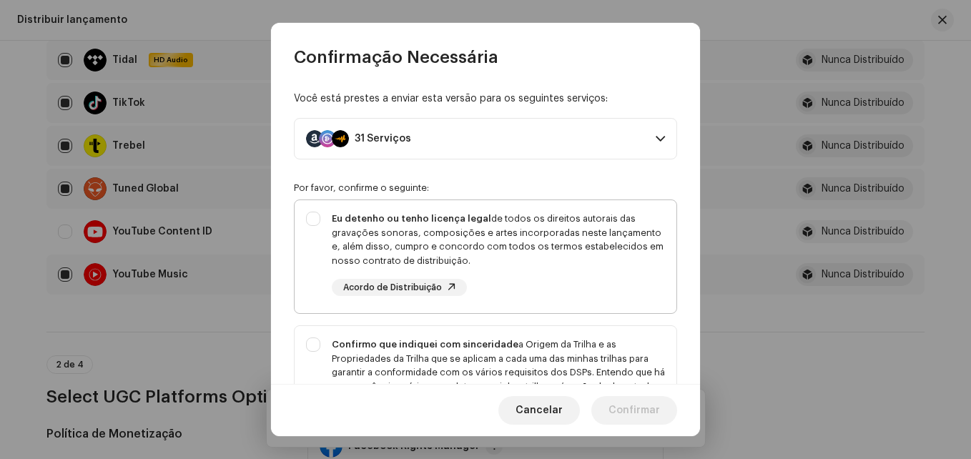
click at [317, 219] on div "Eu detenho ou tenho licença legal de todos os direitos autorais das gravações s…" at bounding box center [486, 253] width 382 height 107
checkbox input "true"
click at [316, 343] on div "Confirmo que indiquei com sinceridade a Origem da Trilha e as Propriedades da T…" at bounding box center [486, 387] width 382 height 122
checkbox input "true"
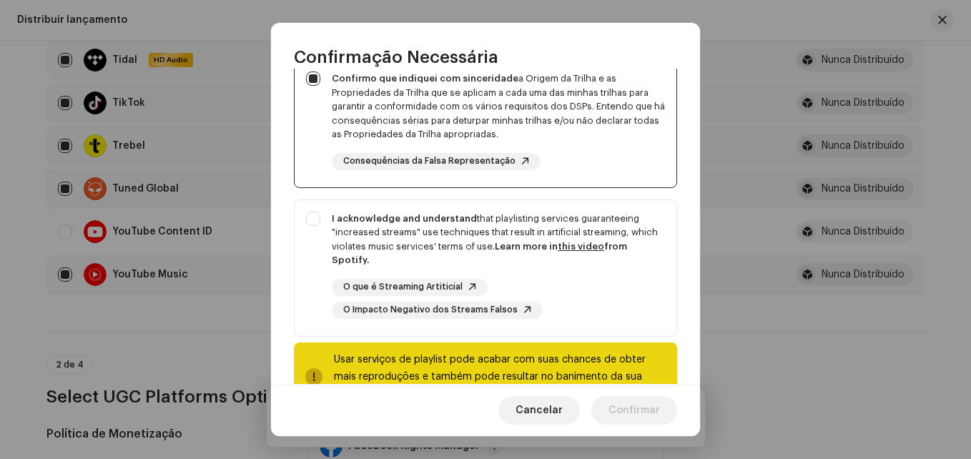
scroll to position [316, 0]
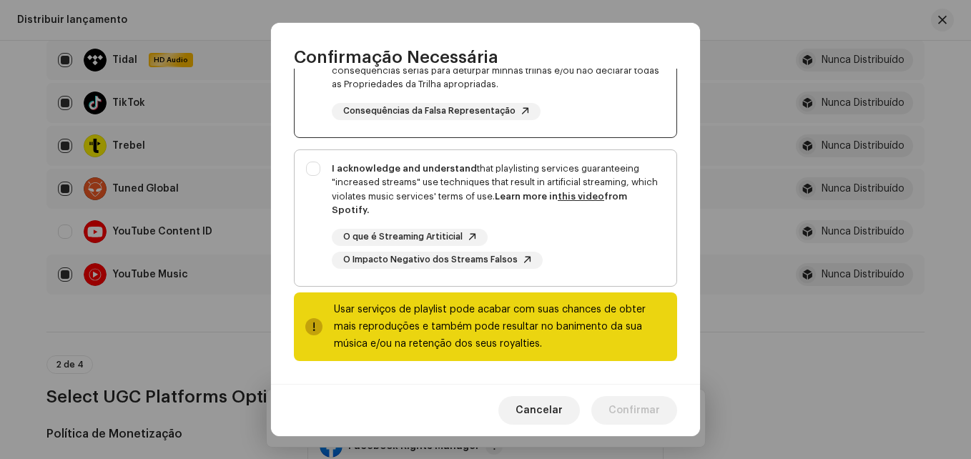
click at [320, 169] on div "I acknowledge and understand that playlisting services guaranteeing "increased …" at bounding box center [486, 215] width 382 height 130
checkbox input "true"
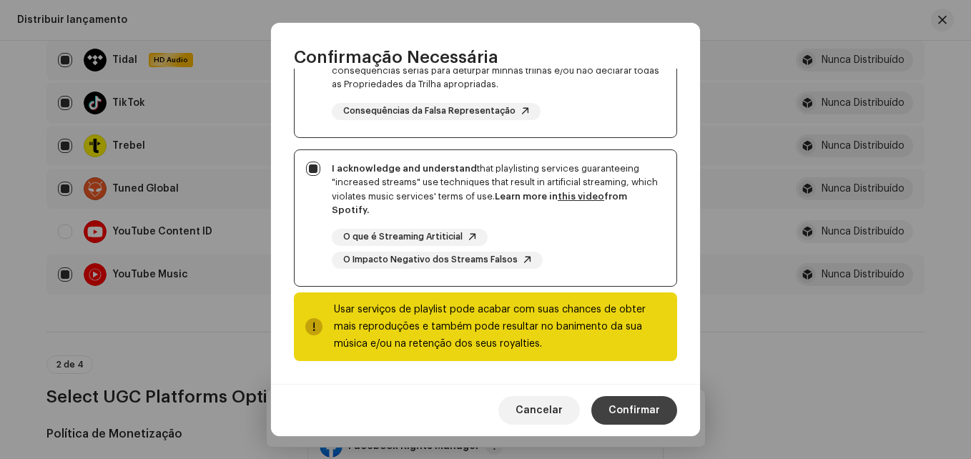
click at [631, 414] on span "Confirmar" at bounding box center [633, 410] width 51 height 29
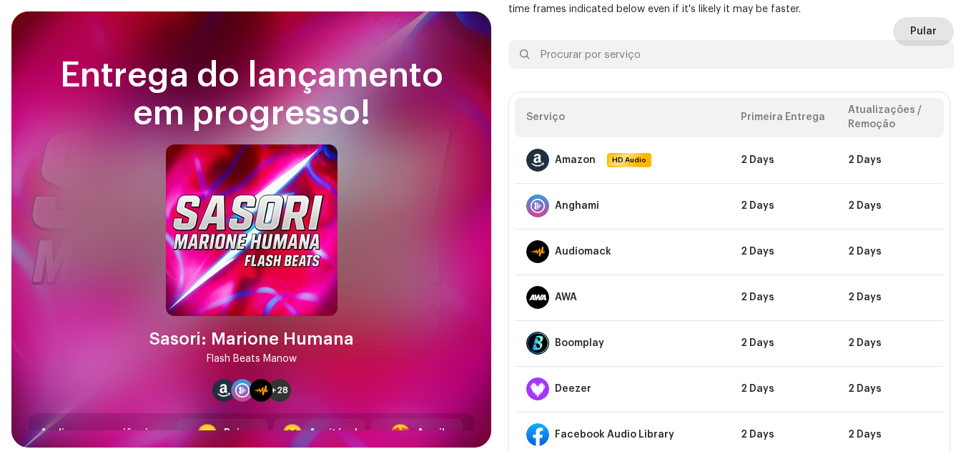
click at [913, 31] on span "Pular" at bounding box center [923, 31] width 26 height 29
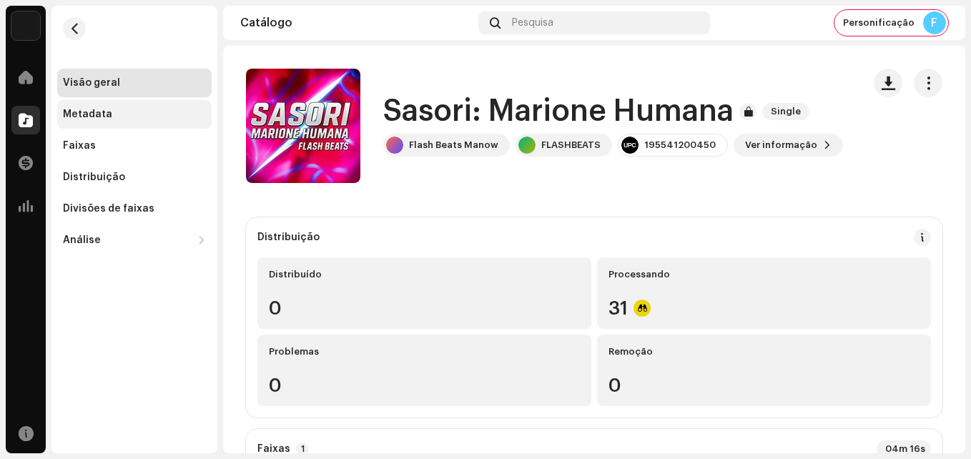
click at [102, 121] on div "Metadata" at bounding box center [134, 114] width 154 height 29
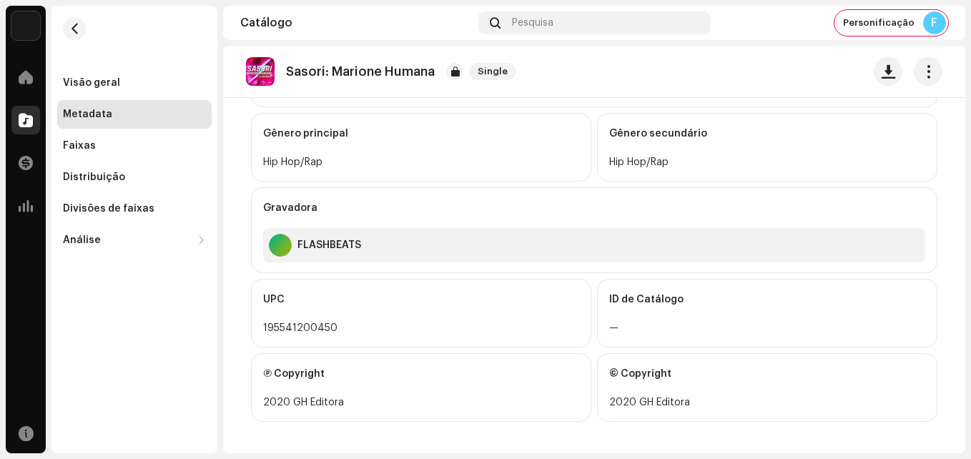
scroll to position [508, 0]
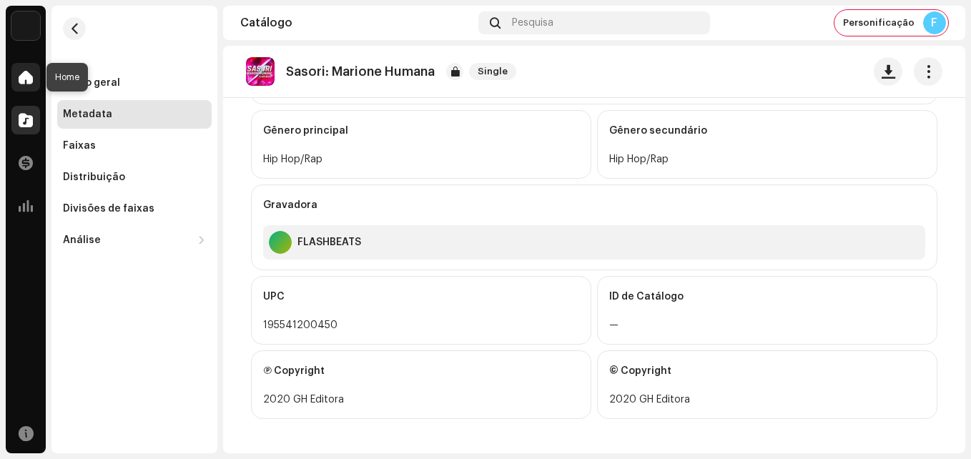
click at [26, 75] on span at bounding box center [26, 76] width 14 height 11
